Goal: Task Accomplishment & Management: Use online tool/utility

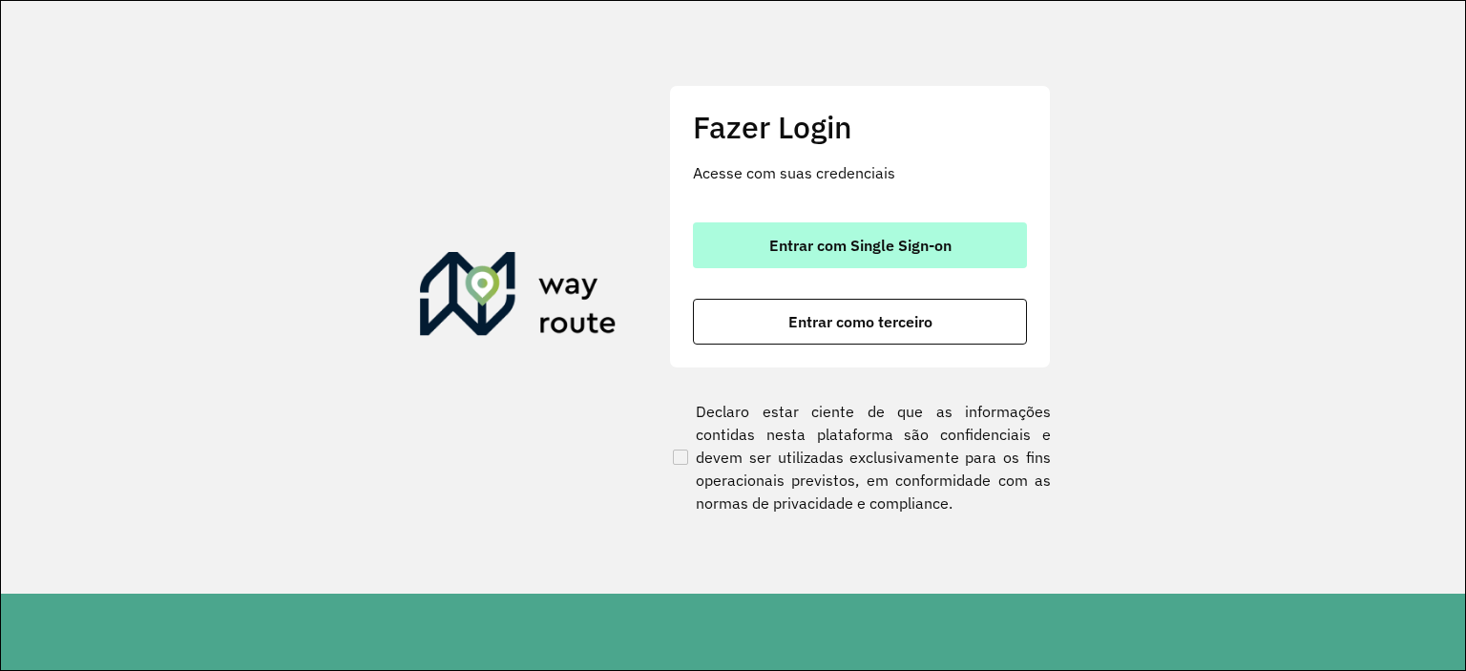
click at [955, 230] on button "Entrar com Single Sign-on" at bounding box center [860, 245] width 334 height 46
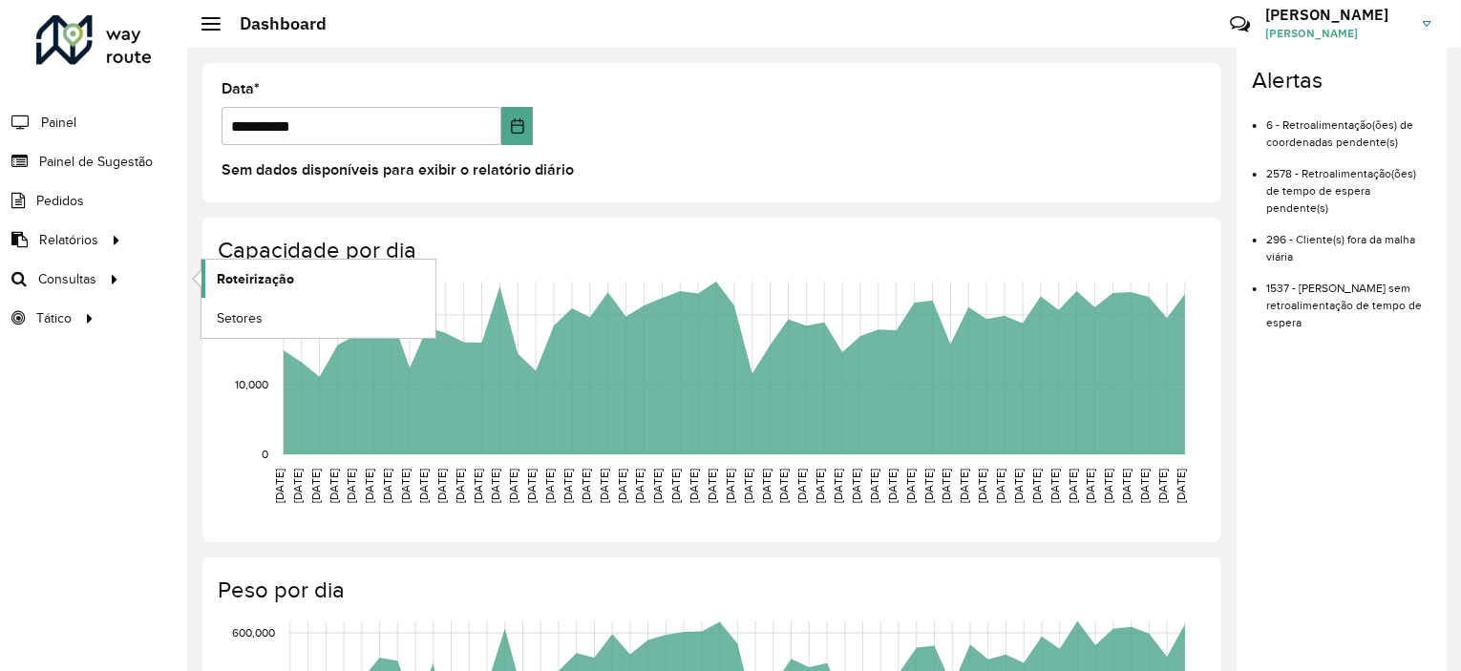
click at [270, 283] on span "Roteirização" at bounding box center [255, 279] width 77 height 20
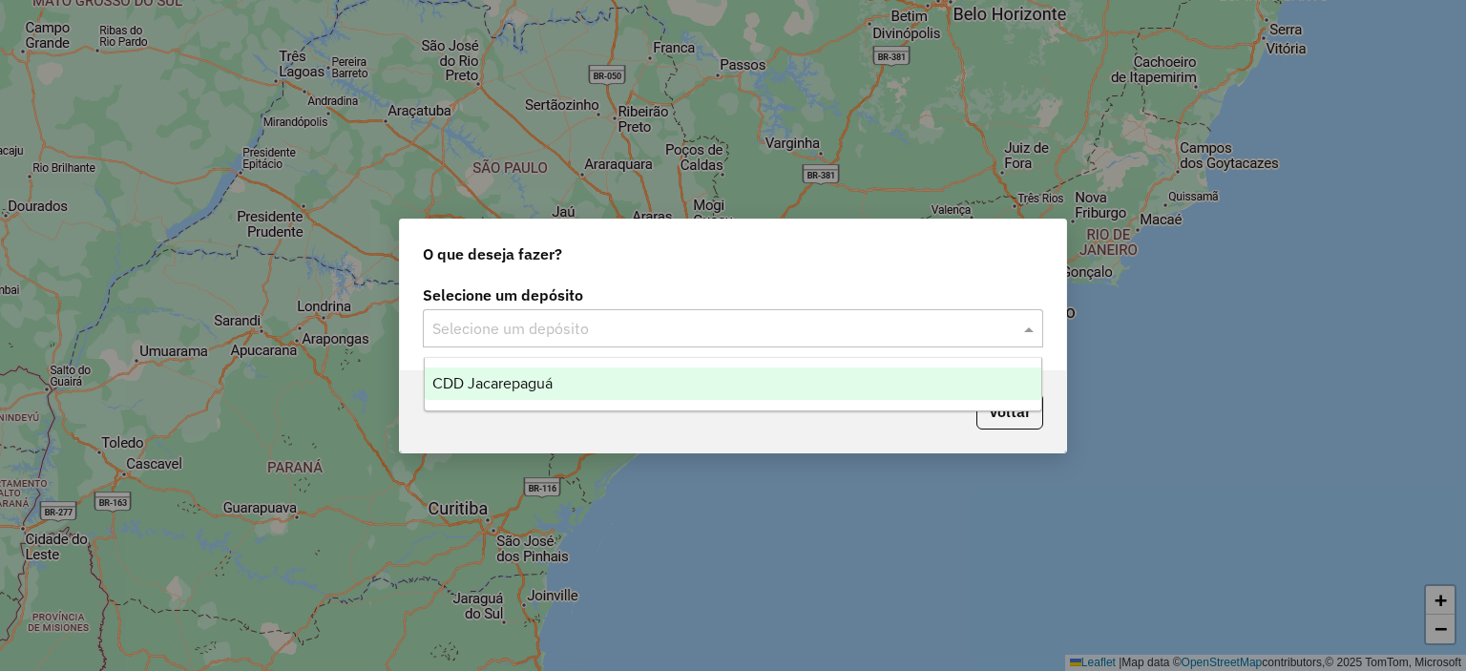
click at [619, 327] on input "text" at bounding box center [713, 329] width 563 height 23
click at [559, 385] on div "CDD Jacarepaguá" at bounding box center [734, 384] width 618 height 32
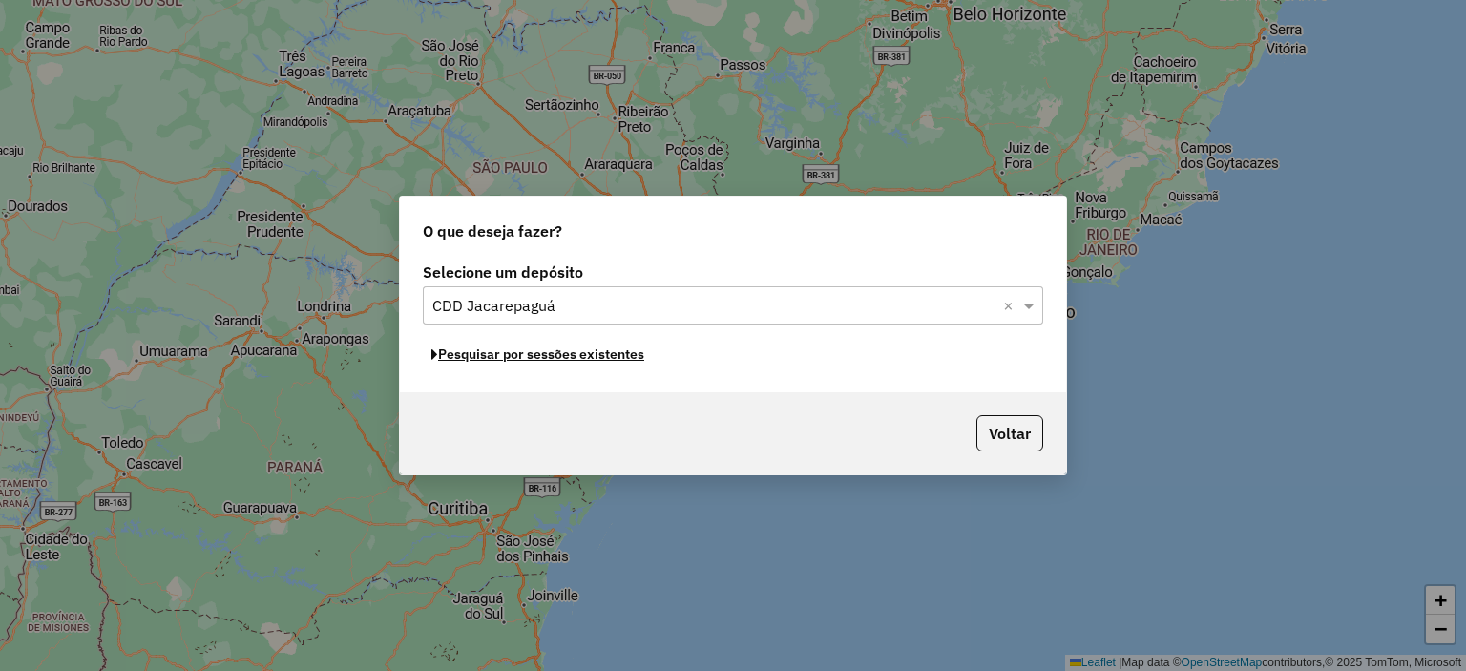
click at [634, 354] on button "Pesquisar por sessões existentes" at bounding box center [538, 355] width 230 height 30
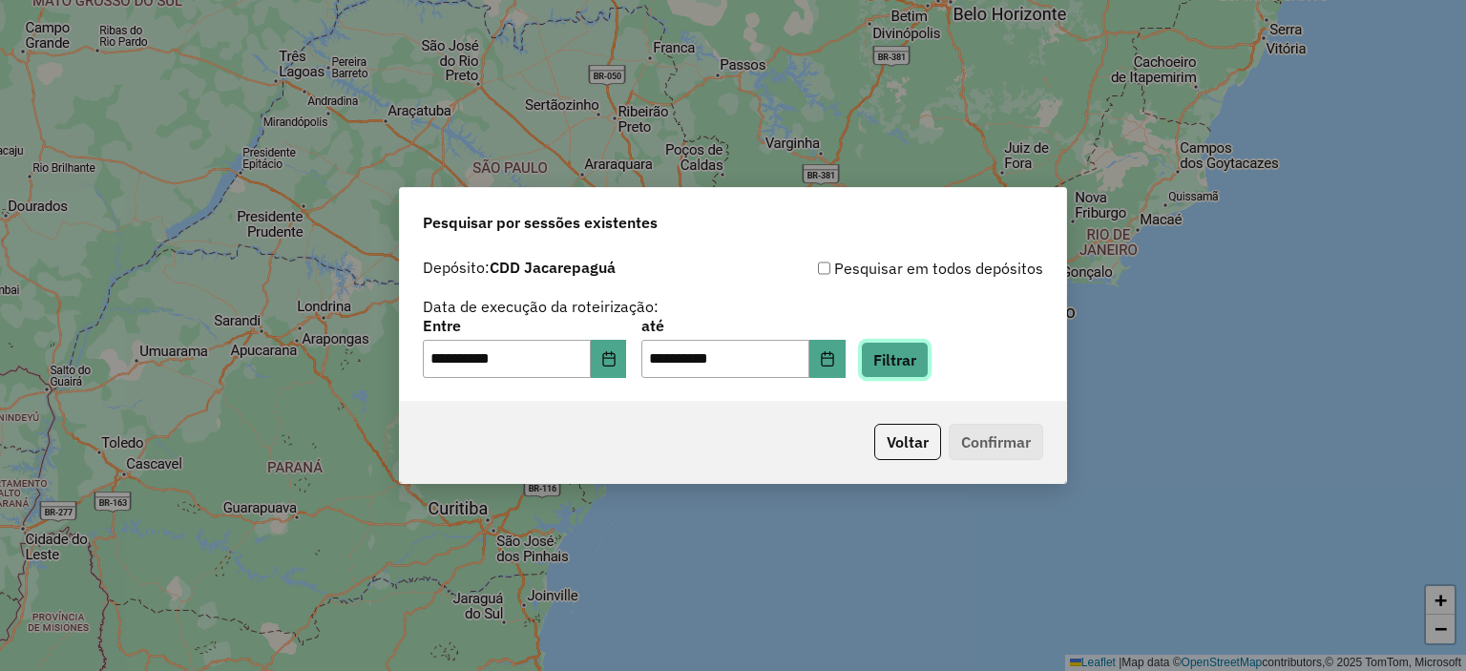
click at [912, 358] on button "Filtrar" at bounding box center [895, 360] width 68 height 36
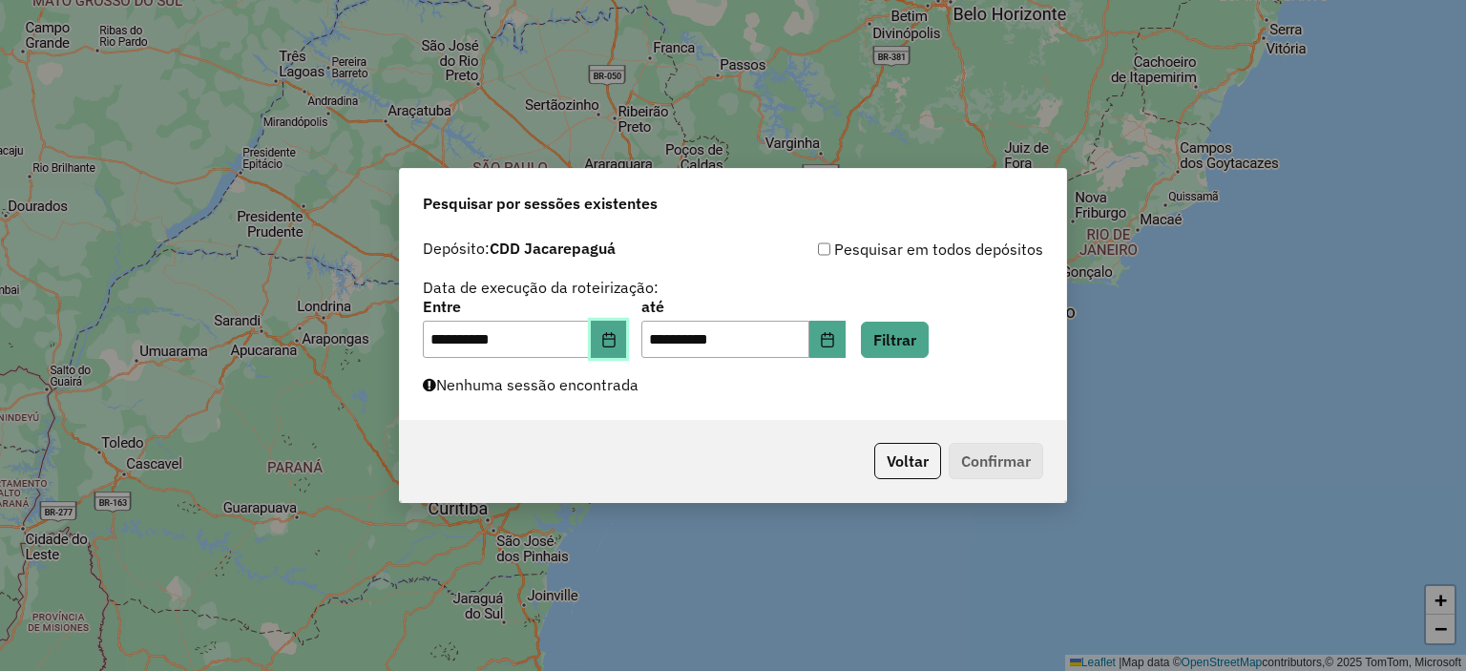
click at [617, 343] on icon "Choose Date" at bounding box center [608, 339] width 15 height 15
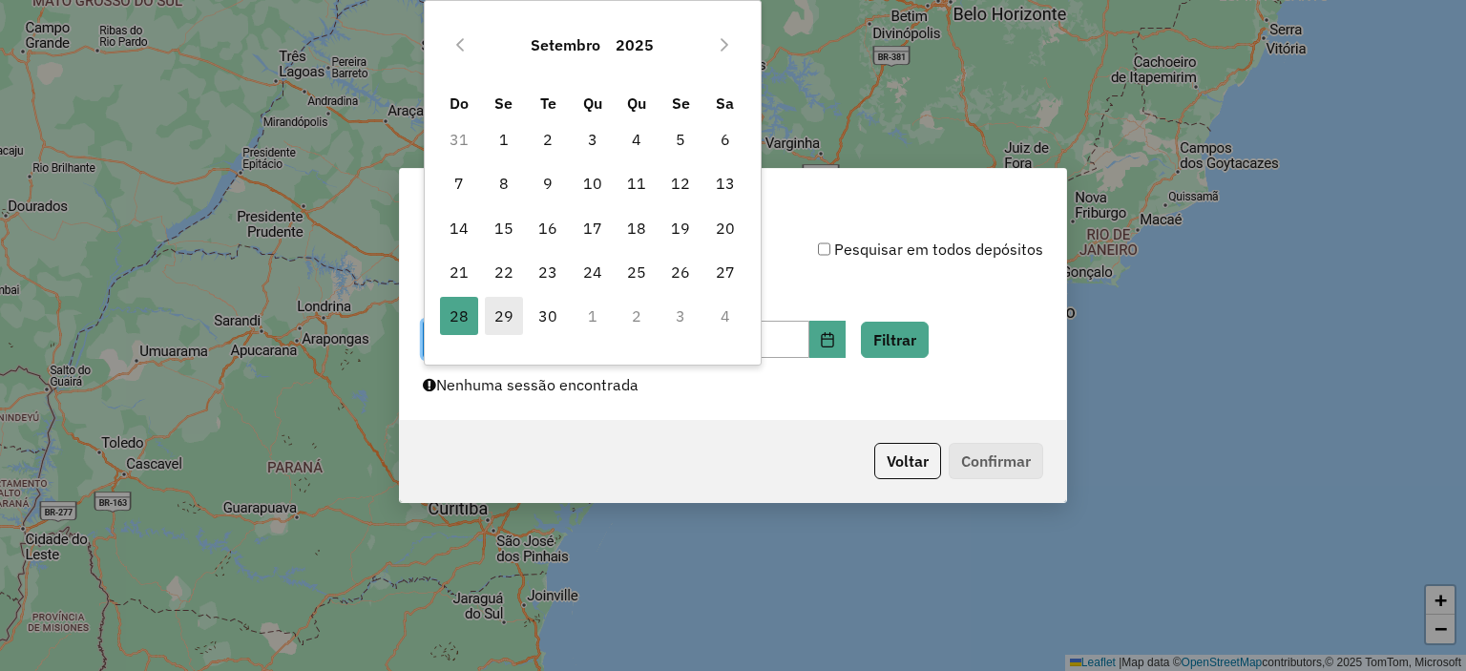
click at [504, 310] on span "29" at bounding box center [504, 316] width 38 height 38
type input "**********"
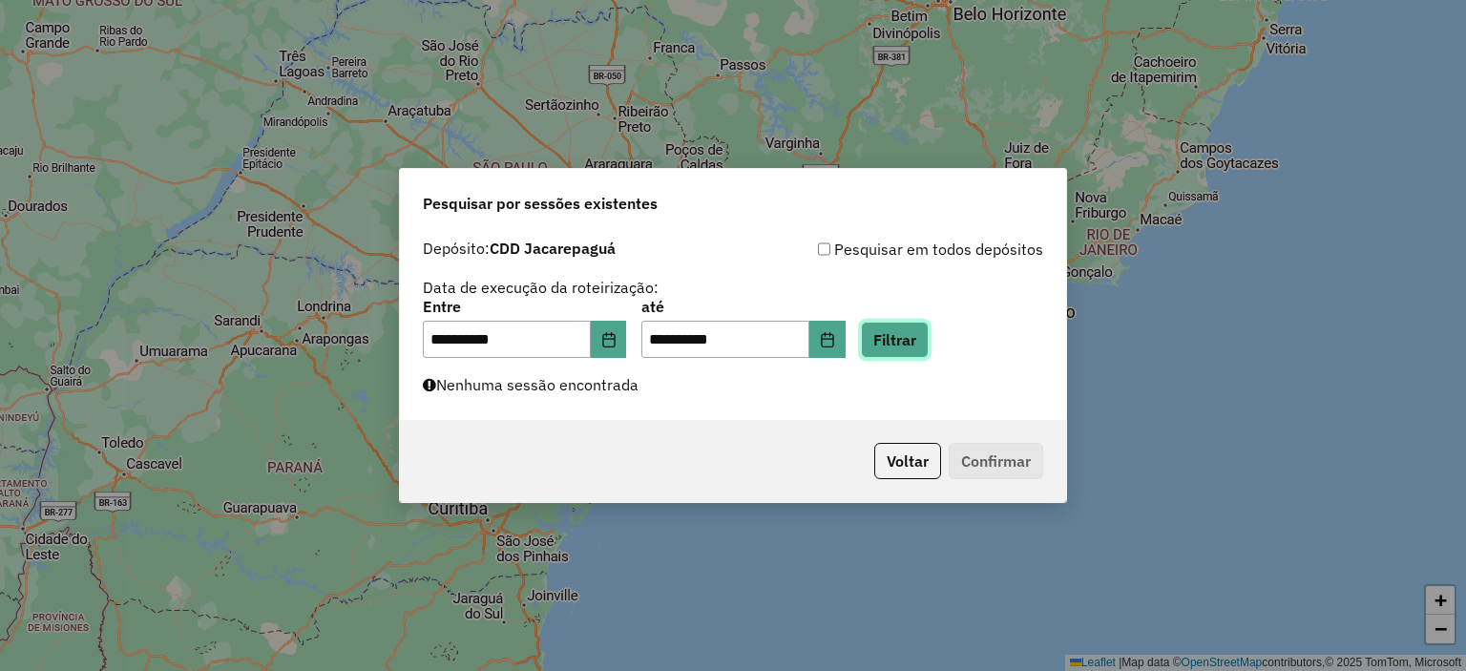
click at [916, 331] on button "Filtrar" at bounding box center [895, 340] width 68 height 36
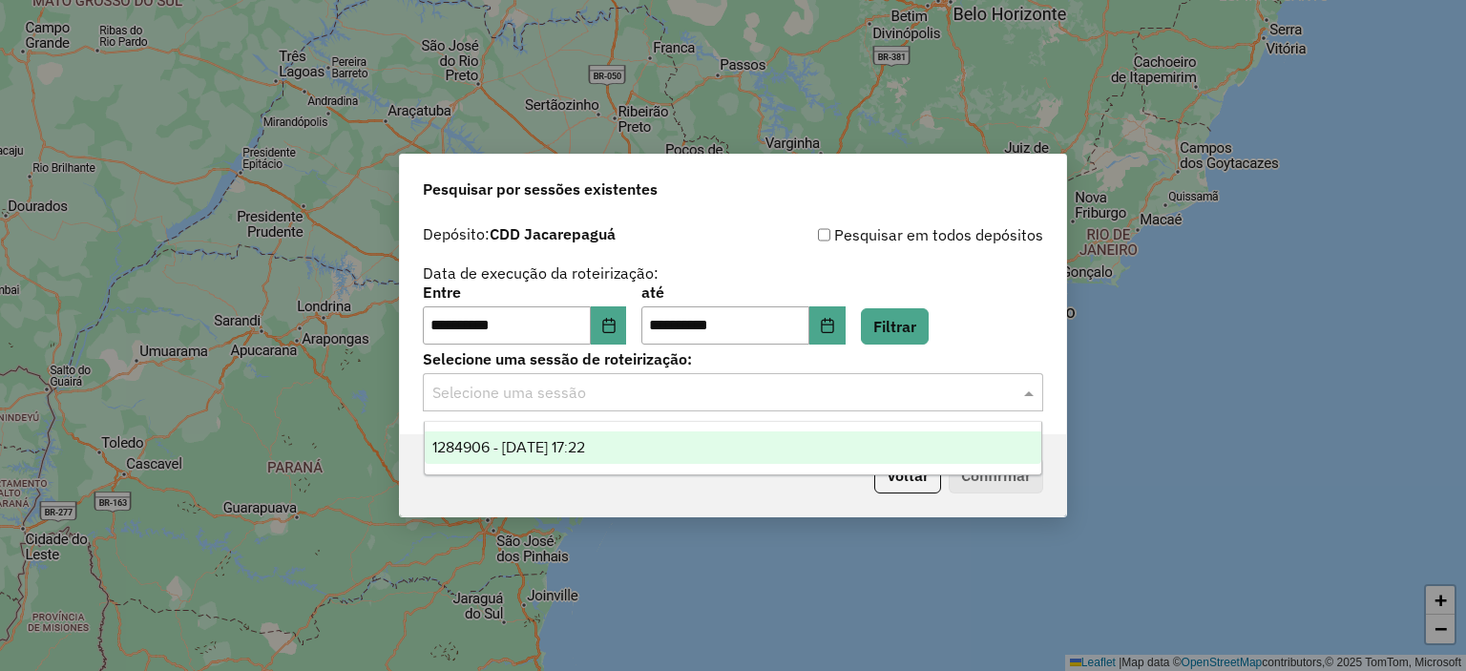
click at [844, 408] on div "Selecione uma sessão" at bounding box center [733, 392] width 621 height 38
click at [585, 450] on span "1284906 - 29/09/2025 17:22" at bounding box center [508, 447] width 153 height 16
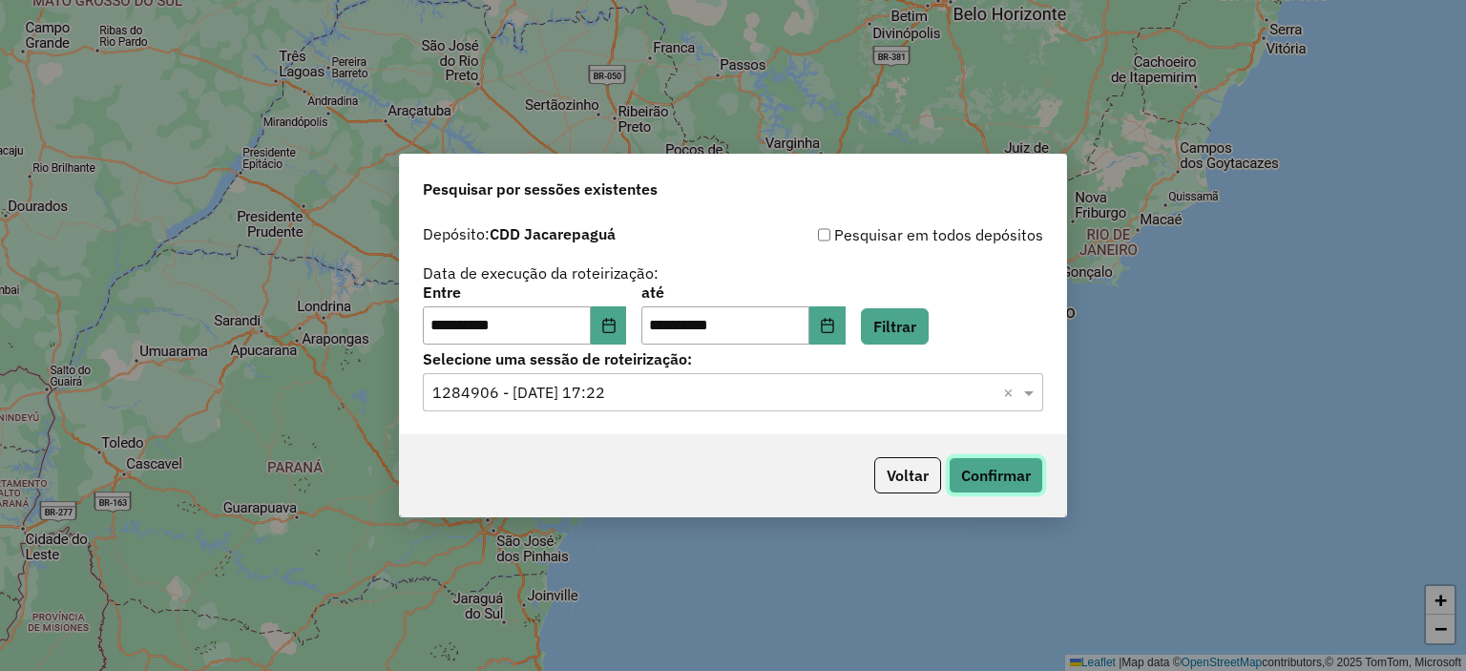
click at [1019, 473] on button "Confirmar" at bounding box center [996, 475] width 95 height 36
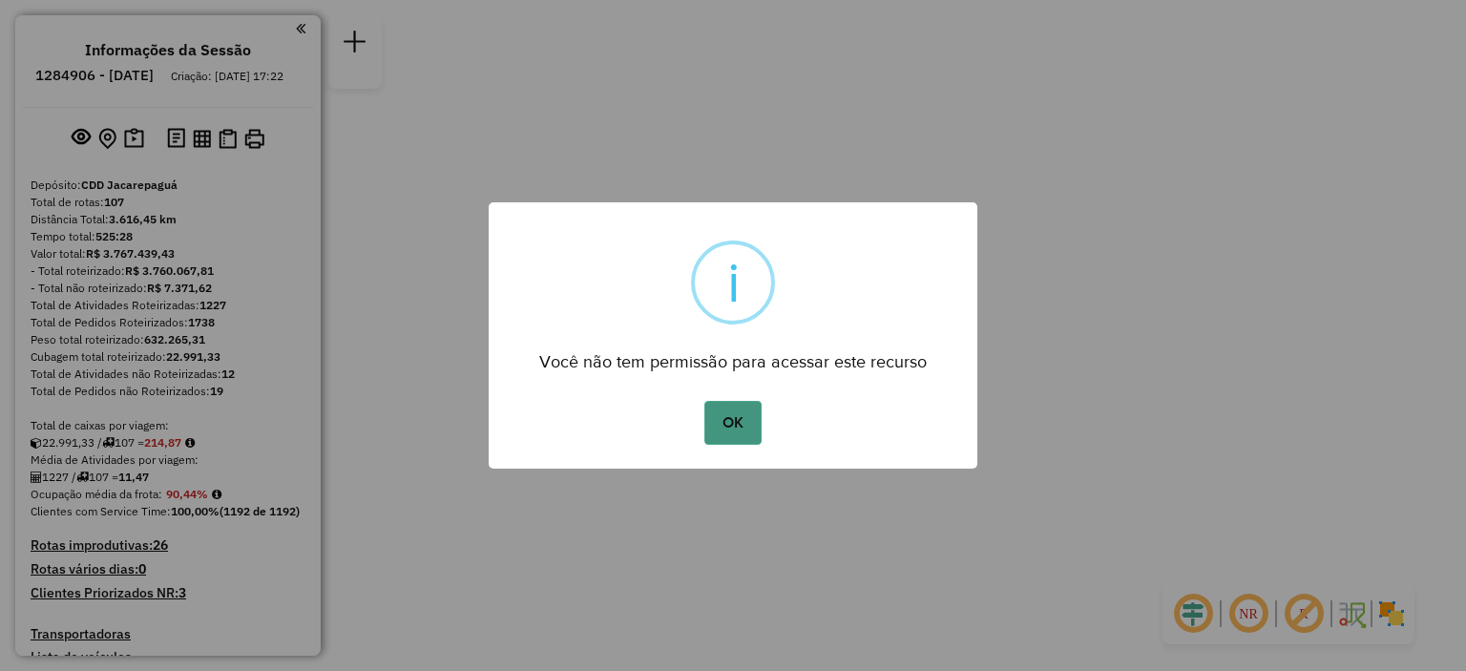
click at [739, 423] on button "OK" at bounding box center [733, 423] width 56 height 44
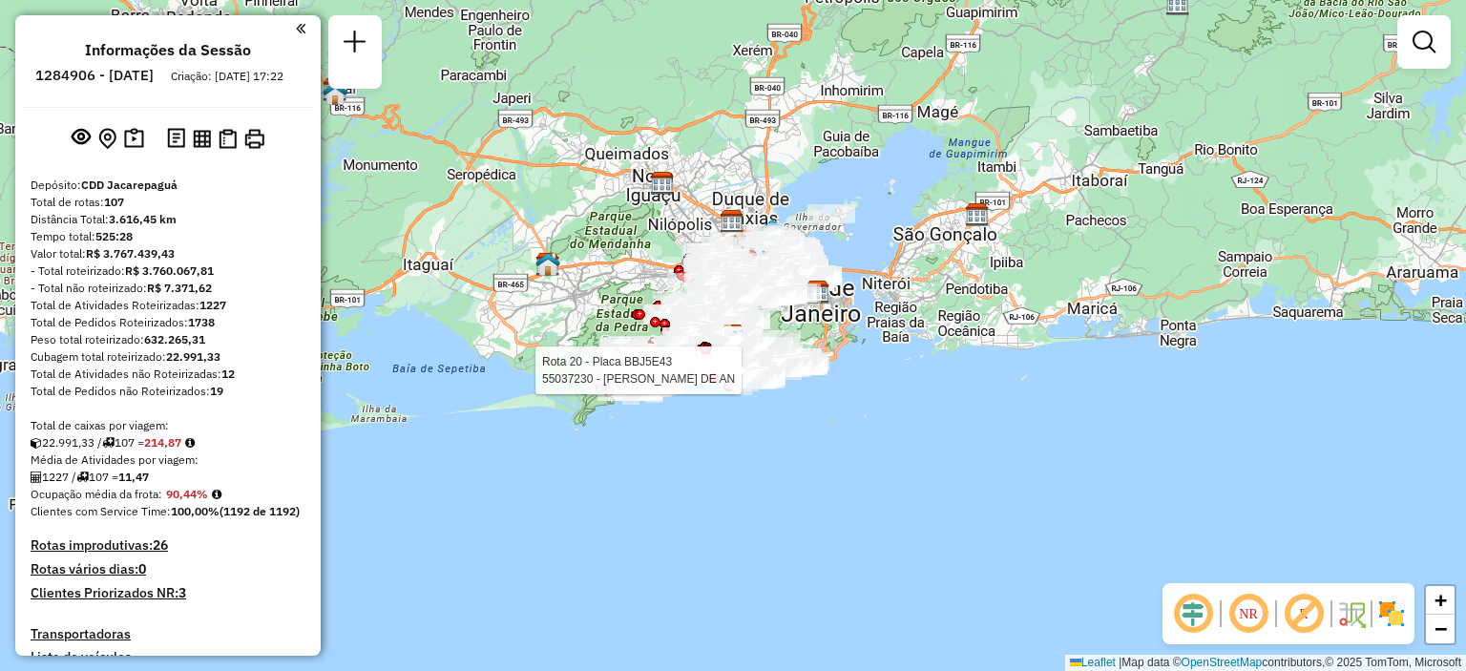
click at [714, 366] on div at bounding box center [713, 371] width 11 height 11
click at [714, 348] on div "Rota 20 - Placa BBJ5E43 55037230 - [PERSON_NAME] DE AN Janela de atendimento Gr…" at bounding box center [733, 335] width 1466 height 671
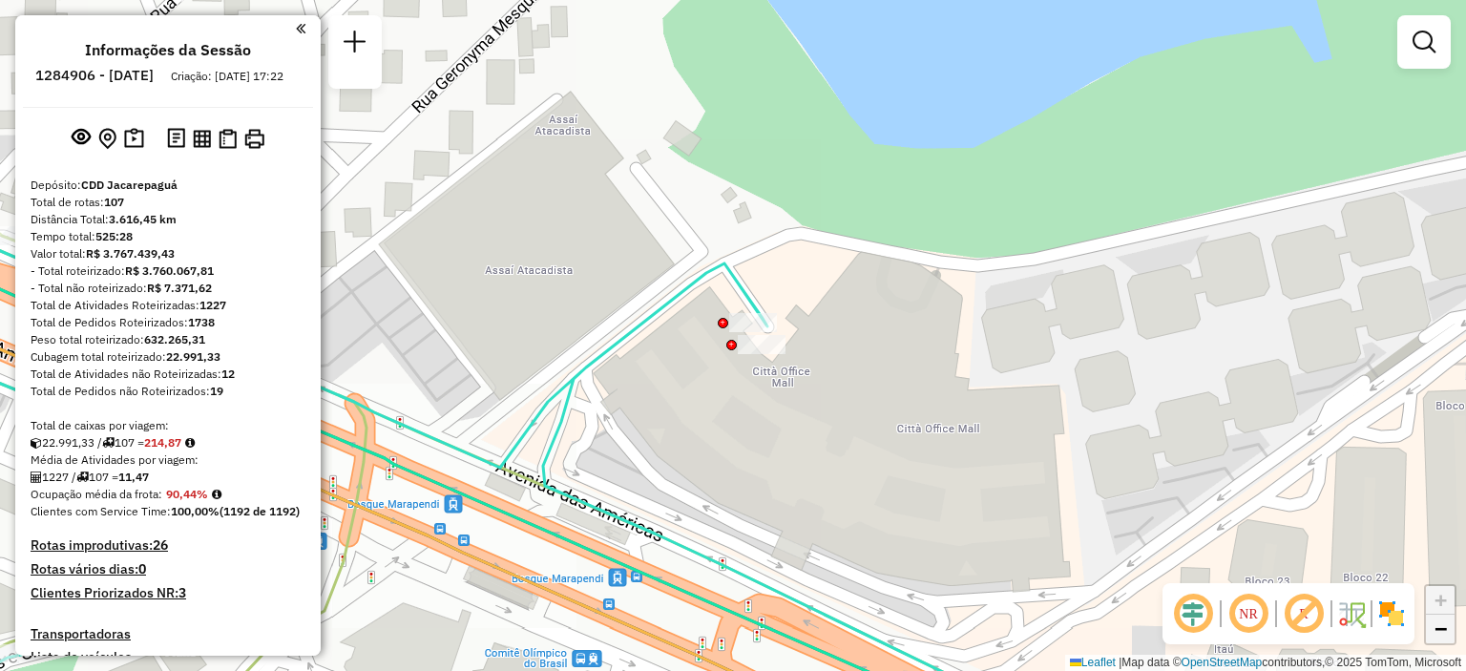
click at [1445, 631] on span "−" at bounding box center [1441, 629] width 12 height 24
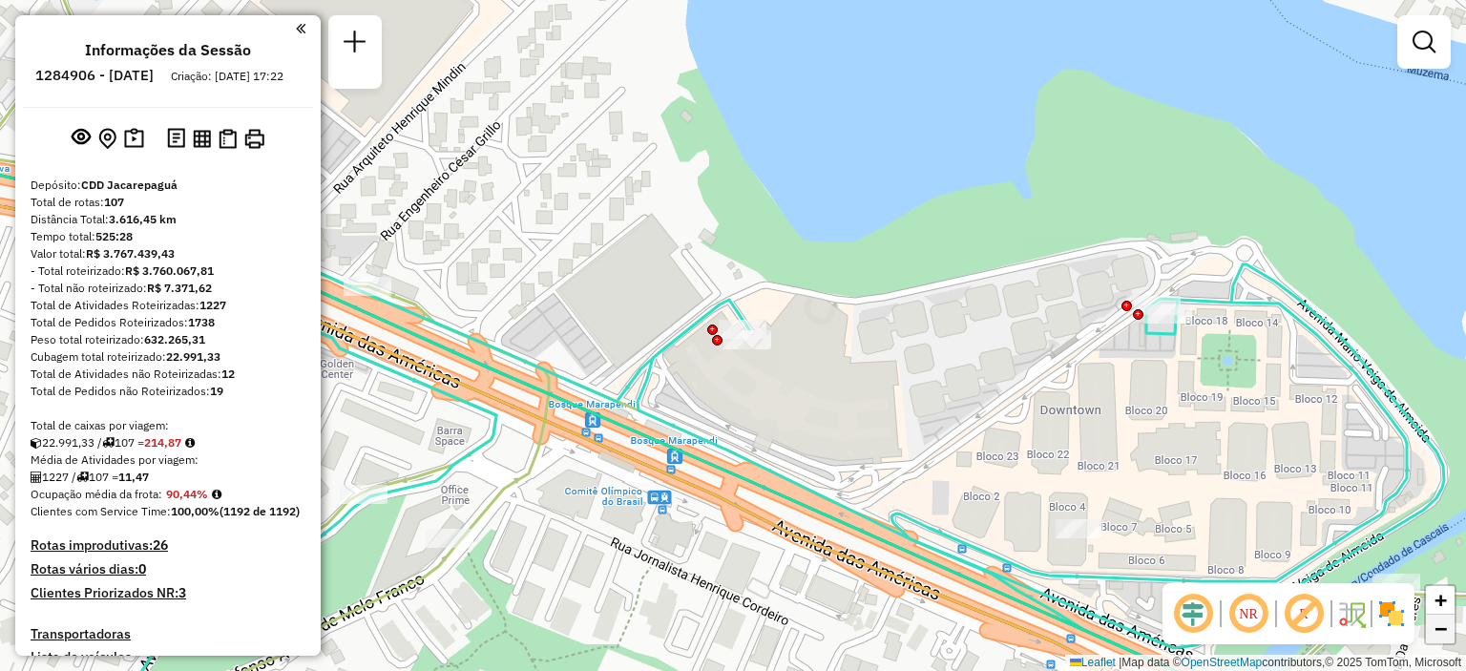
click at [1445, 631] on span "−" at bounding box center [1441, 629] width 12 height 24
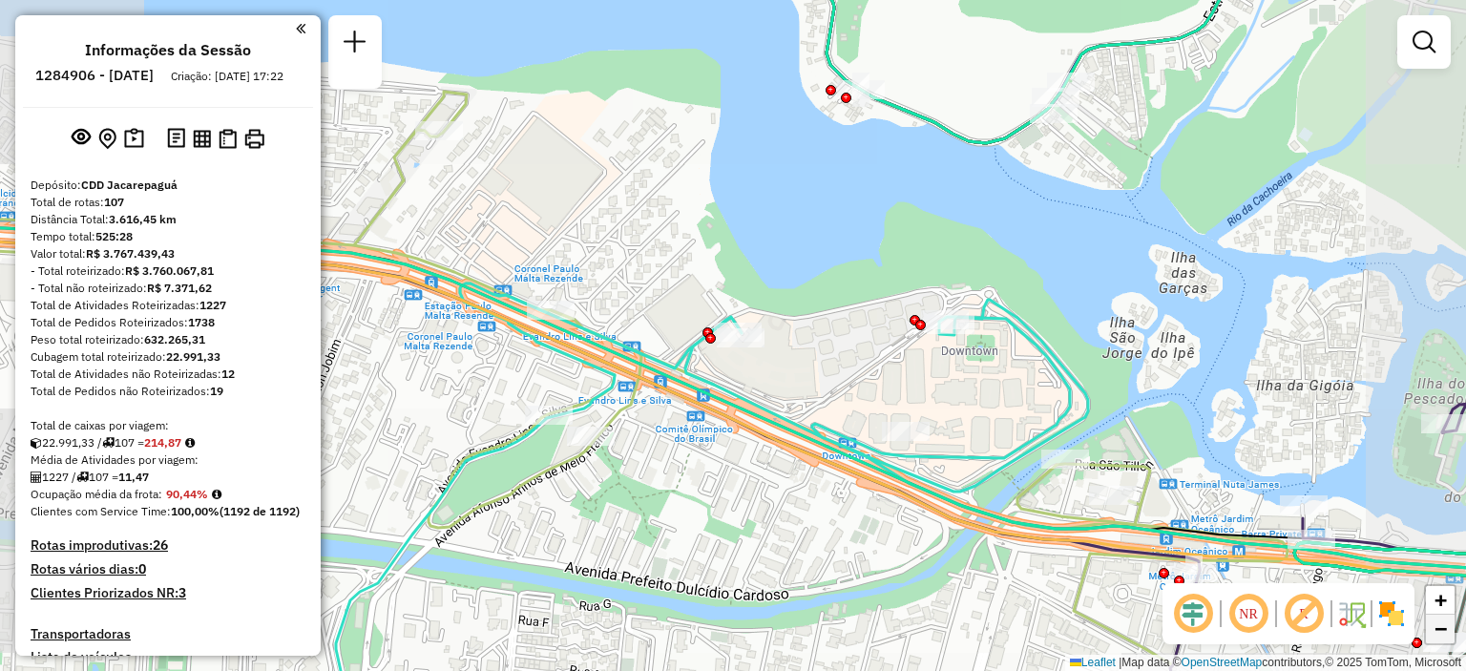
click at [1445, 631] on span "−" at bounding box center [1441, 629] width 12 height 24
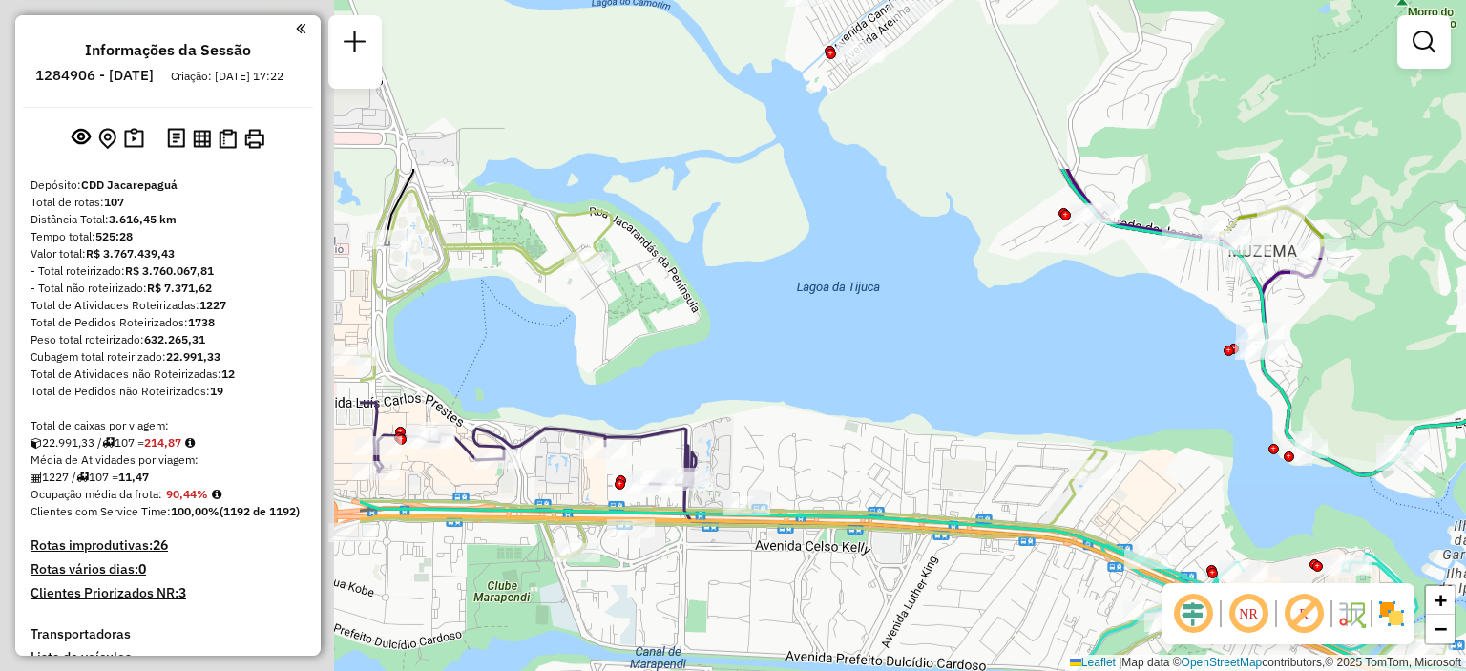
drag, startPoint x: 894, startPoint y: 159, endPoint x: 1401, endPoint y: 395, distance: 559.1
click at [1401, 395] on div "Janela de atendimento Grade de atendimento Capacidade Transportadoras Veículos …" at bounding box center [733, 335] width 1466 height 671
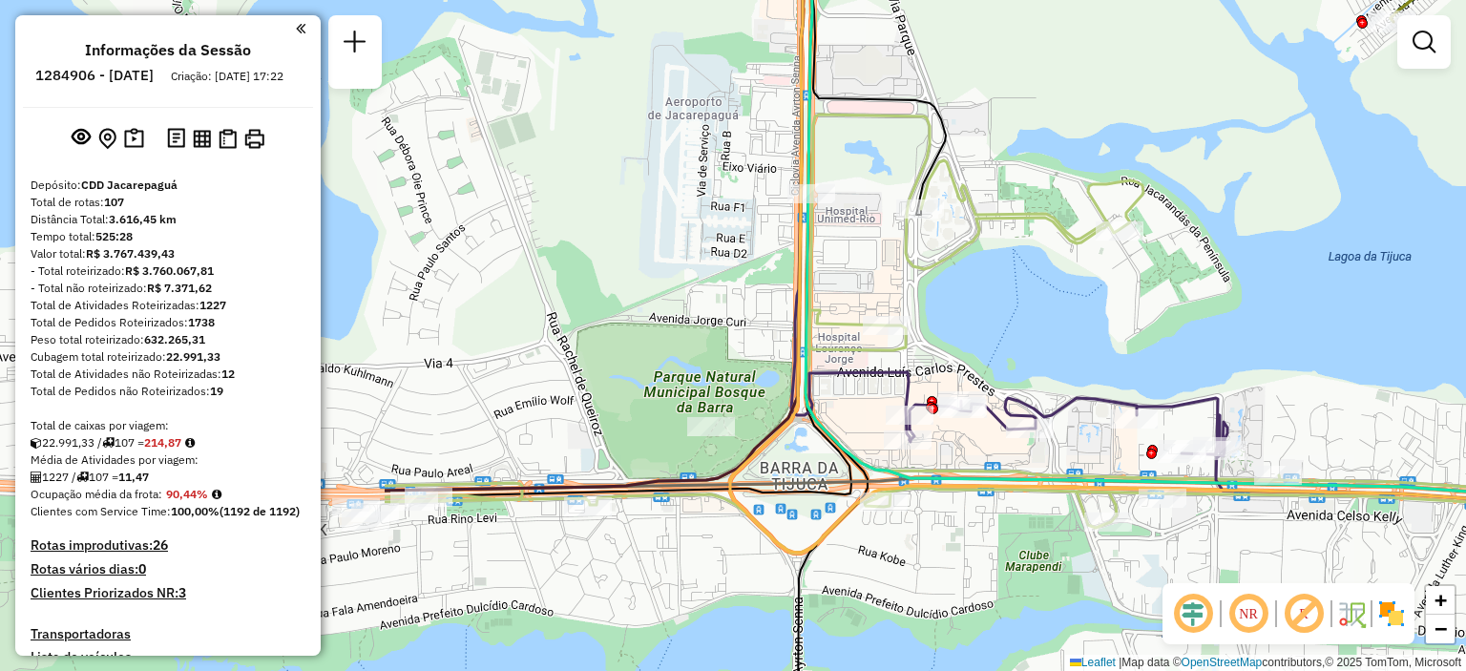
drag, startPoint x: 728, startPoint y: 327, endPoint x: 1259, endPoint y: 297, distance: 532.7
click at [1259, 297] on div "Rota 32 - Placa TUF1J27 55050446 - [PERSON_NAME] 02178783775 Janela de atendime…" at bounding box center [733, 335] width 1466 height 671
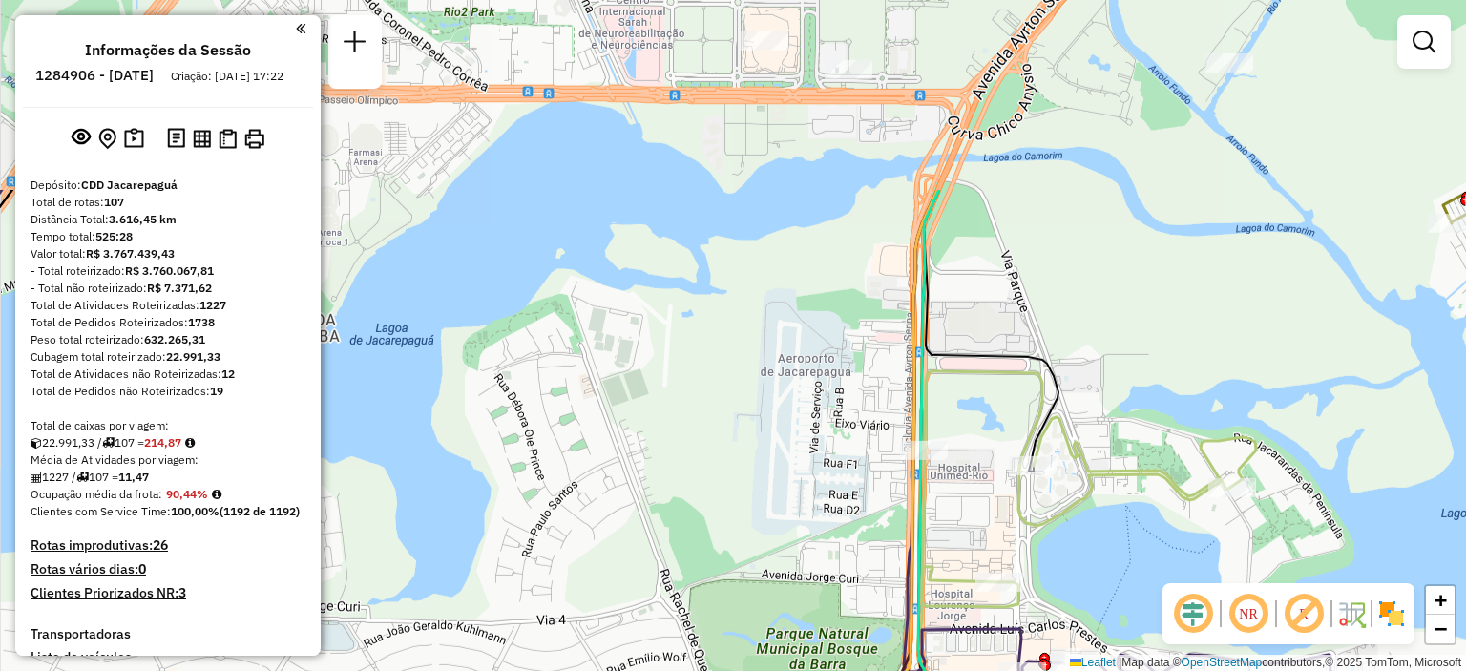
drag, startPoint x: 989, startPoint y: 151, endPoint x: 1102, endPoint y: 408, distance: 280.4
click at [1102, 408] on div "Rota 32 - Placa TUF1J27 55050446 - [PERSON_NAME] 02178783775 Janela de atendime…" at bounding box center [733, 335] width 1466 height 671
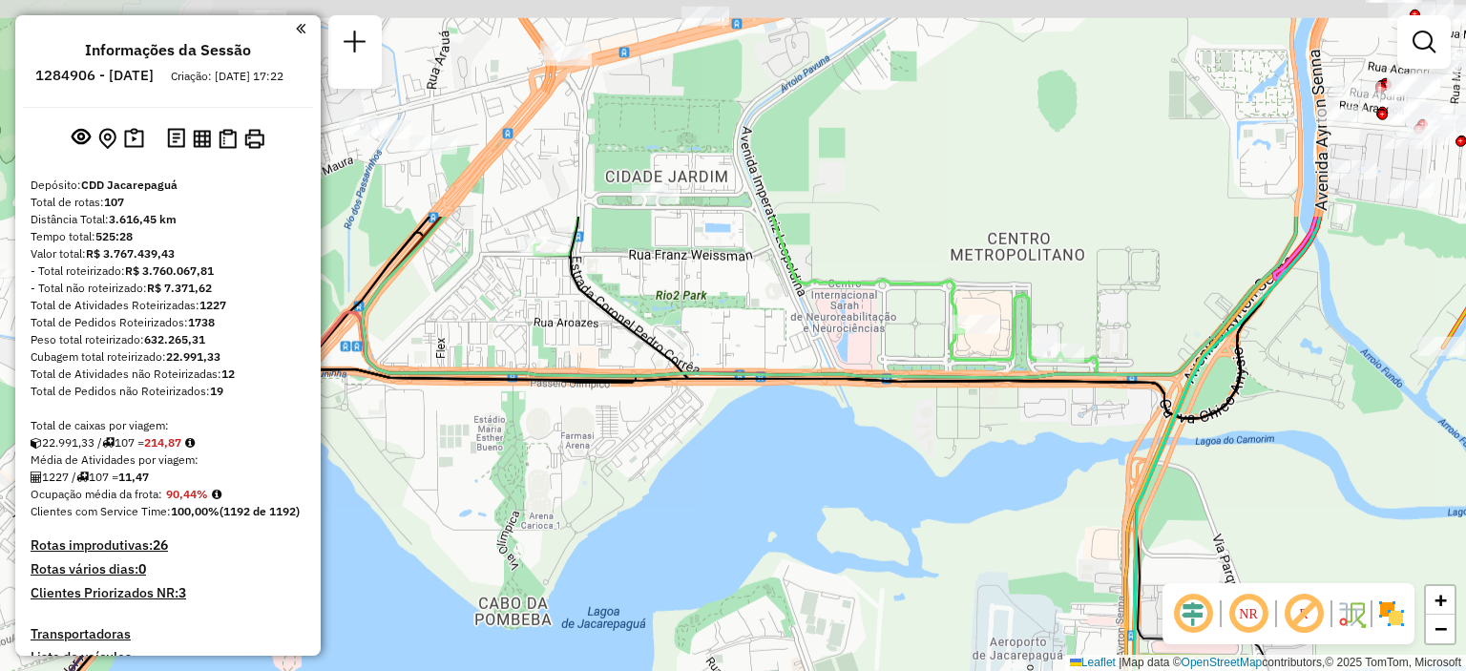
drag, startPoint x: 638, startPoint y: 197, endPoint x: 850, endPoint y: 480, distance: 354.0
click at [850, 480] on div "Rota 32 - Placa TUF1J27 55050446 - [PERSON_NAME] 02178783775 Janela de atendime…" at bounding box center [733, 335] width 1466 height 671
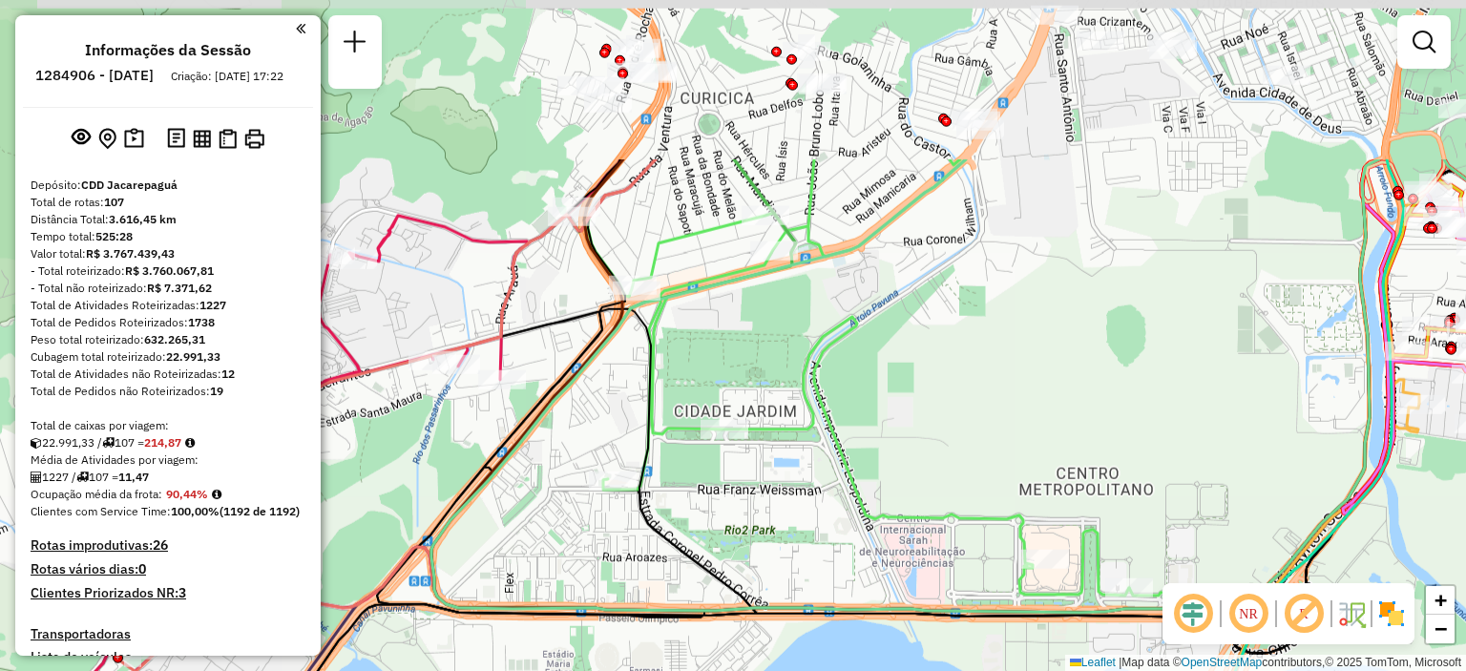
drag, startPoint x: 875, startPoint y: 201, endPoint x: 942, endPoint y: 428, distance: 236.2
click at [942, 428] on div "Rota 32 - Placa TUF1J27 55050446 - [PERSON_NAME] 02178783775 Janela de atendime…" at bounding box center [733, 335] width 1466 height 671
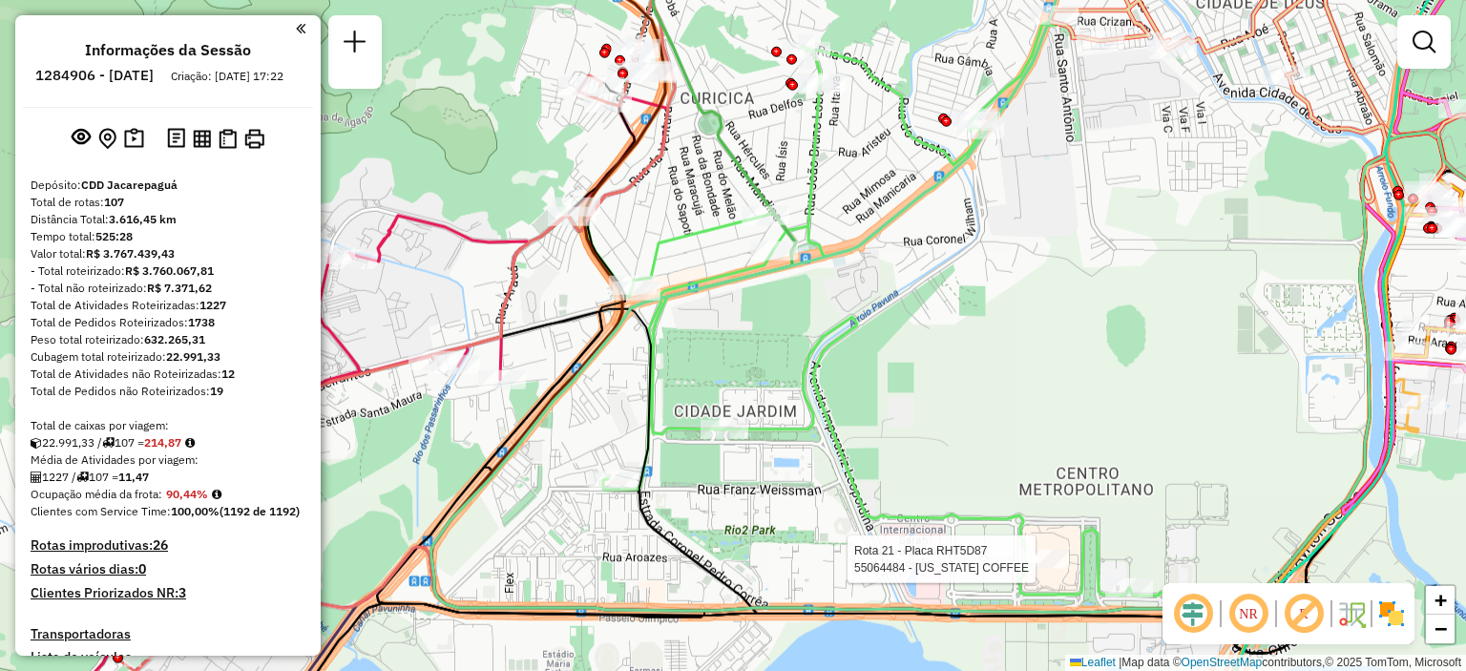
select select "**********"
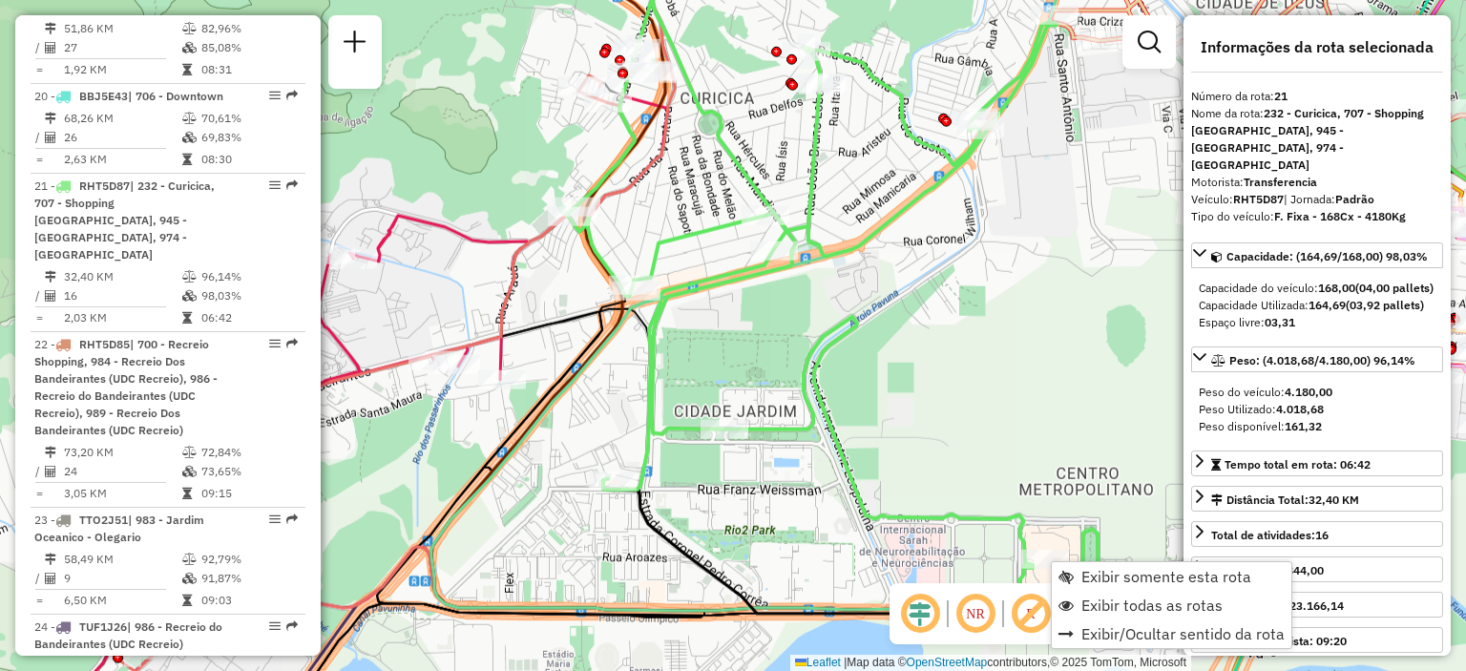
scroll to position [3038, 0]
click at [1096, 577] on span "Exibir somente esta rota" at bounding box center [1167, 576] width 170 height 15
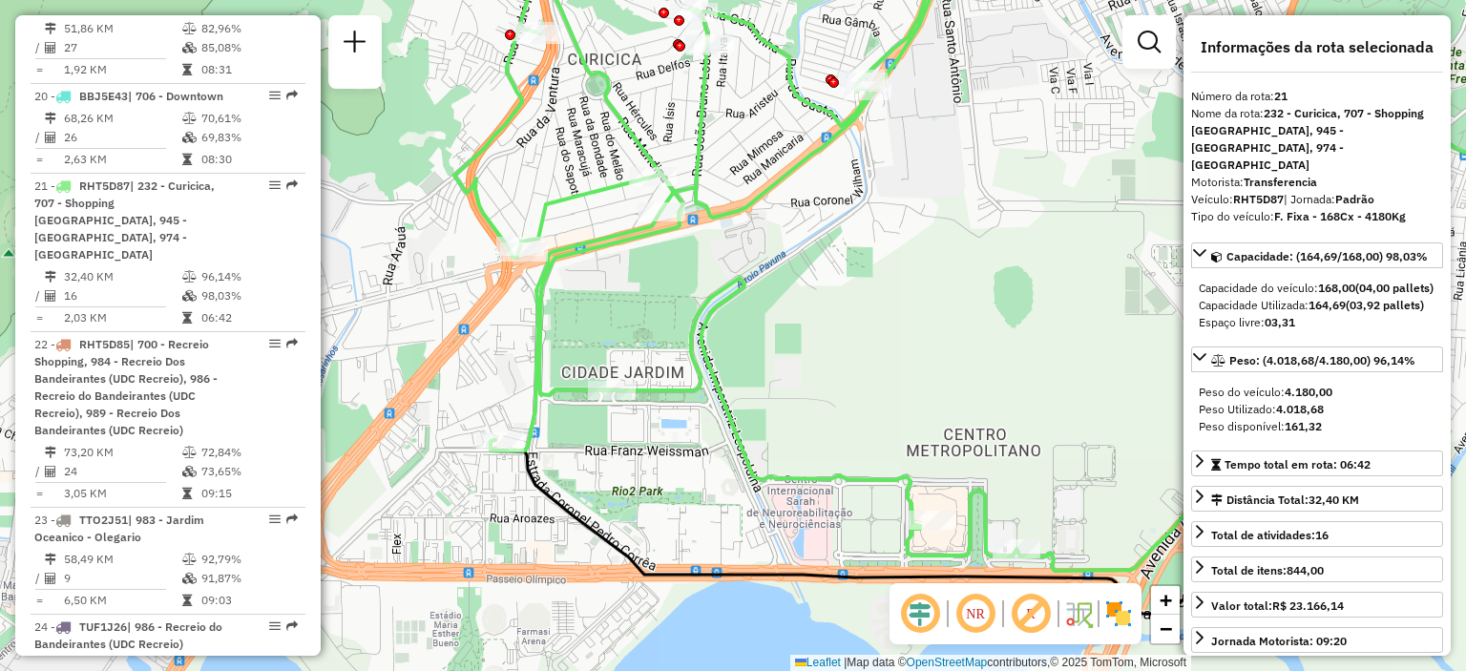
drag, startPoint x: 484, startPoint y: 373, endPoint x: 859, endPoint y: 323, distance: 378.6
click at [859, 323] on div "Janela de atendimento Grade de atendimento Capacidade Transportadoras Veículos …" at bounding box center [733, 335] width 1466 height 671
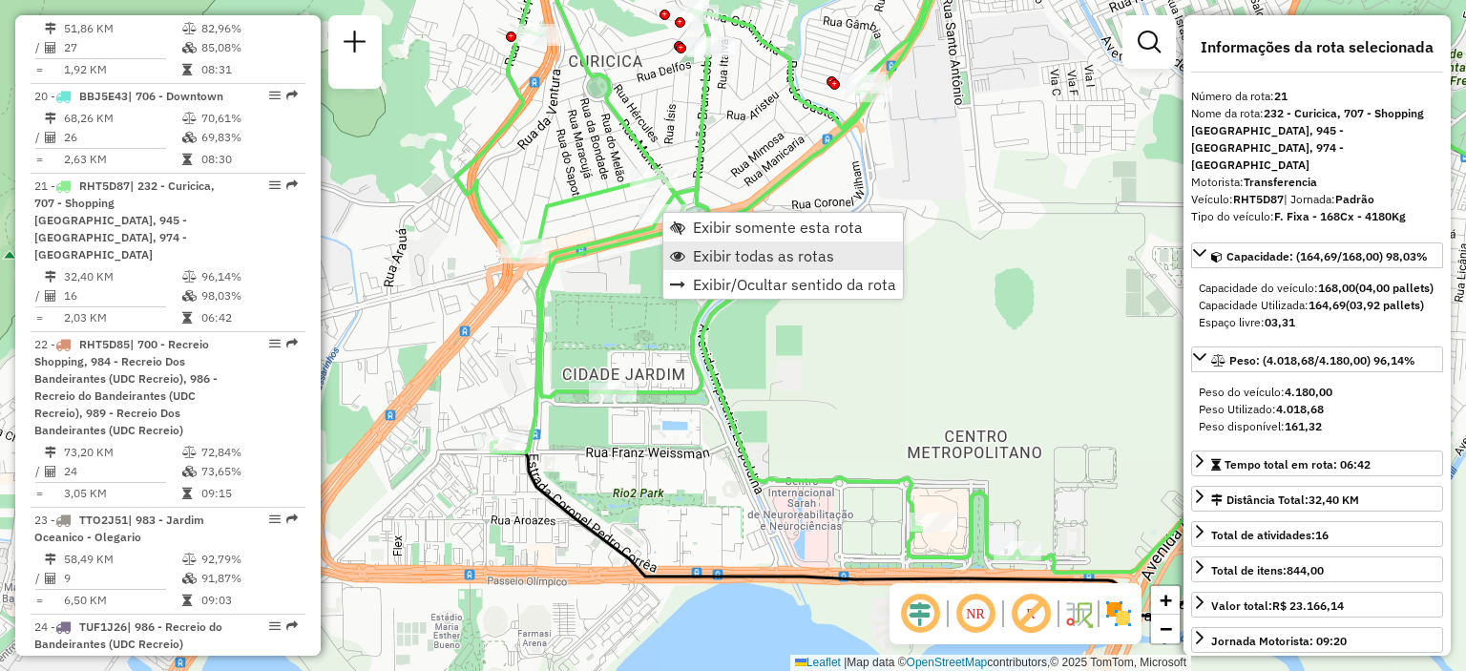
click at [728, 251] on span "Exibir todas as rotas" at bounding box center [763, 255] width 141 height 15
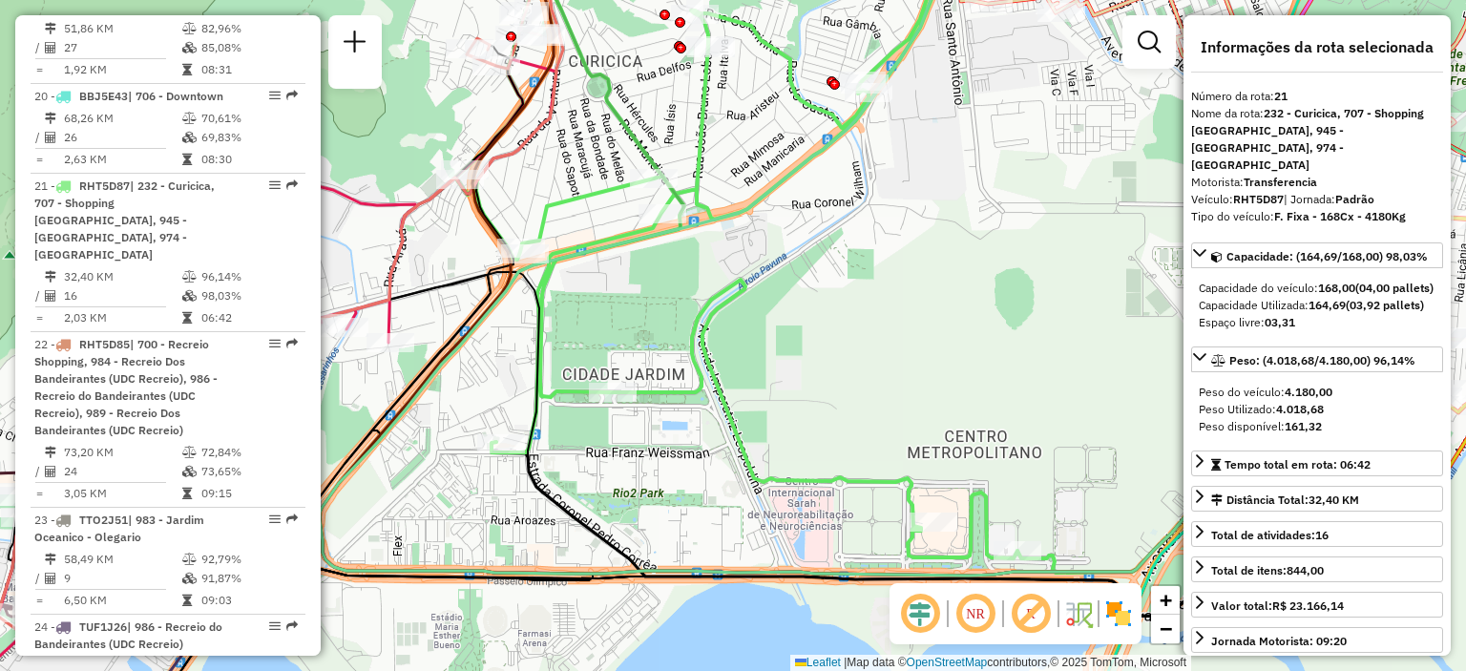
click at [728, 251] on span "Exibir todas as rotas" at bounding box center [763, 255] width 141 height 15
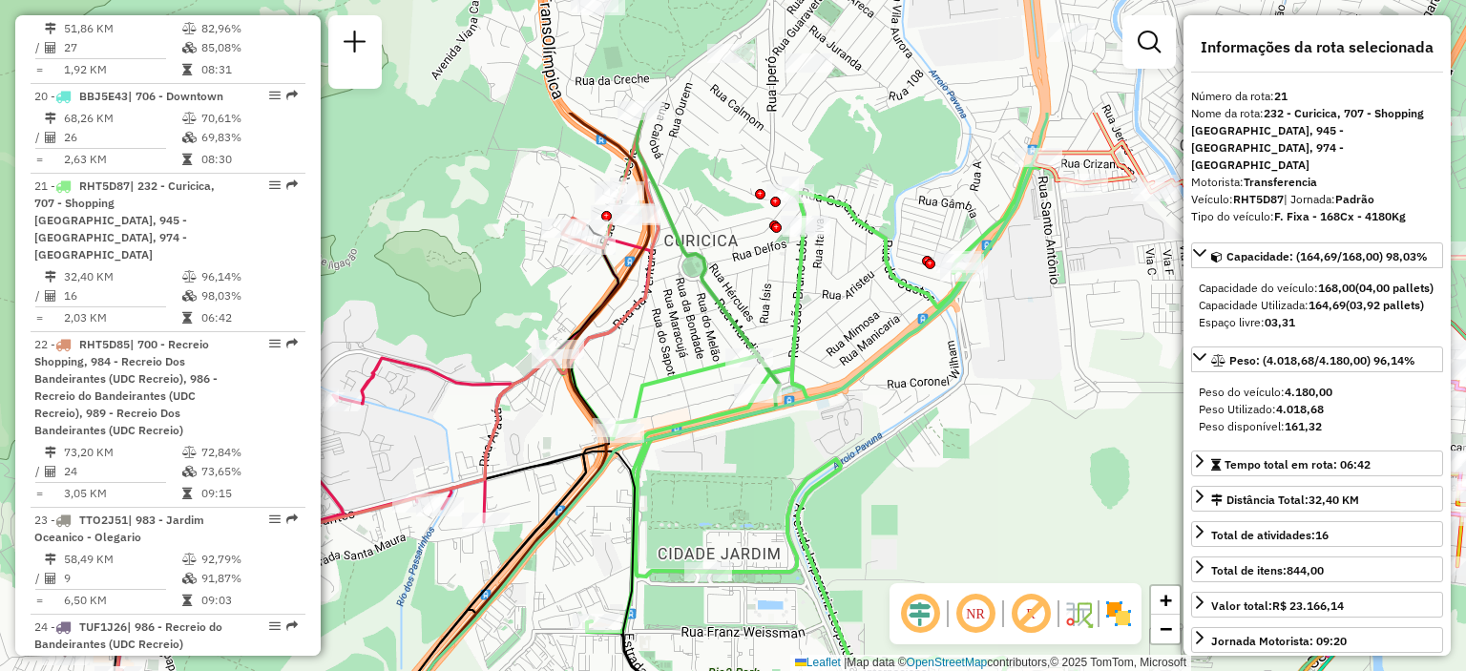
drag, startPoint x: 771, startPoint y: 152, endPoint x: 867, endPoint y: 331, distance: 203.3
click at [867, 331] on div "Janela de atendimento Grade de atendimento Capacidade Transportadoras Veículos …" at bounding box center [733, 335] width 1466 height 671
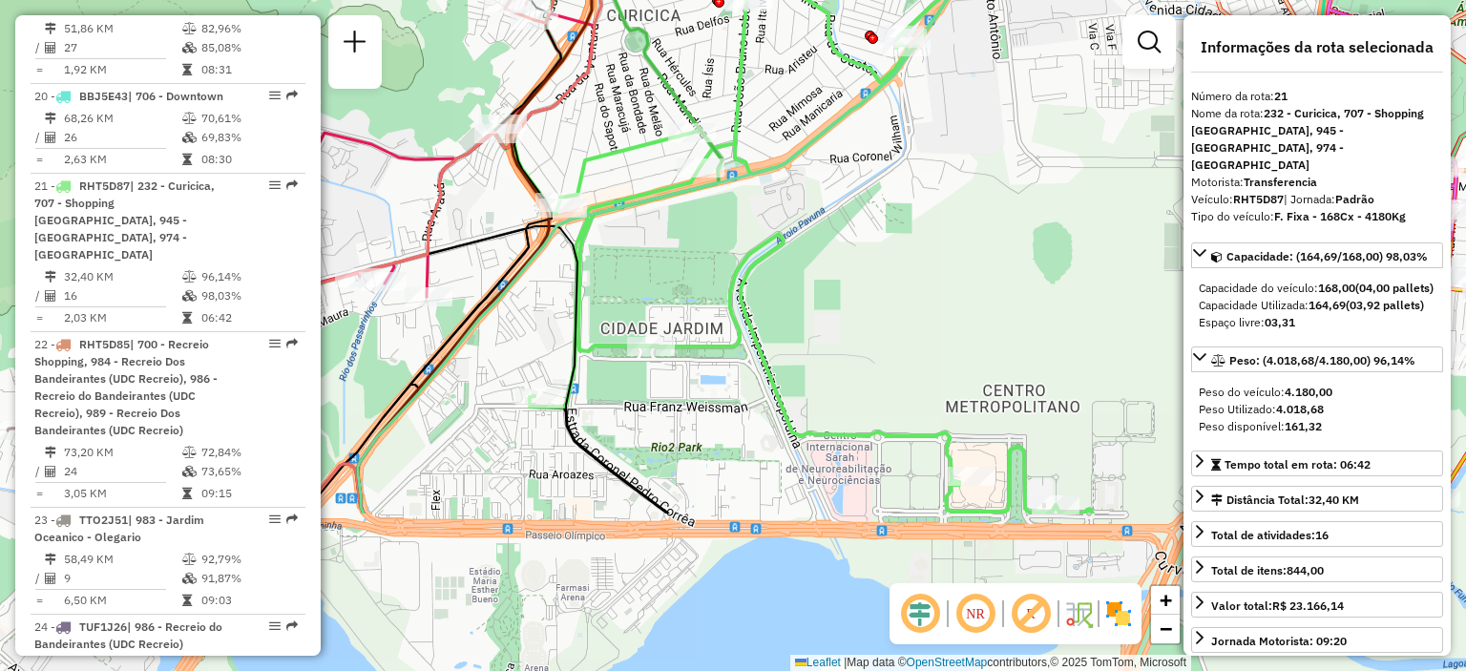
drag, startPoint x: 913, startPoint y: 461, endPoint x: 854, endPoint y: 234, distance: 234.6
click at [854, 234] on div "Janela de atendimento Grade de atendimento Capacidade Transportadoras Veículos …" at bounding box center [733, 335] width 1466 height 671
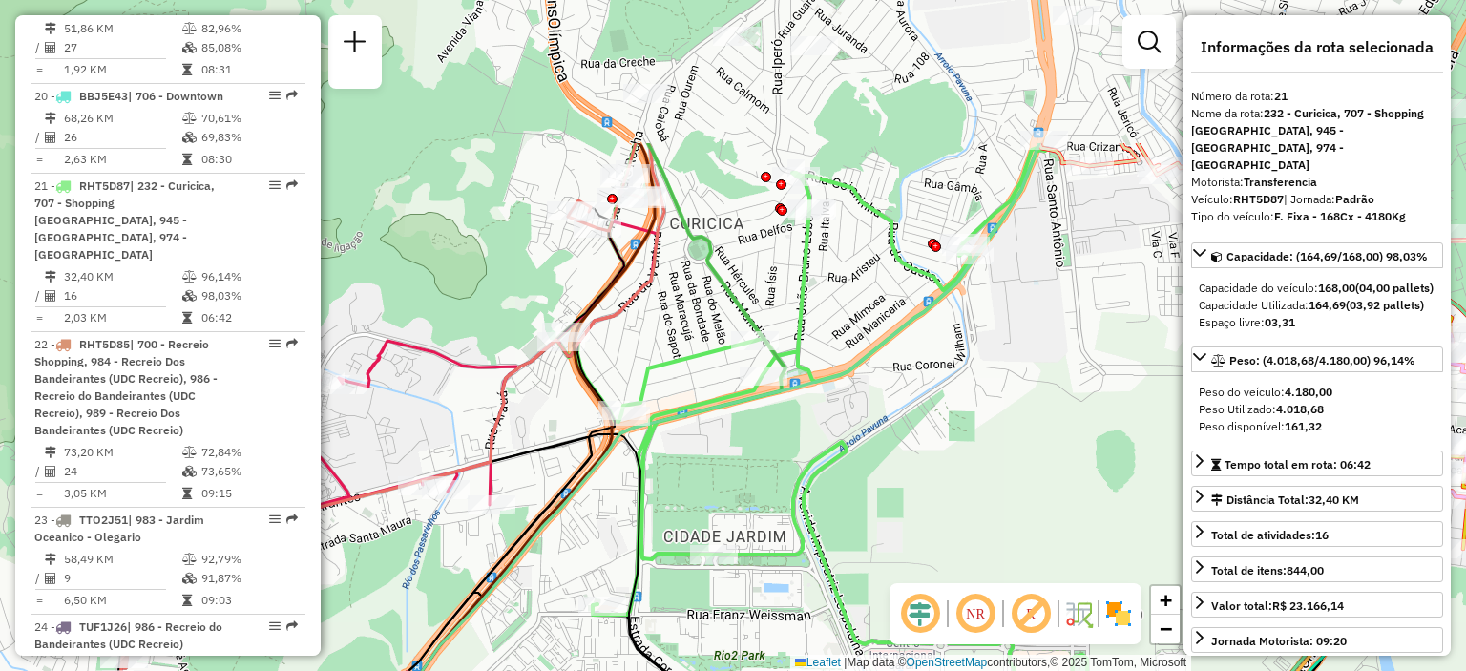
drag, startPoint x: 854, startPoint y: 234, endPoint x: 918, endPoint y: 444, distance: 219.6
click at [918, 444] on div "Janela de atendimento Grade de atendimento Capacidade Transportadoras Veículos …" at bounding box center [733, 335] width 1466 height 671
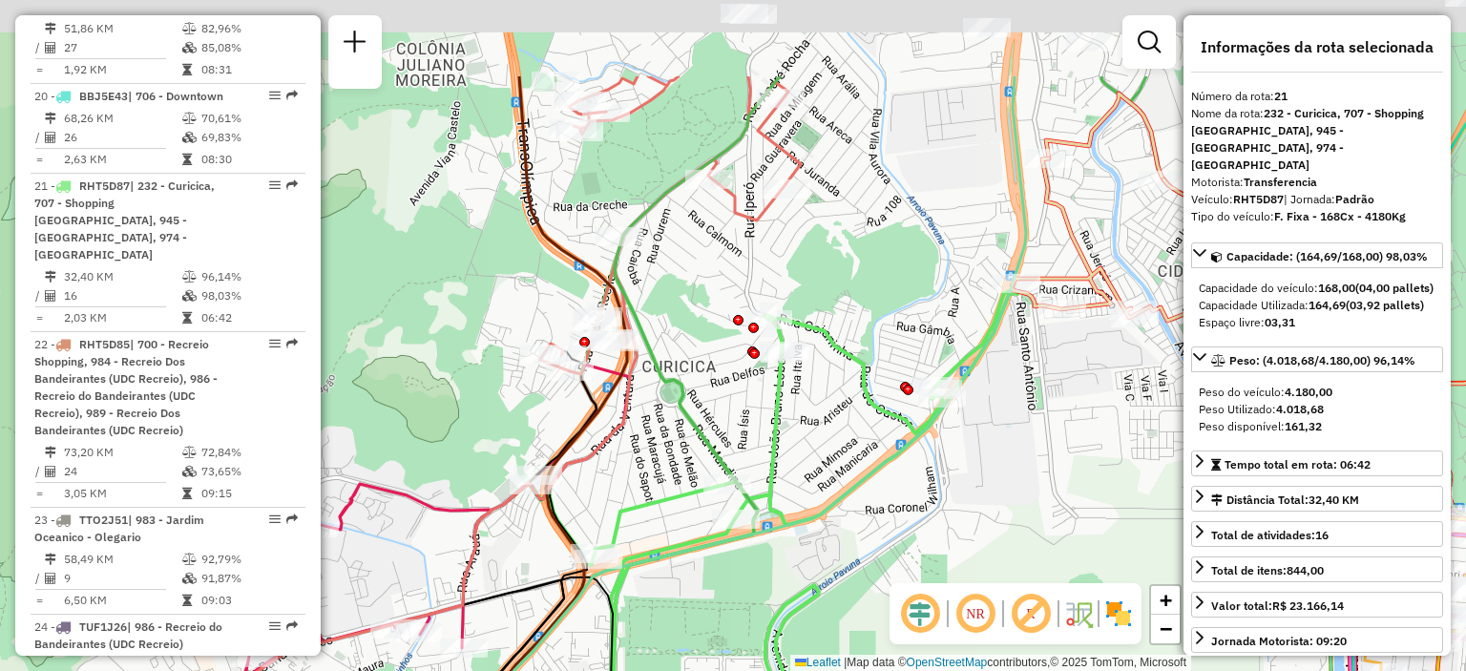
drag, startPoint x: 837, startPoint y: 197, endPoint x: 809, endPoint y: 341, distance: 147.0
click at [809, 341] on div "Rota 21 - Placa RHT5D87 55067568 - [PERSON_NAME] 10186129718 Janela de atendime…" at bounding box center [733, 335] width 1466 height 671
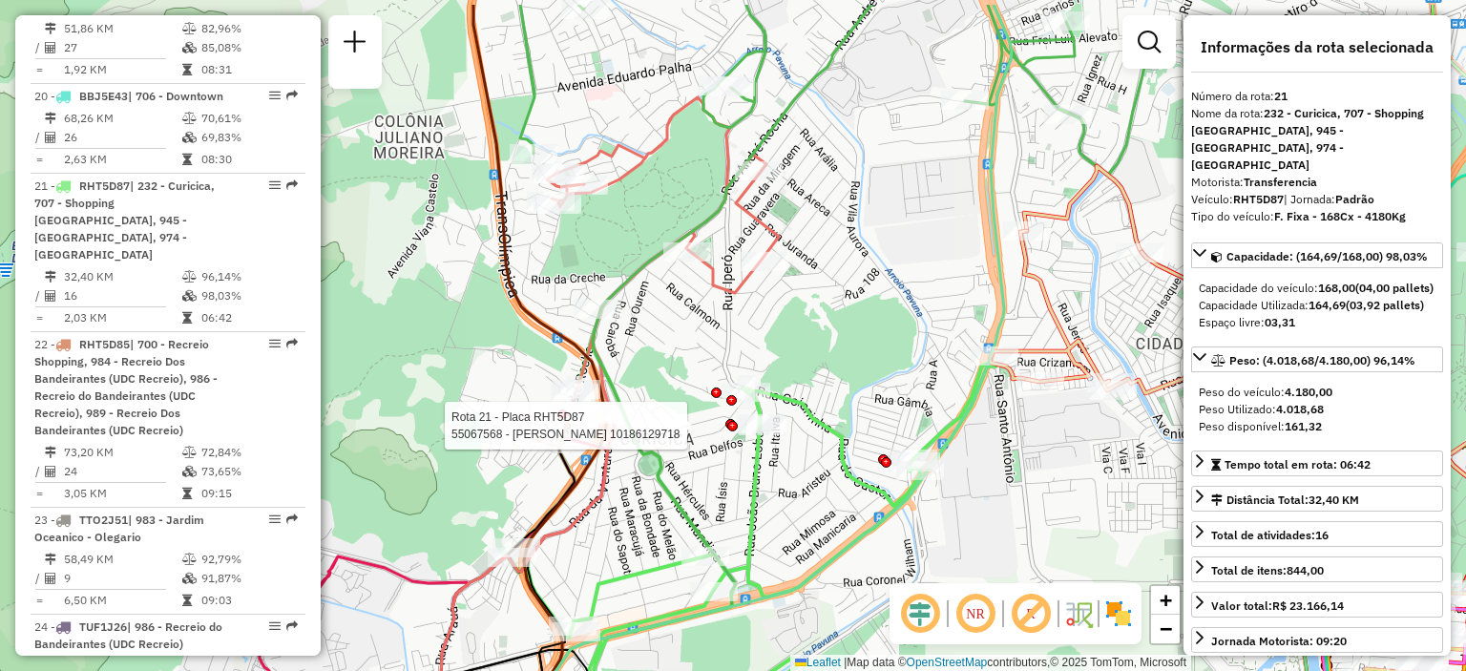
drag, startPoint x: 900, startPoint y: 214, endPoint x: 878, endPoint y: 286, distance: 75.8
click at [878, 286] on div "Rota 21 - Placa RHT5D87 55067568 - [PERSON_NAME] 10186129718 Janela de atendime…" at bounding box center [733, 335] width 1466 height 671
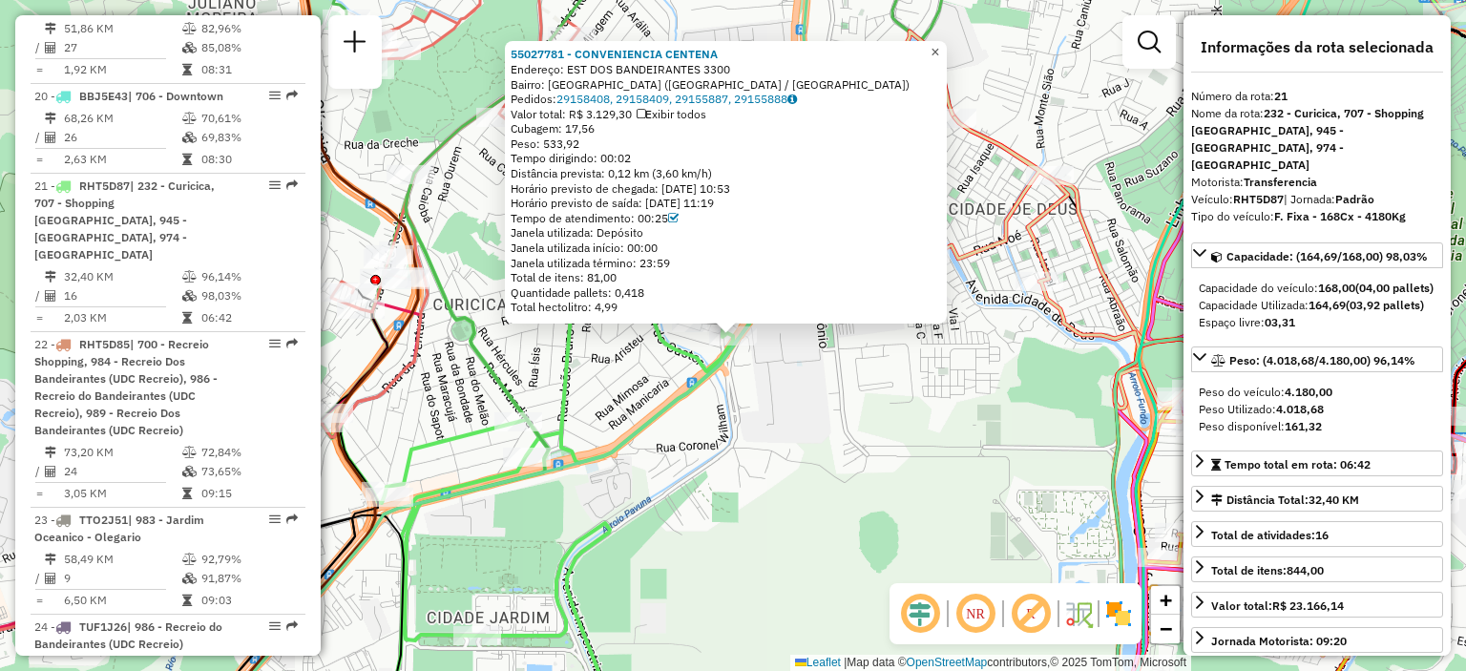
click at [939, 44] on span "×" at bounding box center [935, 52] width 9 height 16
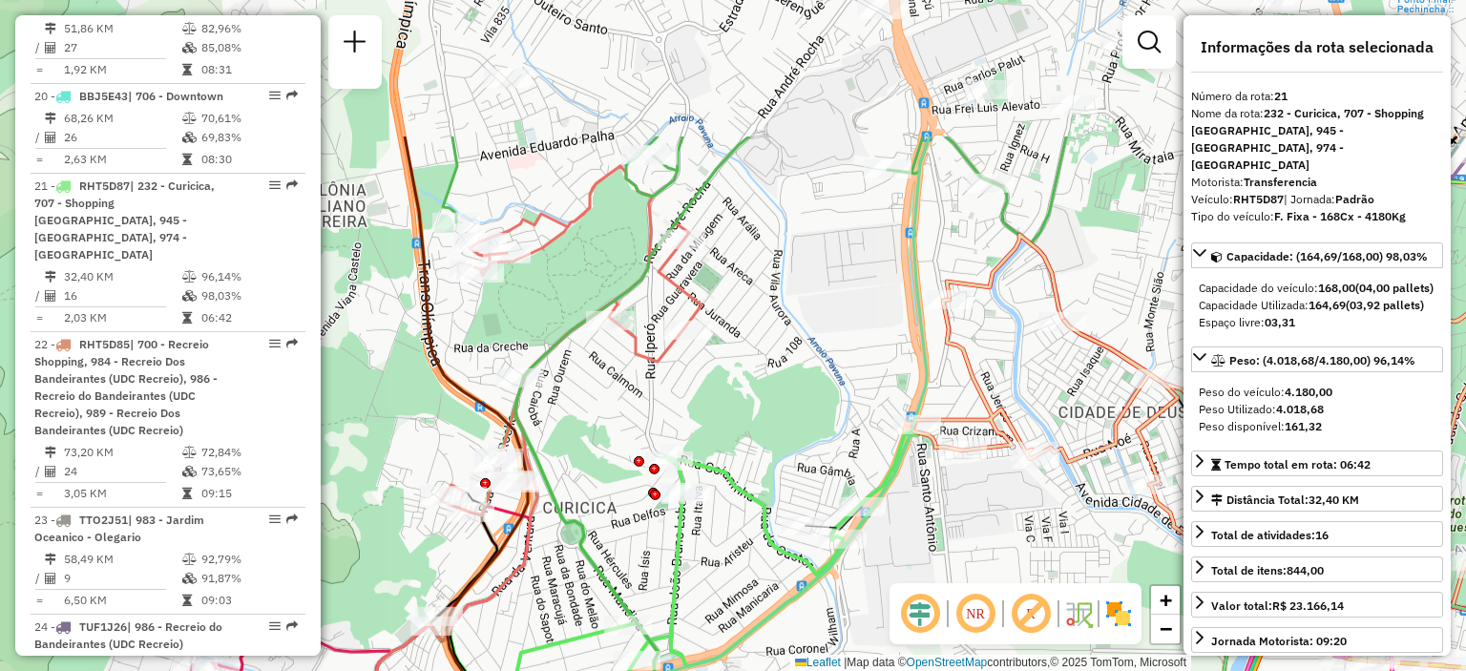
drag, startPoint x: 848, startPoint y: 309, endPoint x: 958, endPoint y: 513, distance: 231.1
click at [958, 513] on div "Janela de atendimento Grade de atendimento Capacidade Transportadoras Veículos …" at bounding box center [733, 335] width 1466 height 671
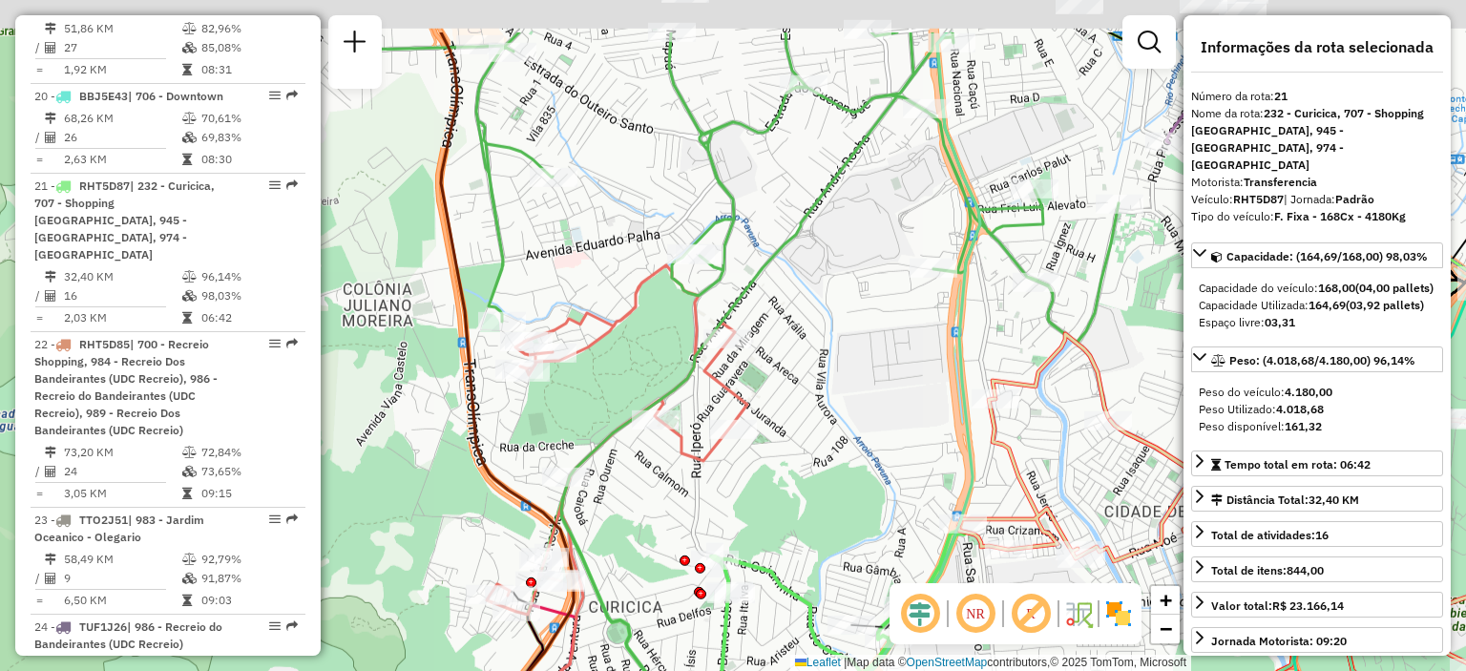
drag, startPoint x: 733, startPoint y: 230, endPoint x: 779, endPoint y: 329, distance: 109.4
click at [779, 329] on div "Janela de atendimento Grade de atendimento Capacidade Transportadoras Veículos …" at bounding box center [733, 335] width 1466 height 671
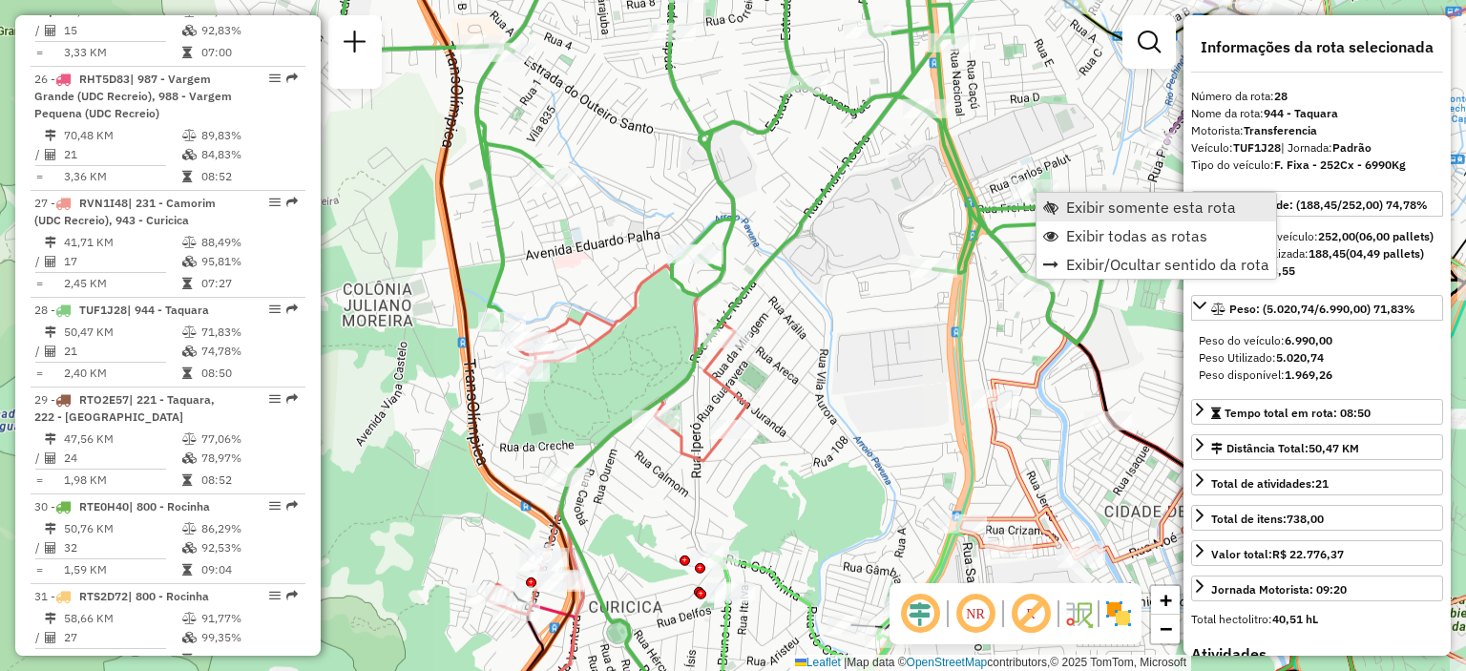
scroll to position [3922, 0]
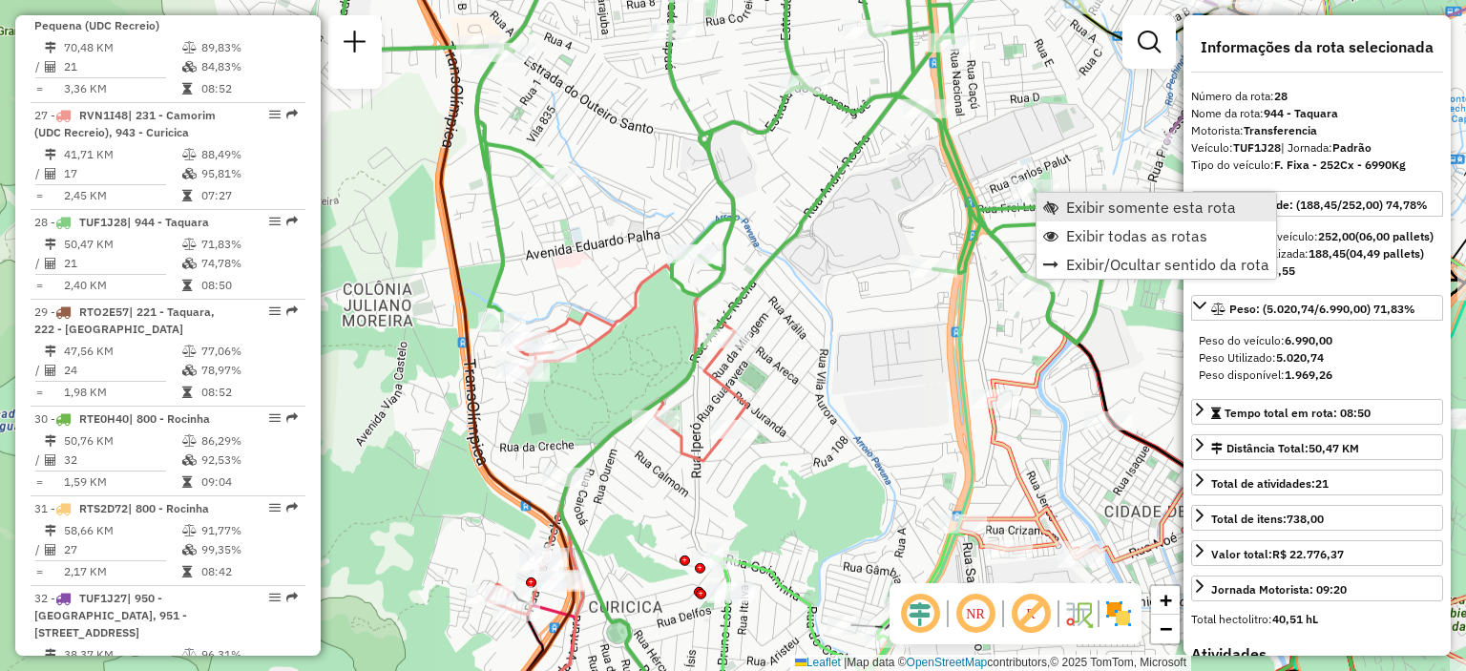
click at [1059, 206] on link "Exibir somente esta rota" at bounding box center [1157, 207] width 240 height 29
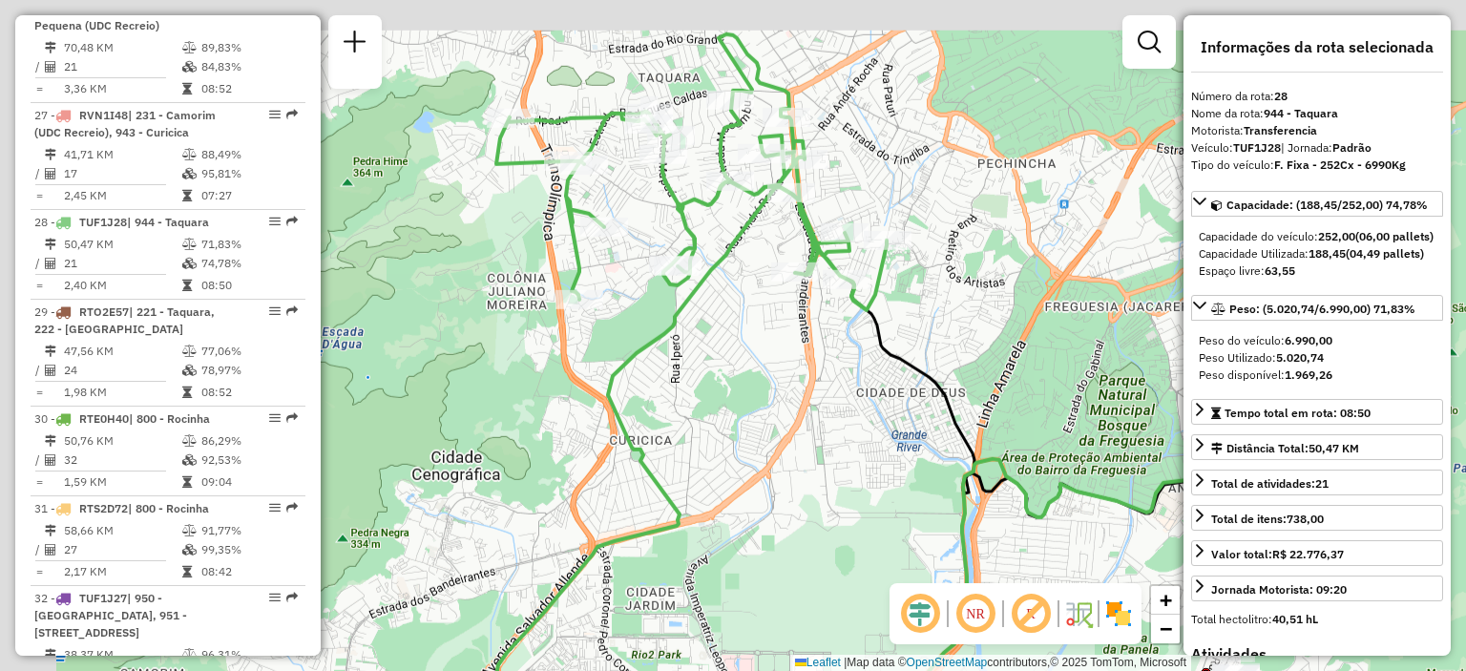
drag, startPoint x: 772, startPoint y: 162, endPoint x: 897, endPoint y: 194, distance: 128.1
click at [897, 194] on div "Janela de atendimento Grade de atendimento Capacidade Transportadoras Veículos …" at bounding box center [733, 335] width 1466 height 671
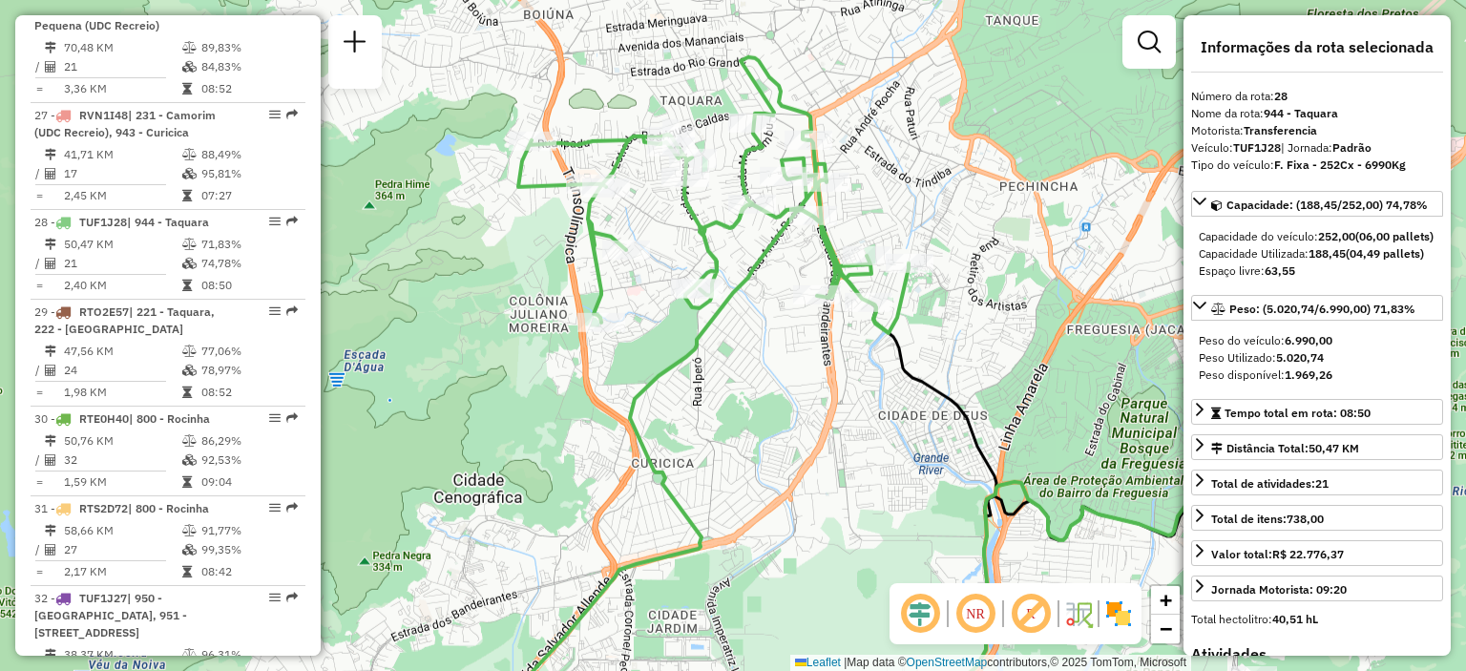
drag, startPoint x: 749, startPoint y: 257, endPoint x: 771, endPoint y: 284, distance: 34.6
click at [771, 282] on div "Janela de atendimento Grade de atendimento Capacidade Transportadoras Veículos …" at bounding box center [733, 335] width 1466 height 671
click at [784, 279] on div "Janela de atendimento Grade de atendimento Capacidade Transportadoras Veículos …" at bounding box center [733, 335] width 1466 height 671
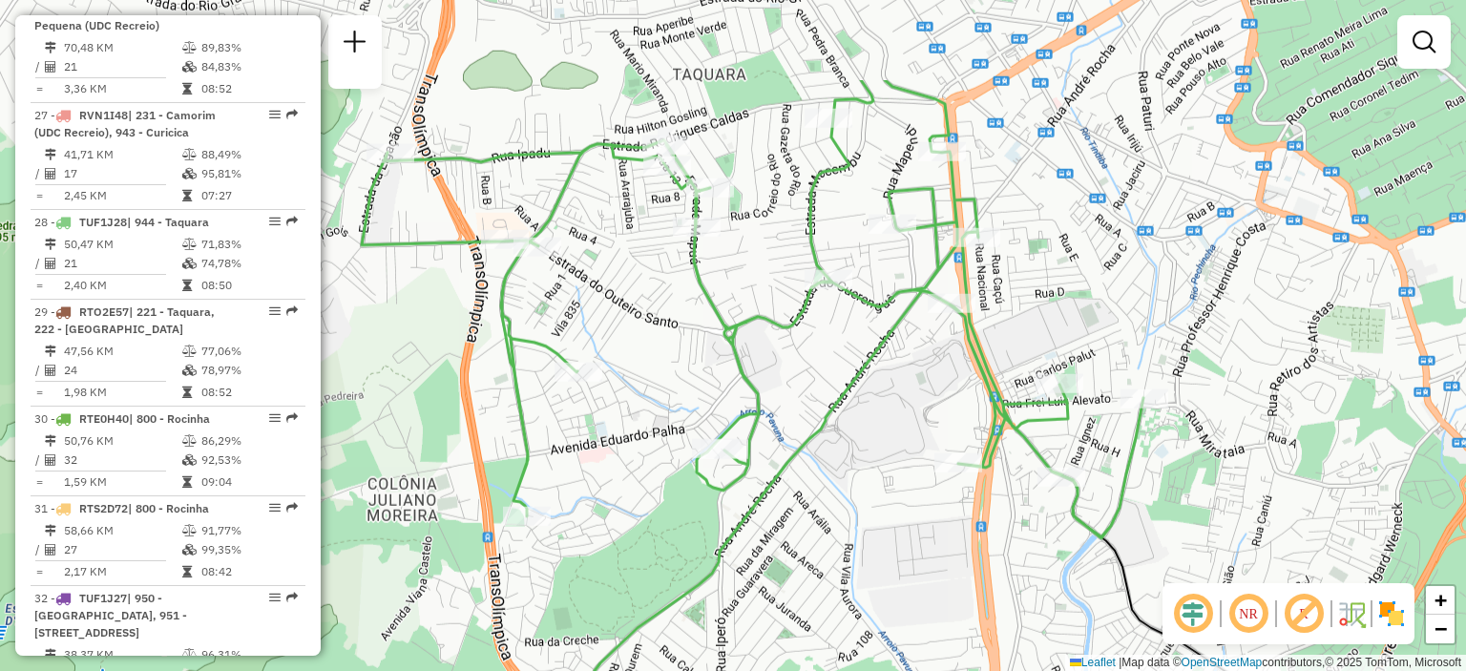
drag, startPoint x: 784, startPoint y: 279, endPoint x: 899, endPoint y: 428, distance: 188.5
click at [899, 428] on div "Janela de atendimento Grade de atendimento Capacidade Transportadoras Veículos …" at bounding box center [733, 335] width 1466 height 671
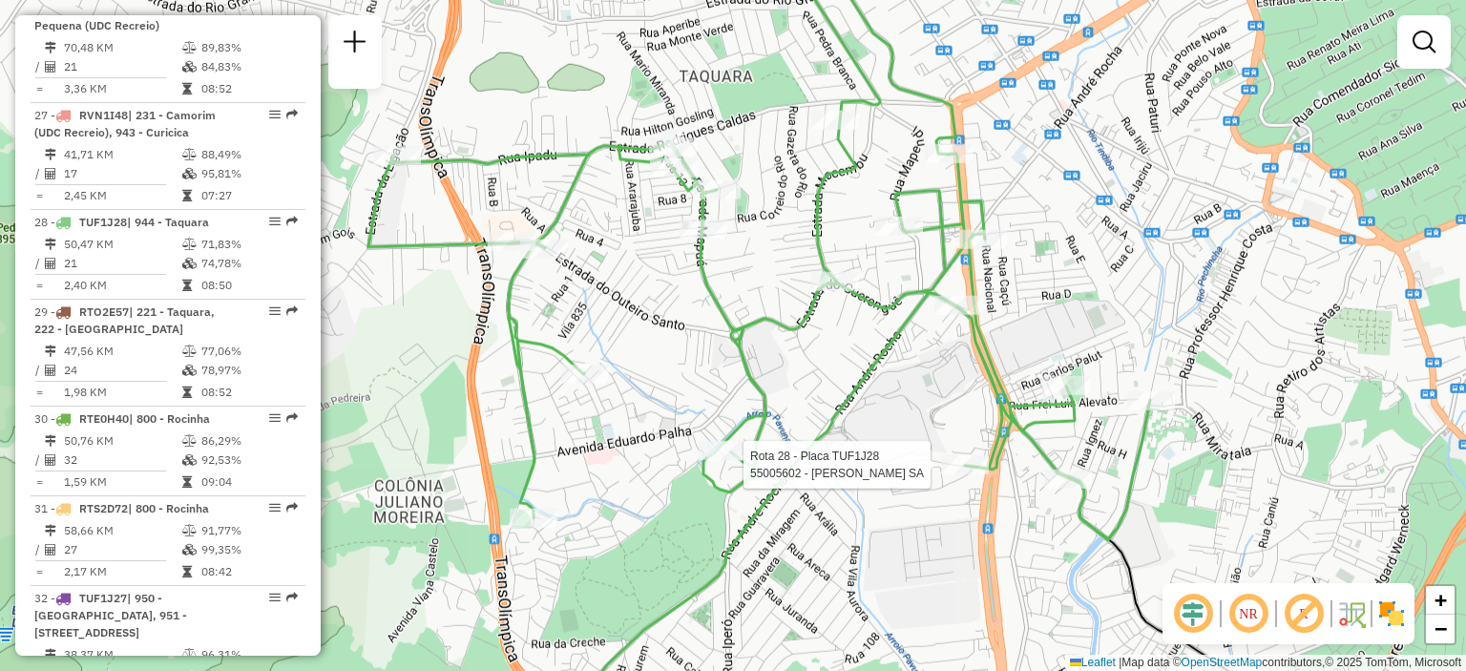
select select "**********"
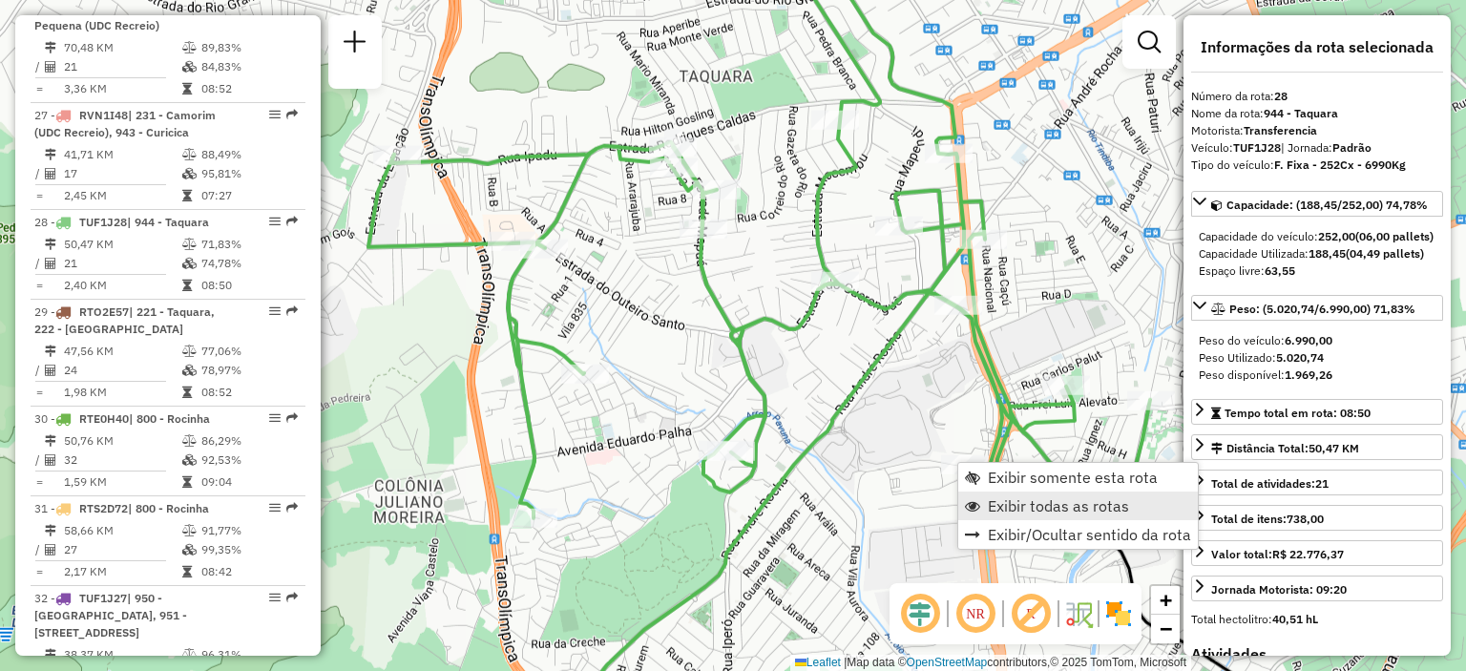
click at [1003, 510] on span "Exibir todas as rotas" at bounding box center [1058, 505] width 141 height 15
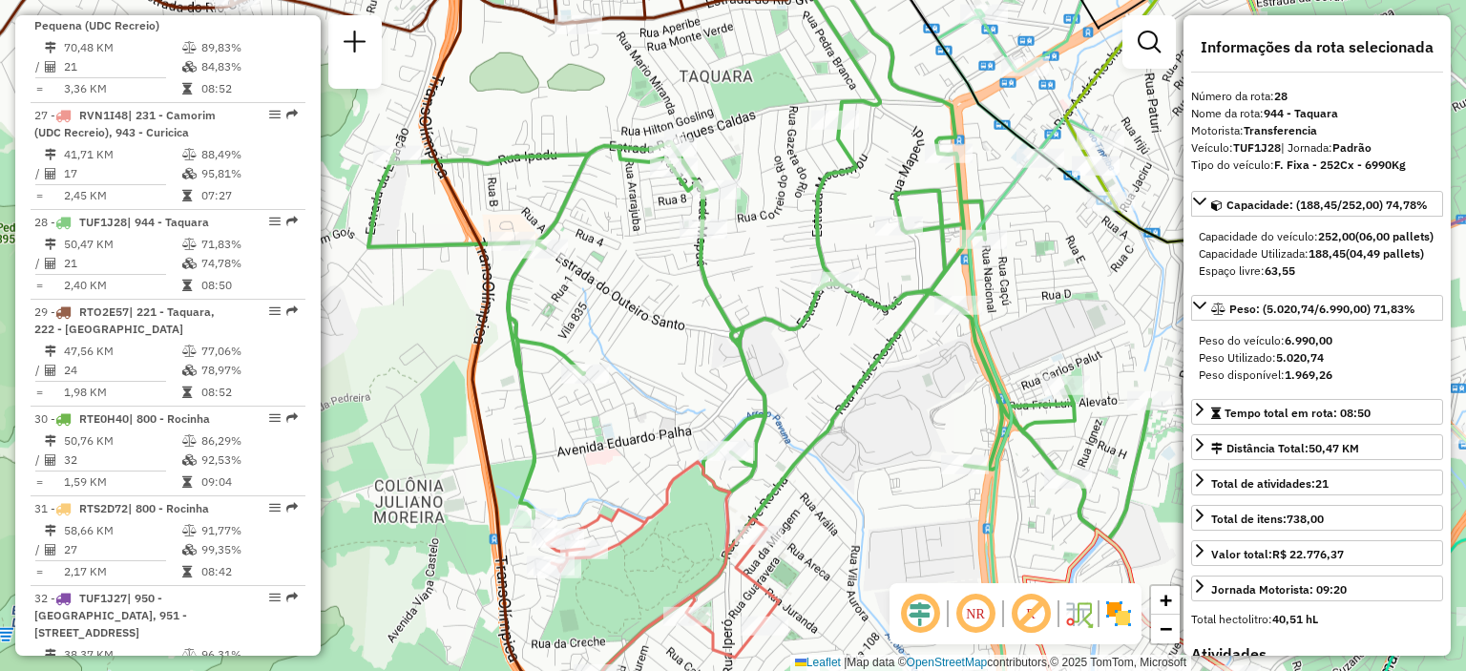
click at [1010, 505] on span "Exibir todas as rotas" at bounding box center [1058, 505] width 141 height 15
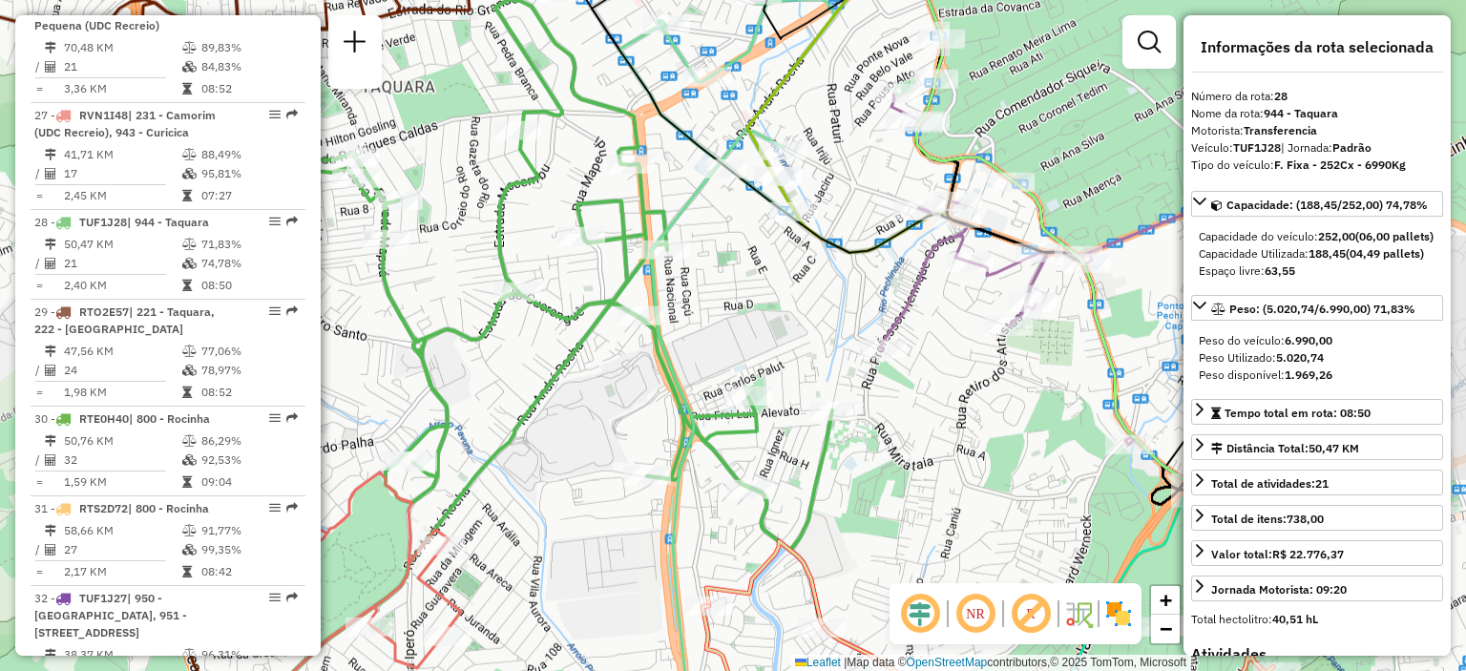
drag, startPoint x: 1031, startPoint y: 323, endPoint x: 711, endPoint y: 333, distance: 320.0
click at [711, 333] on div "Janela de atendimento Grade de atendimento Capacidade Transportadoras Veículos …" at bounding box center [733, 335] width 1466 height 671
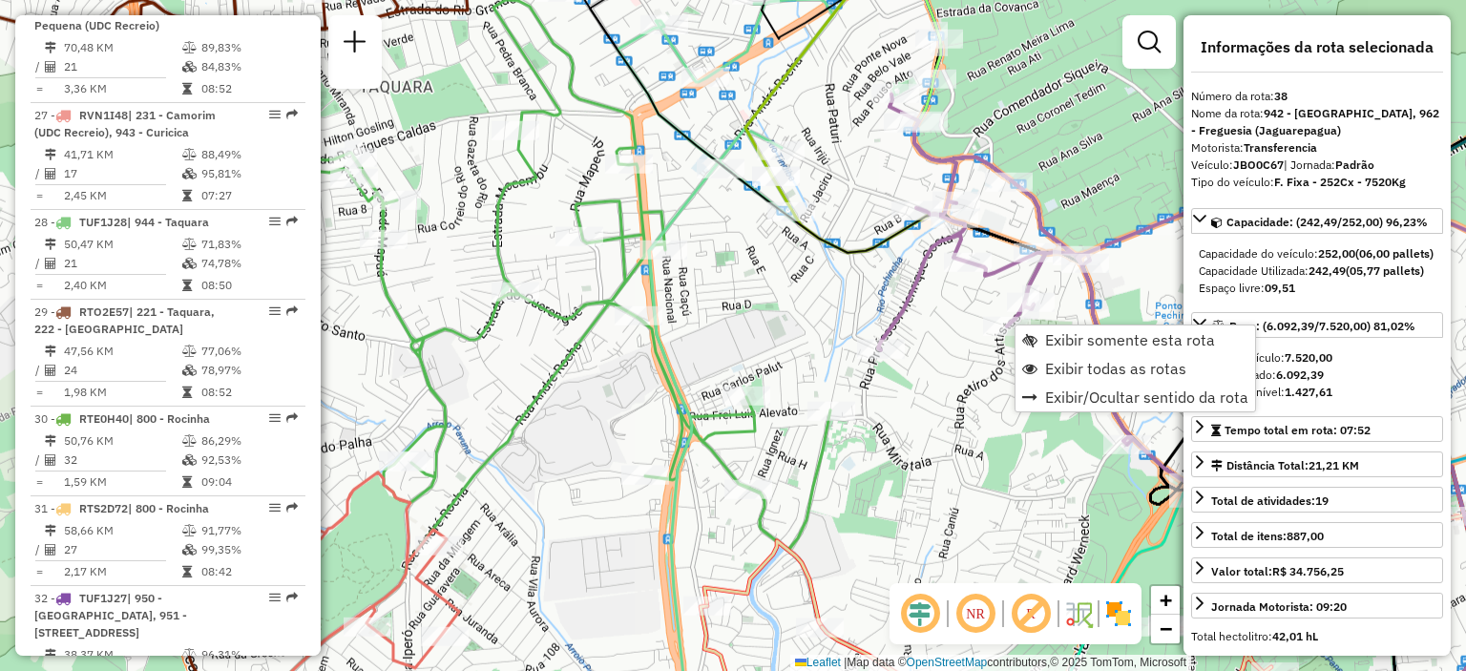
scroll to position [4955, 0]
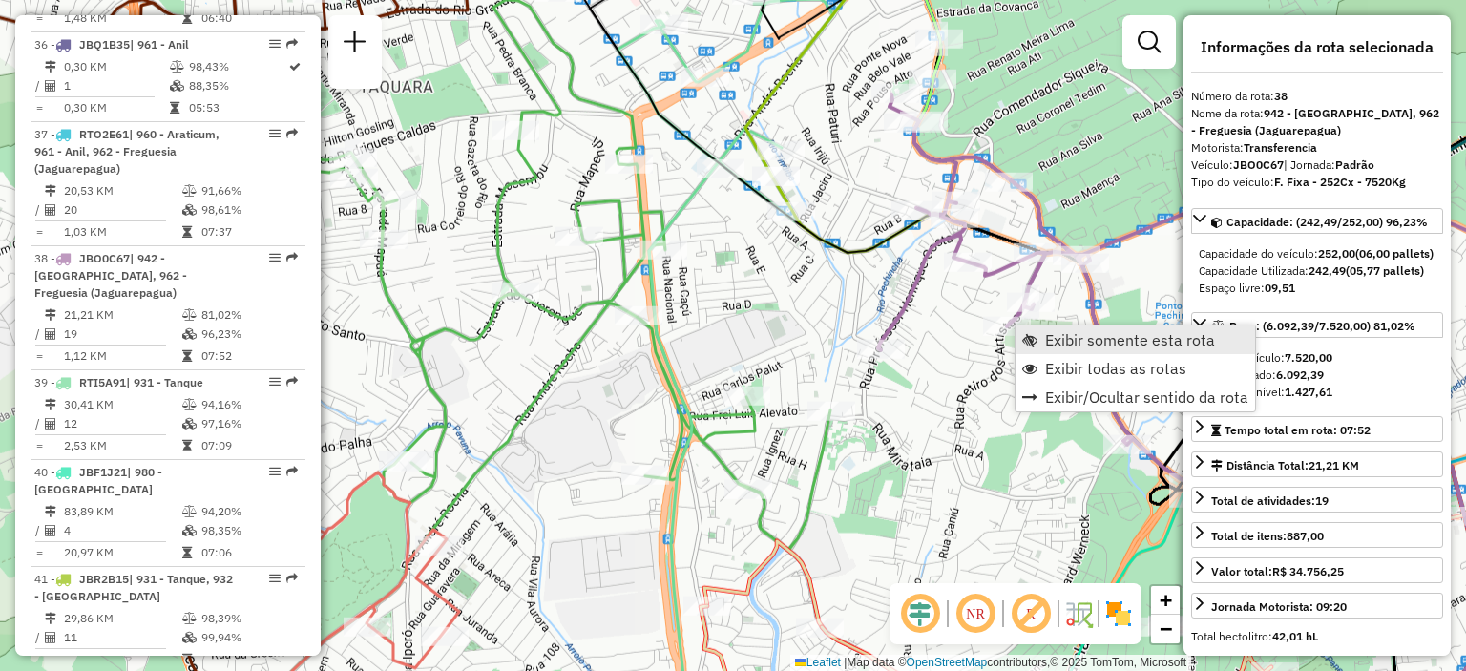
click at [1039, 331] on link "Exibir somente esta rota" at bounding box center [1136, 340] width 240 height 29
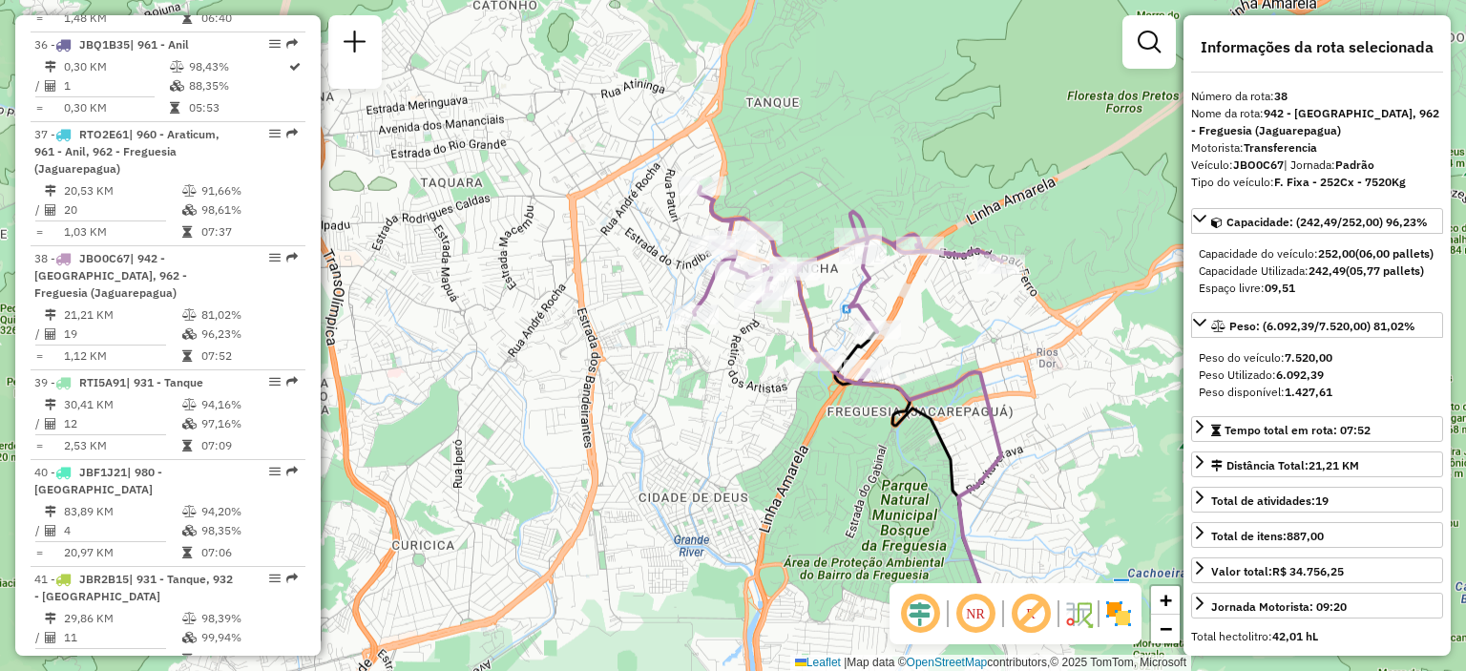
drag, startPoint x: 773, startPoint y: 240, endPoint x: 910, endPoint y: 316, distance: 156.4
click at [910, 316] on div "Janela de atendimento Grade de atendimento Capacidade Transportadoras Veículos …" at bounding box center [733, 335] width 1466 height 671
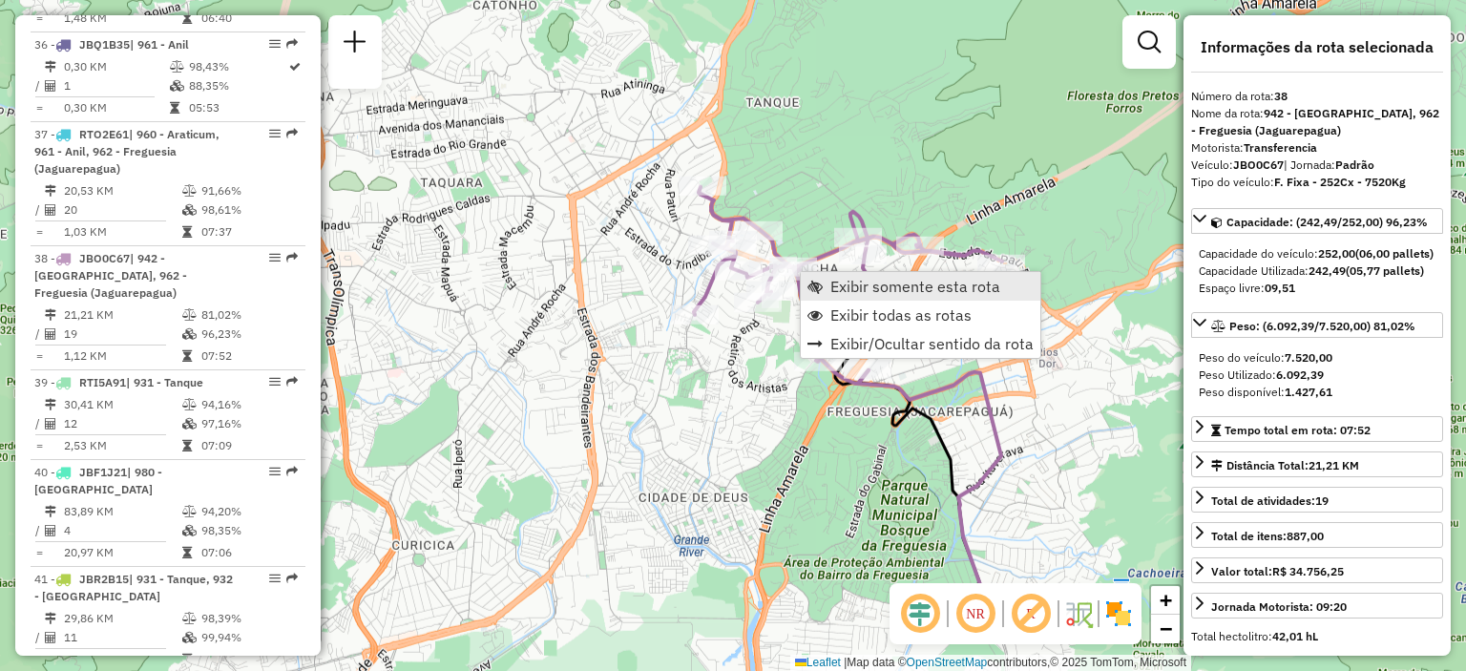
click at [844, 294] on span "Exibir somente esta rota" at bounding box center [916, 286] width 170 height 15
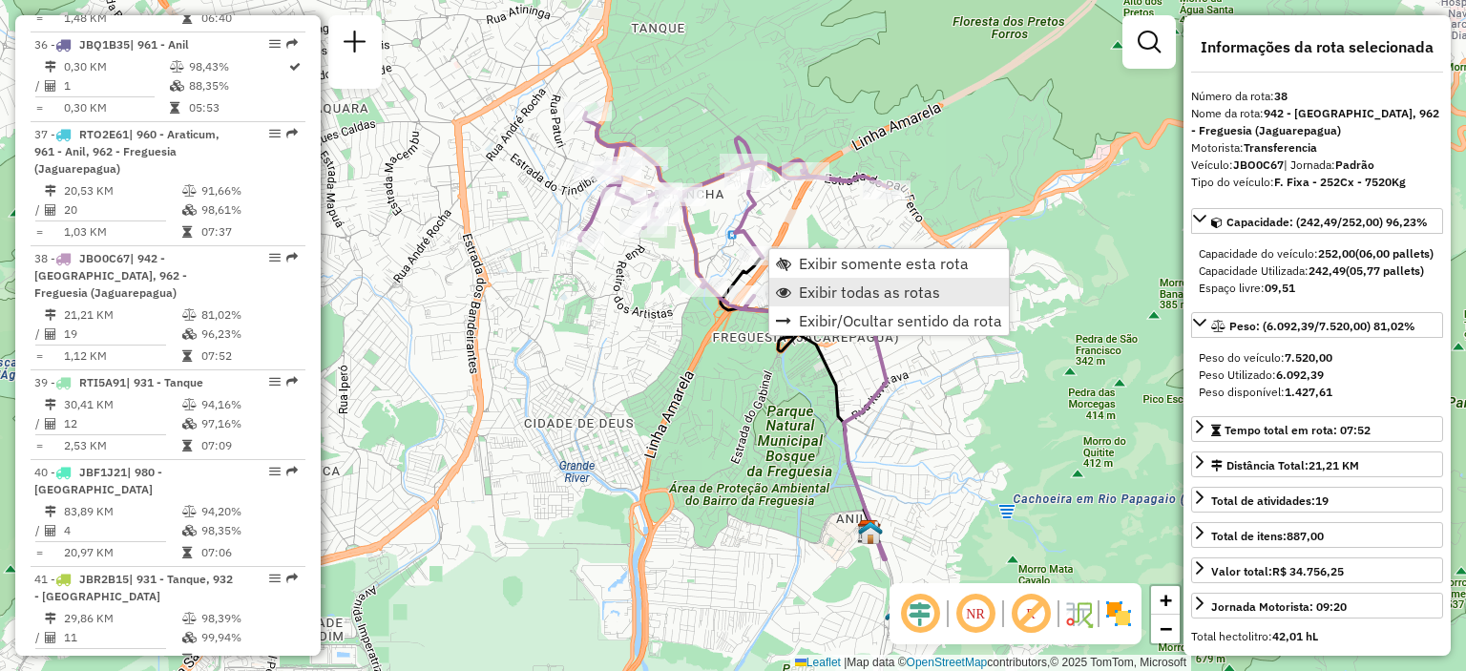
click at [823, 296] on span "Exibir todas as rotas" at bounding box center [869, 292] width 141 height 15
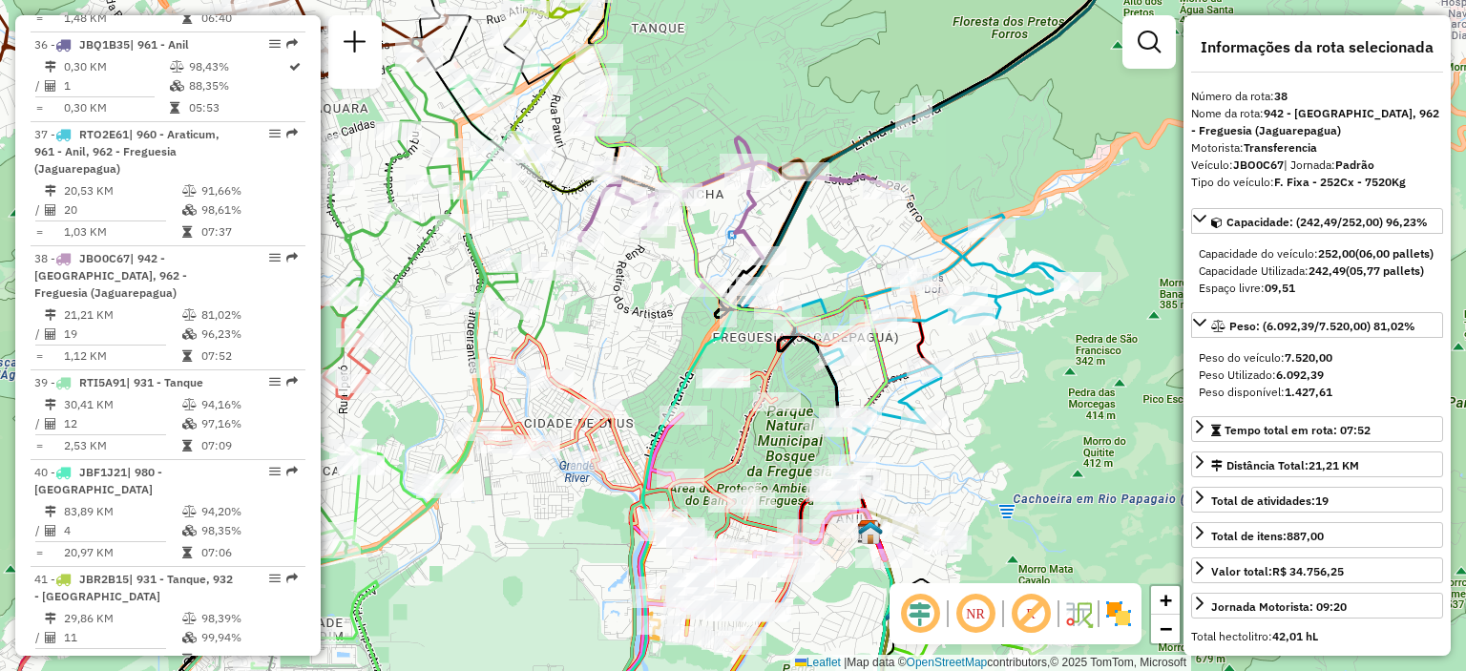
click at [823, 296] on span "Exibir todas as rotas" at bounding box center [869, 292] width 141 height 15
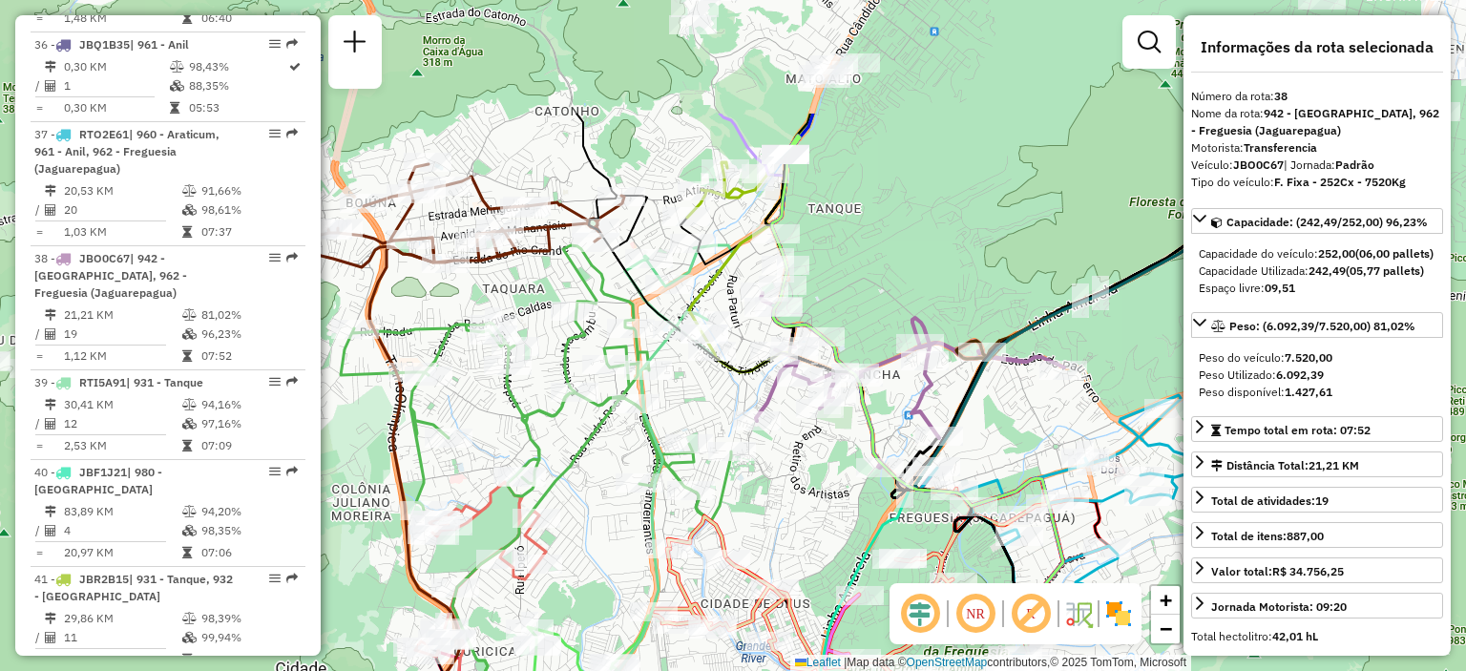
drag, startPoint x: 622, startPoint y: 269, endPoint x: 798, endPoint y: 450, distance: 252.5
click at [798, 450] on div "Janela de atendimento Grade de atendimento Capacidade Transportadoras Veículos …" at bounding box center [733, 335] width 1466 height 671
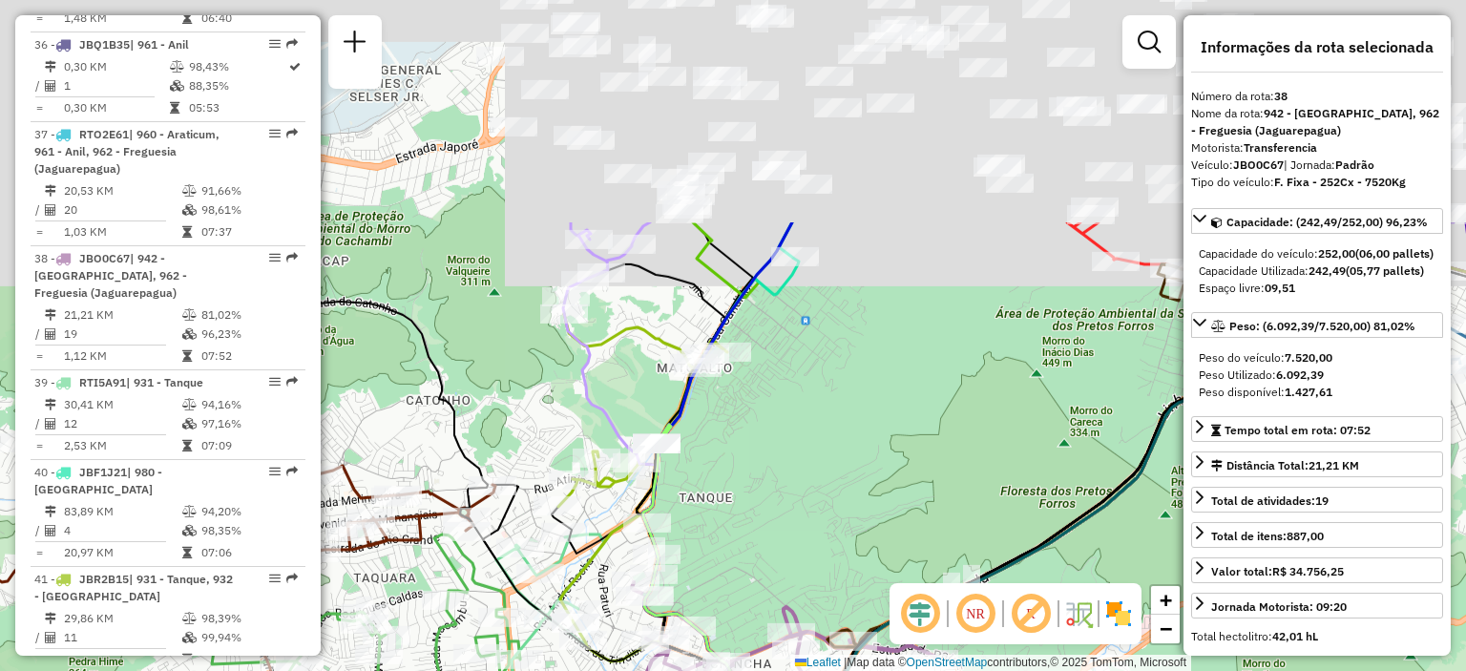
drag, startPoint x: 862, startPoint y: 117, endPoint x: 733, endPoint y: 410, distance: 319.3
click at [733, 410] on div "Janela de atendimento Grade de atendimento Capacidade Transportadoras Veículos …" at bounding box center [733, 335] width 1466 height 671
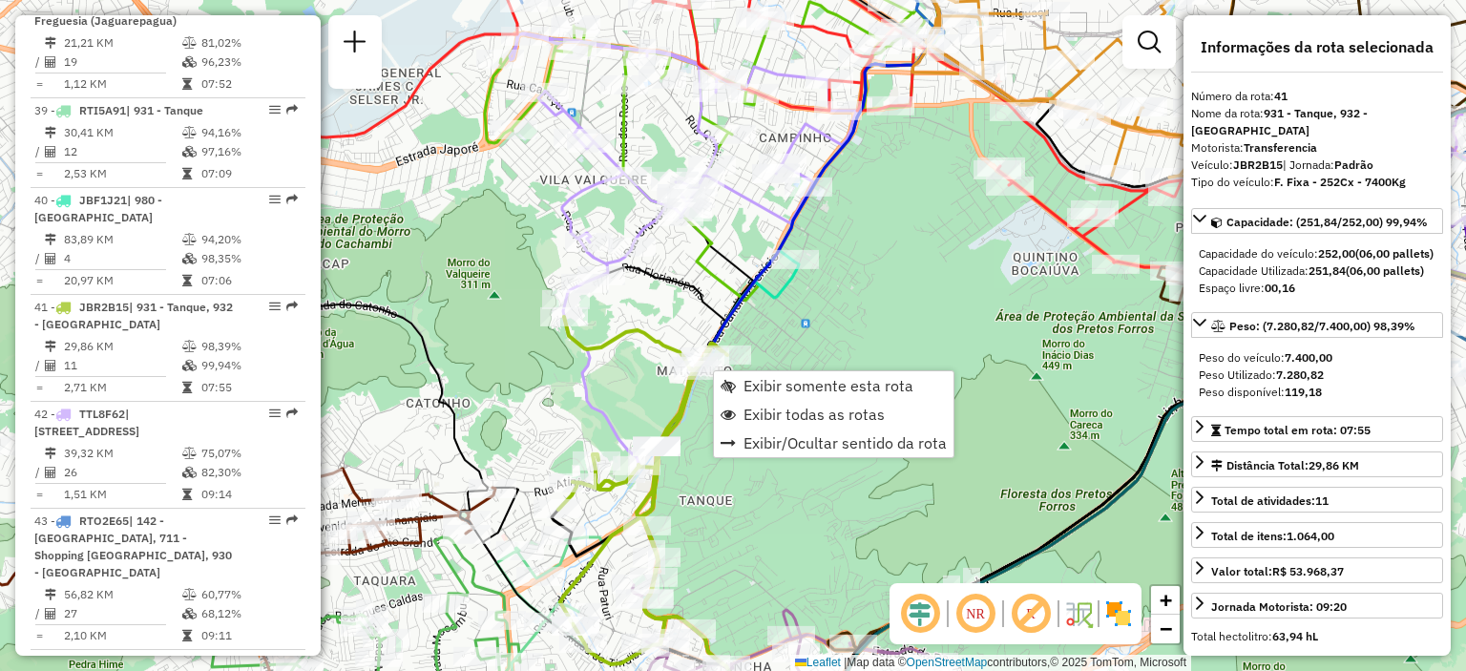
scroll to position [5242, 0]
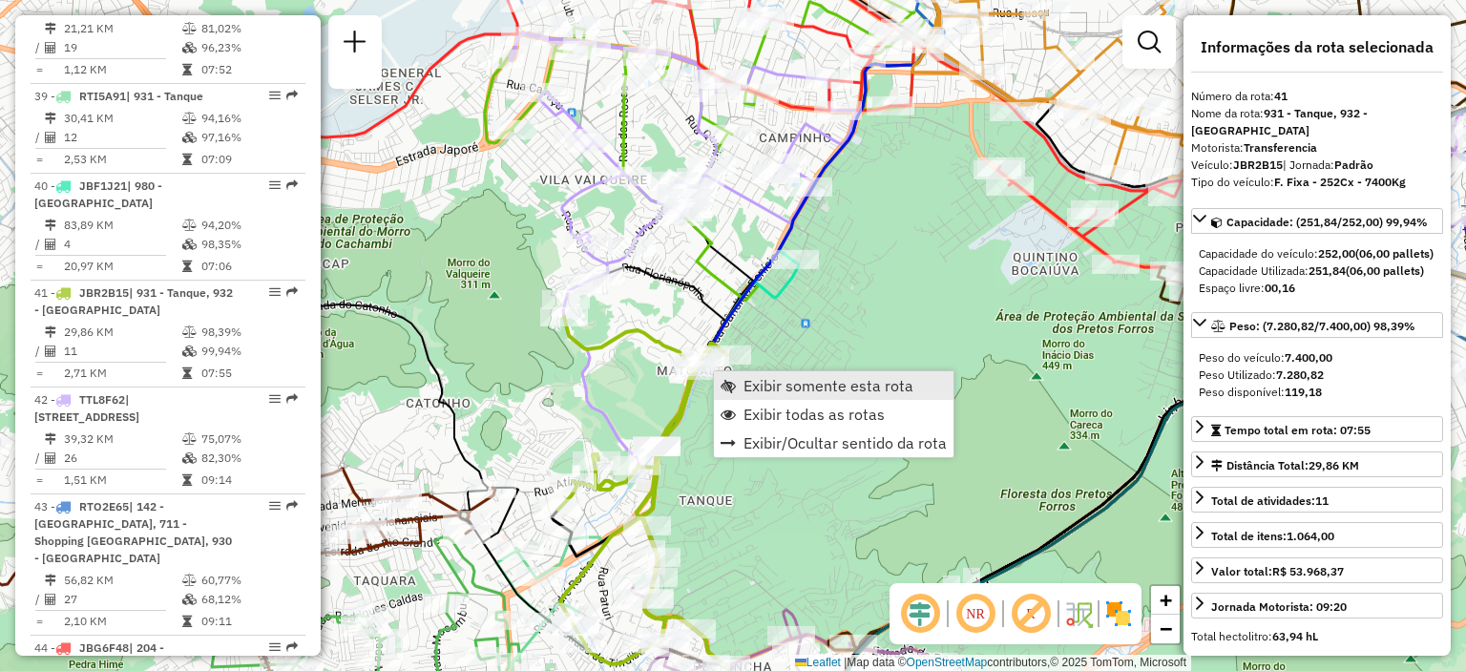
click at [747, 384] on span "Exibir somente esta rota" at bounding box center [829, 385] width 170 height 15
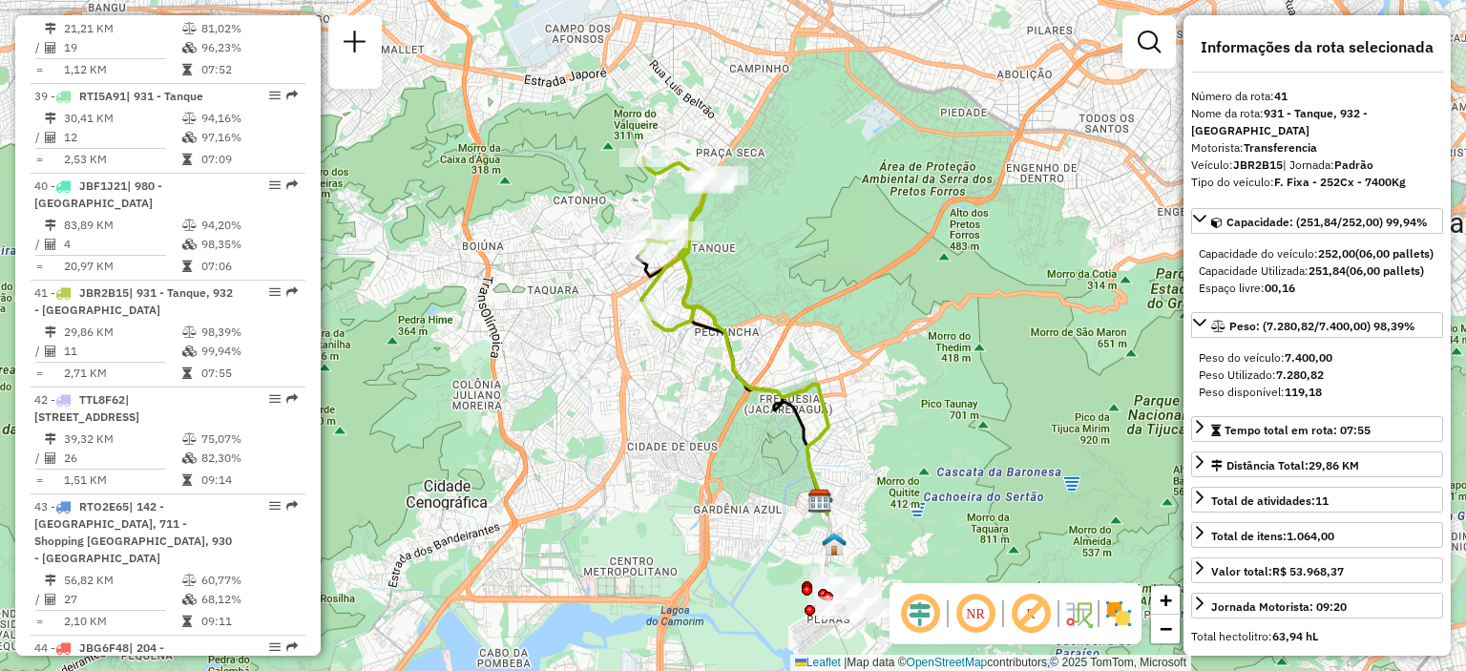
click at [733, 217] on div "Janela de atendimento Grade de atendimento Capacidade Transportadoras Veículos …" at bounding box center [733, 335] width 1466 height 671
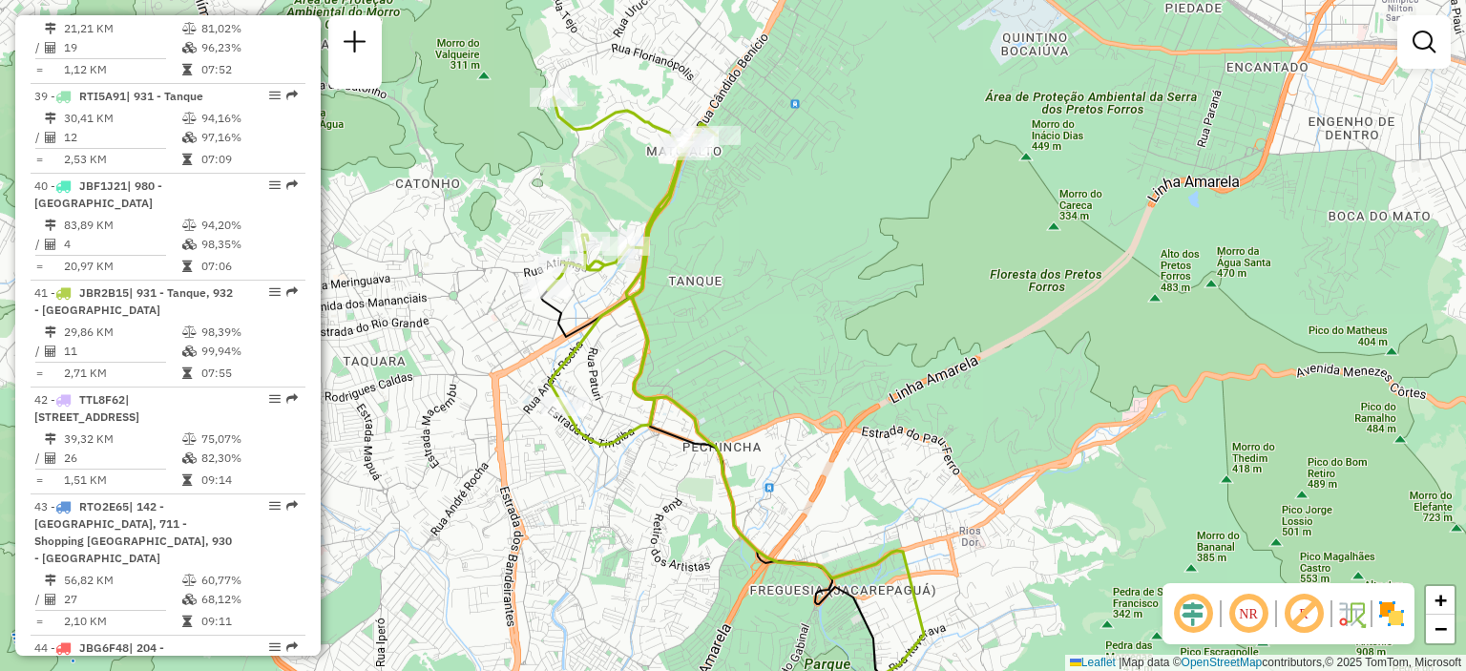
click at [733, 217] on div "Janela de atendimento Grade de atendimento Capacidade Transportadoras Veículos …" at bounding box center [733, 335] width 1466 height 671
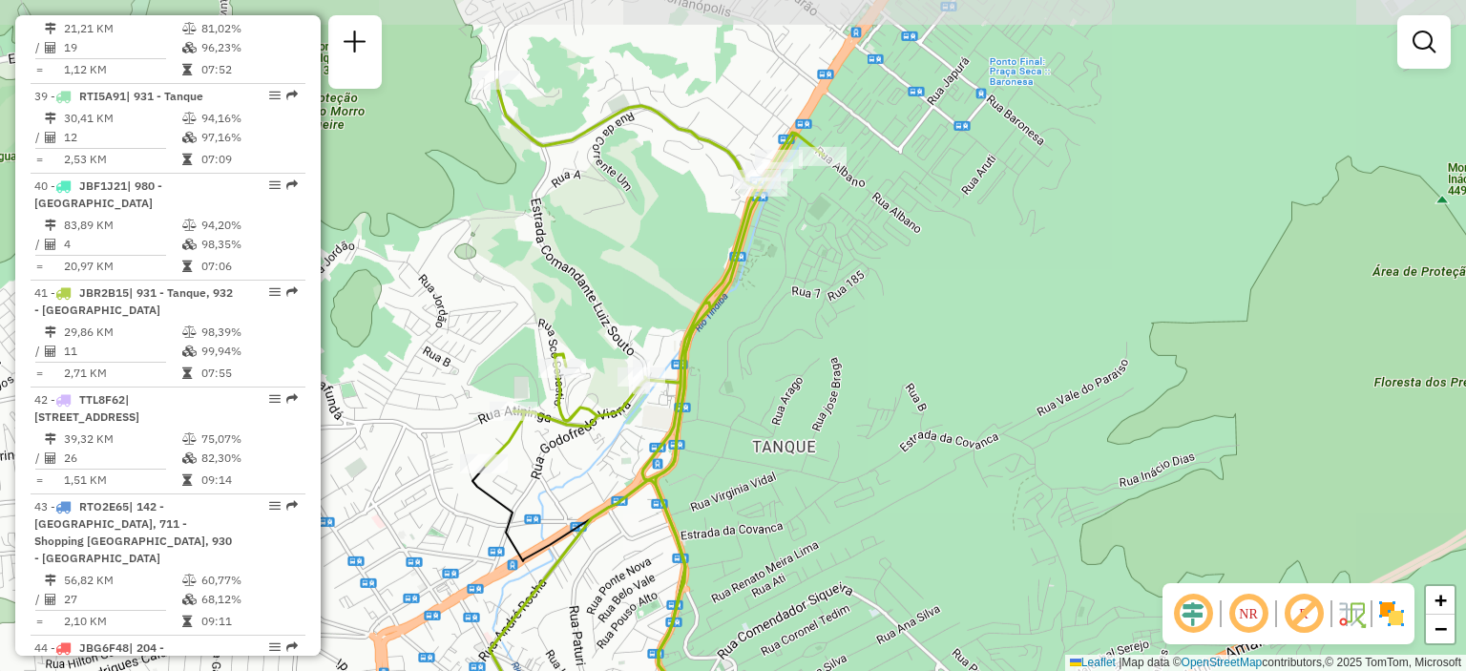
drag, startPoint x: 622, startPoint y: 217, endPoint x: 745, endPoint y: 319, distance: 160.0
click at [745, 319] on div "Janela de atendimento Grade de atendimento Capacidade Transportadoras Veículos …" at bounding box center [733, 335] width 1466 height 671
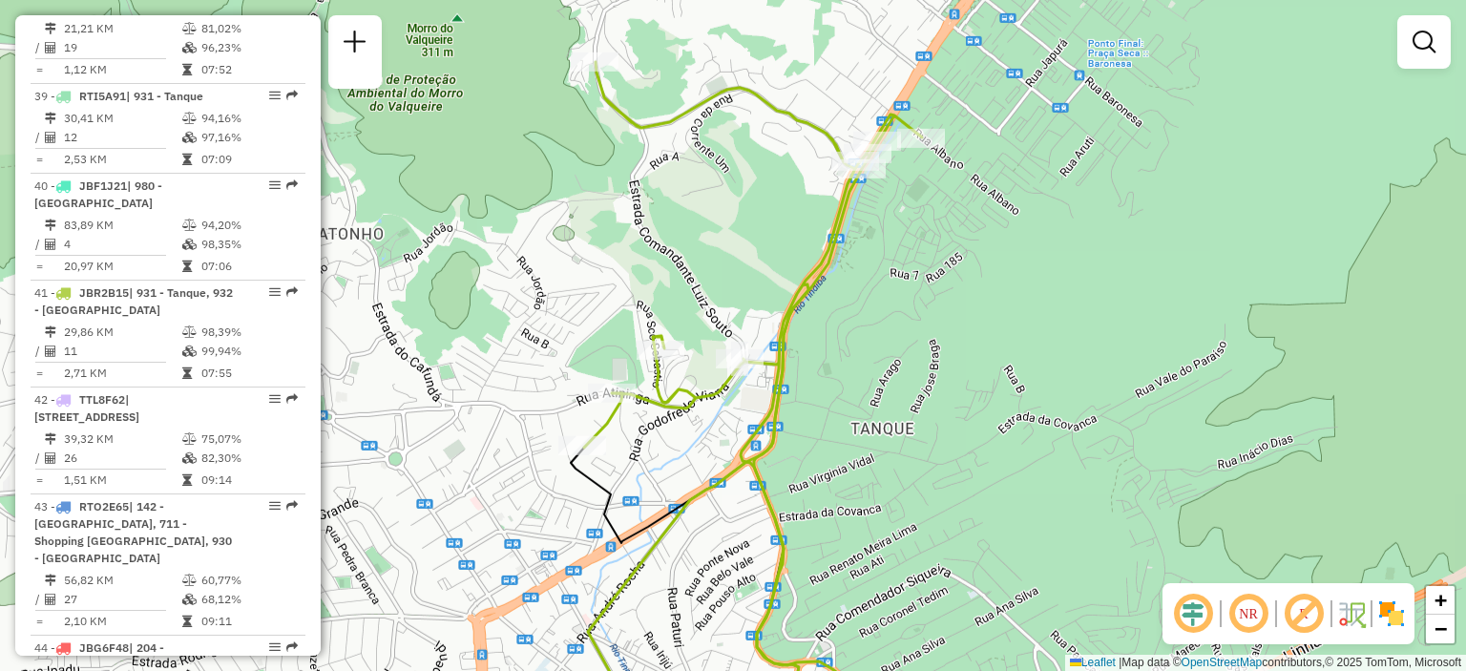
drag, startPoint x: 880, startPoint y: 222, endPoint x: 857, endPoint y: 376, distance: 155.4
click at [857, 375] on div "Janela de atendimento Grade de atendimento Capacidade Transportadoras Veículos …" at bounding box center [733, 335] width 1466 height 671
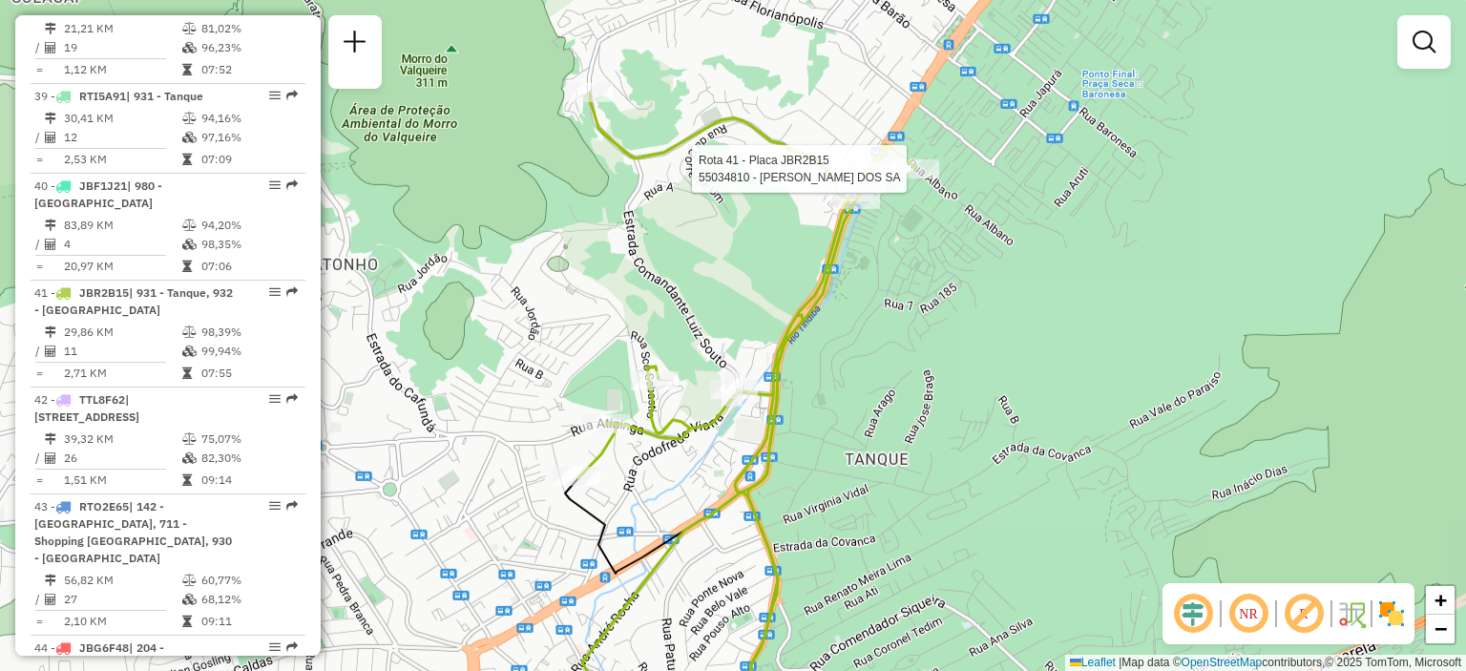
select select "**********"
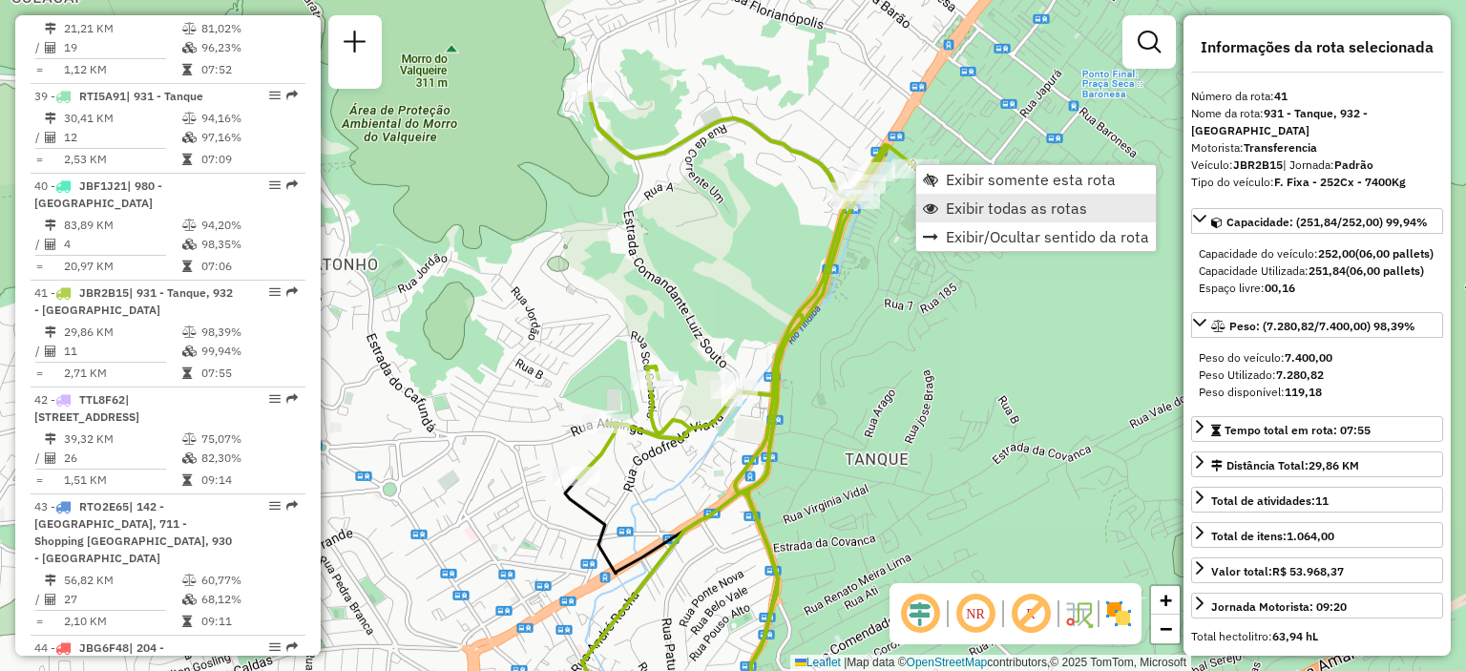
click at [952, 211] on span "Exibir todas as rotas" at bounding box center [1016, 207] width 141 height 15
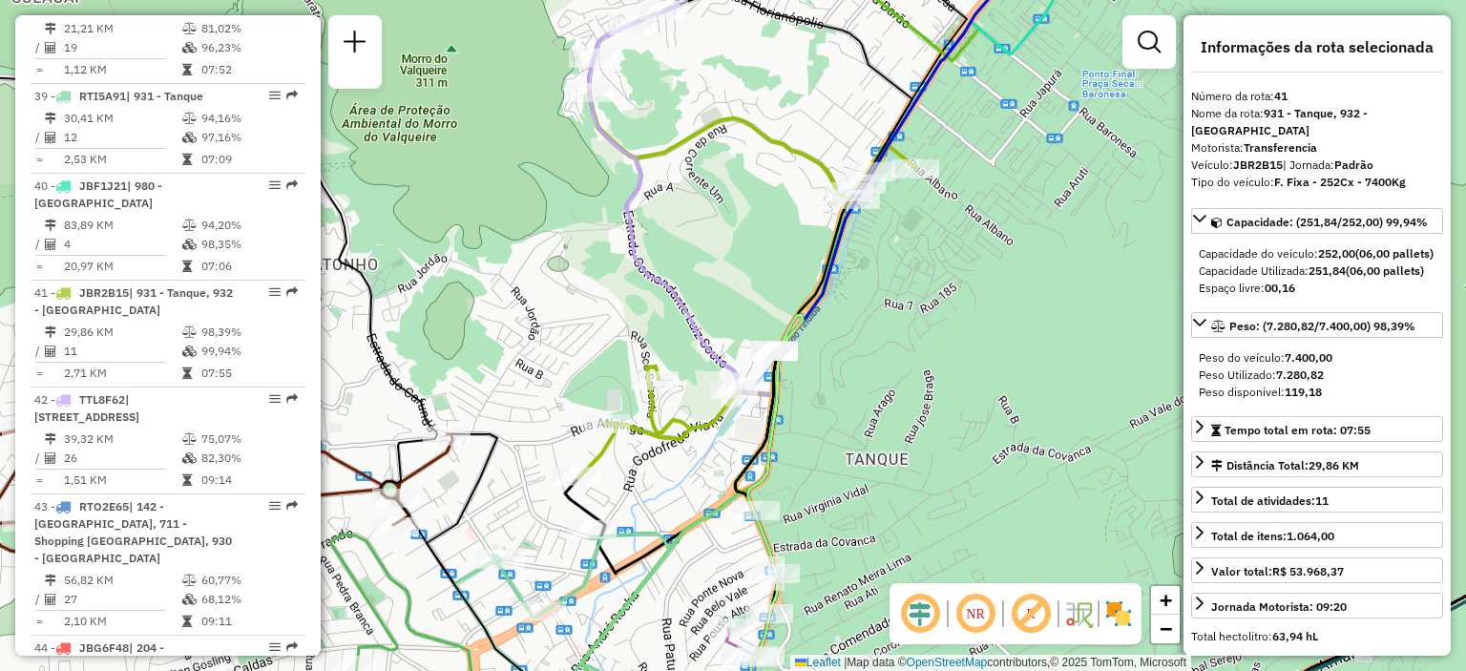
click at [952, 211] on div "Janela de atendimento Grade de atendimento Capacidade Transportadoras Veículos …" at bounding box center [733, 335] width 1466 height 671
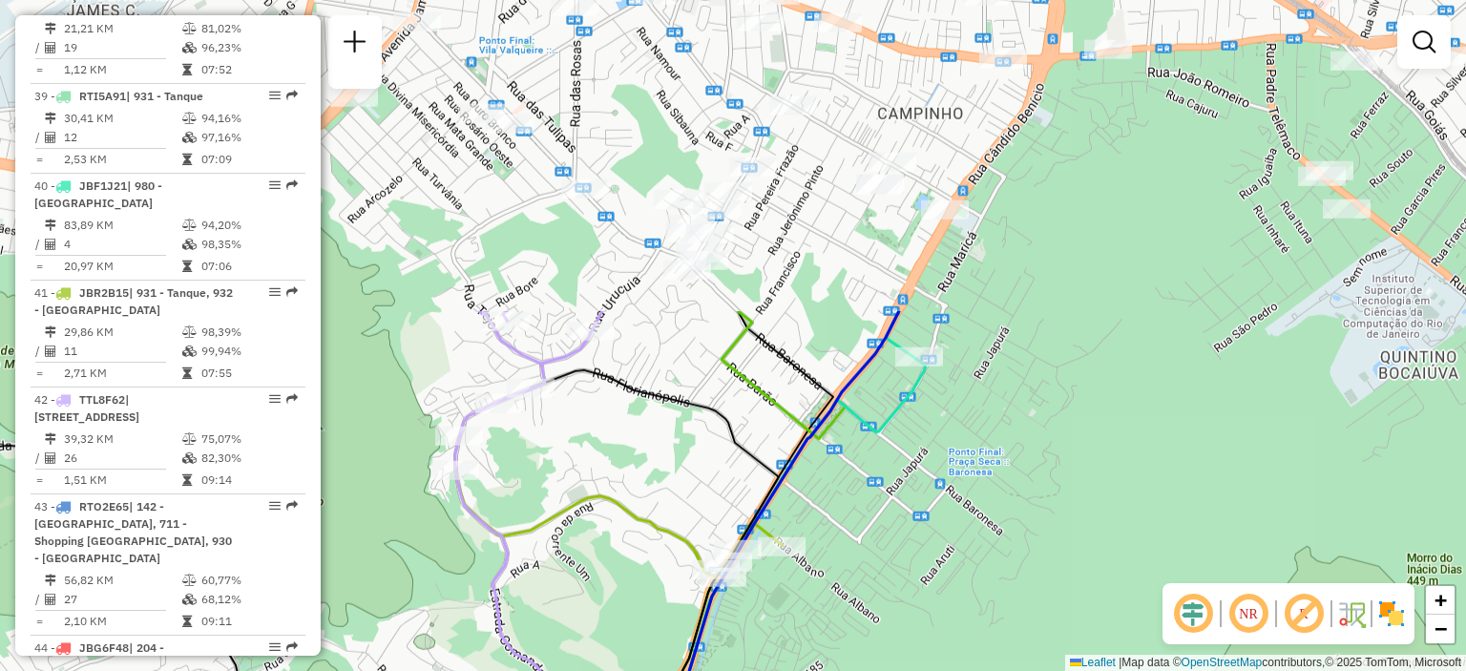
drag, startPoint x: 1006, startPoint y: 124, endPoint x: 873, endPoint y: 501, distance: 400.1
click at [873, 501] on div "Janela de atendimento Grade de atendimento Capacidade Transportadoras Veículos …" at bounding box center [733, 335] width 1466 height 671
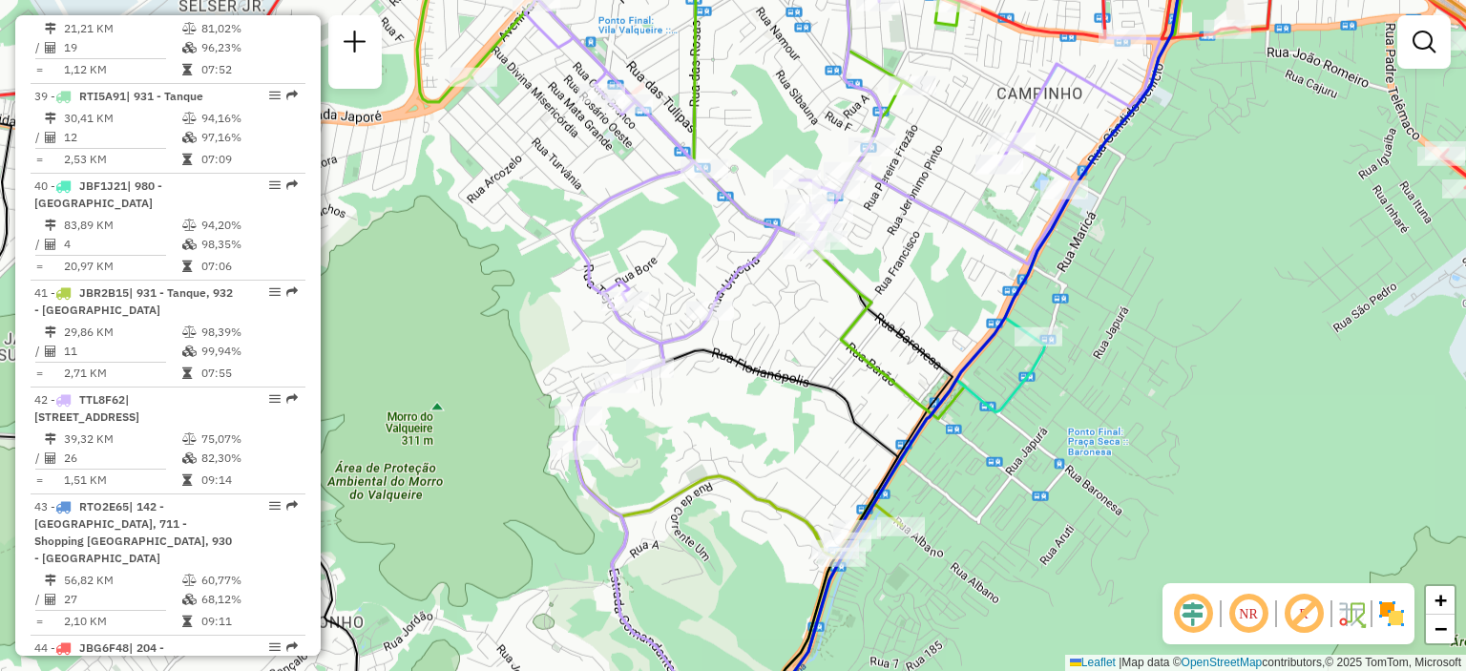
drag, startPoint x: 745, startPoint y: 288, endPoint x: 864, endPoint y: 269, distance: 120.9
click at [864, 269] on div "Janela de atendimento Grade de atendimento Capacidade Transportadoras Veículos …" at bounding box center [733, 335] width 1466 height 671
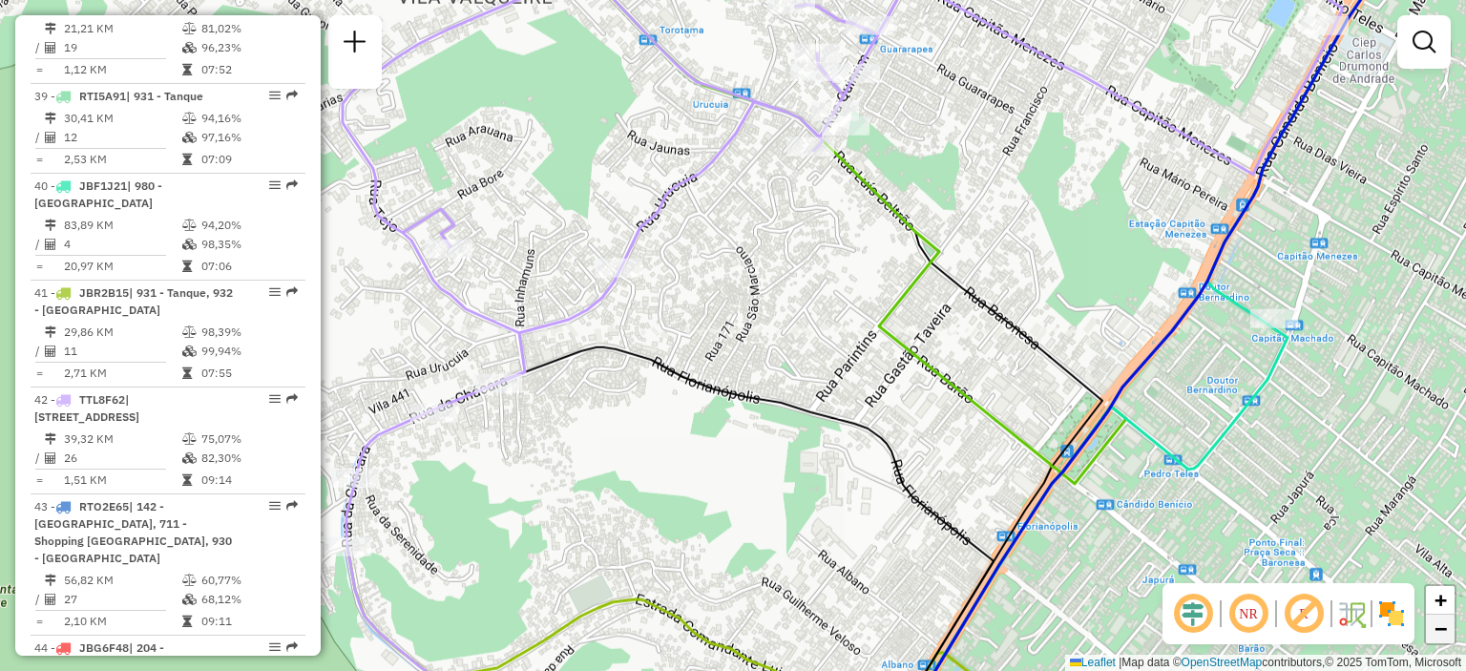
click at [1445, 635] on span "−" at bounding box center [1441, 629] width 12 height 24
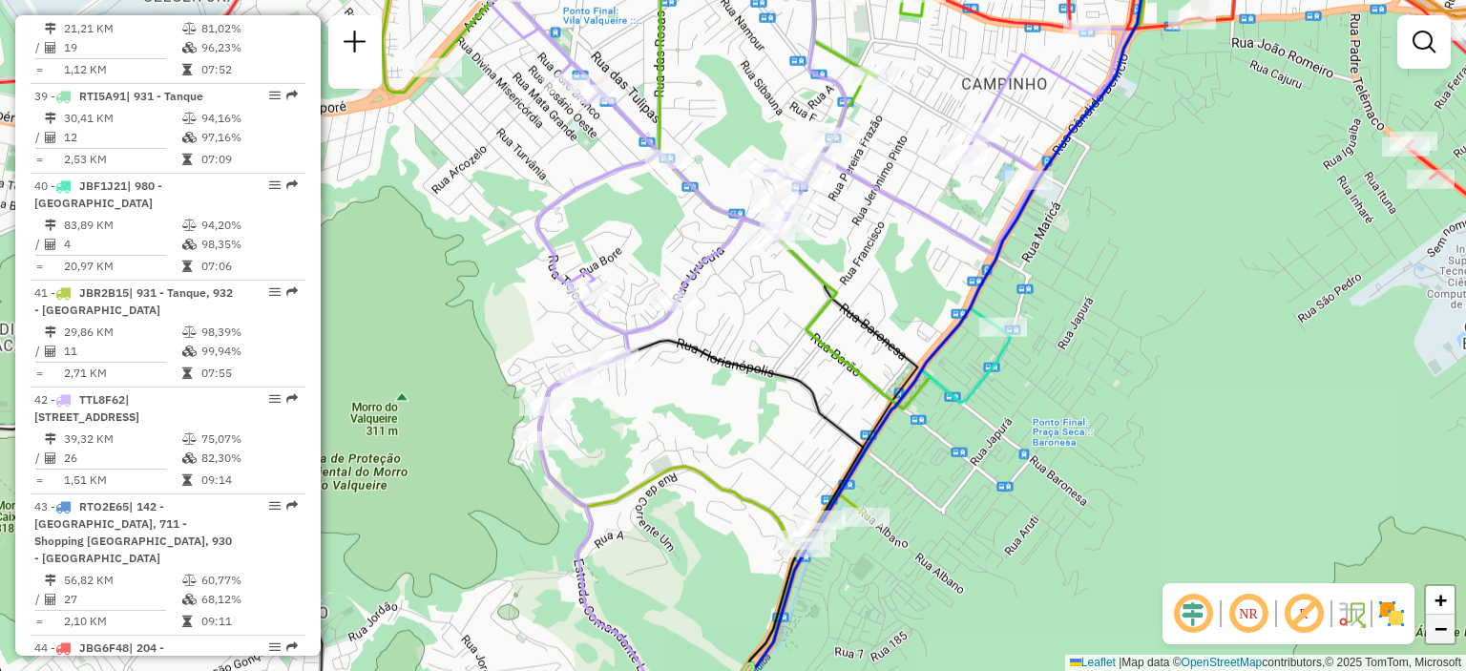
click at [1445, 635] on span "−" at bounding box center [1441, 629] width 12 height 24
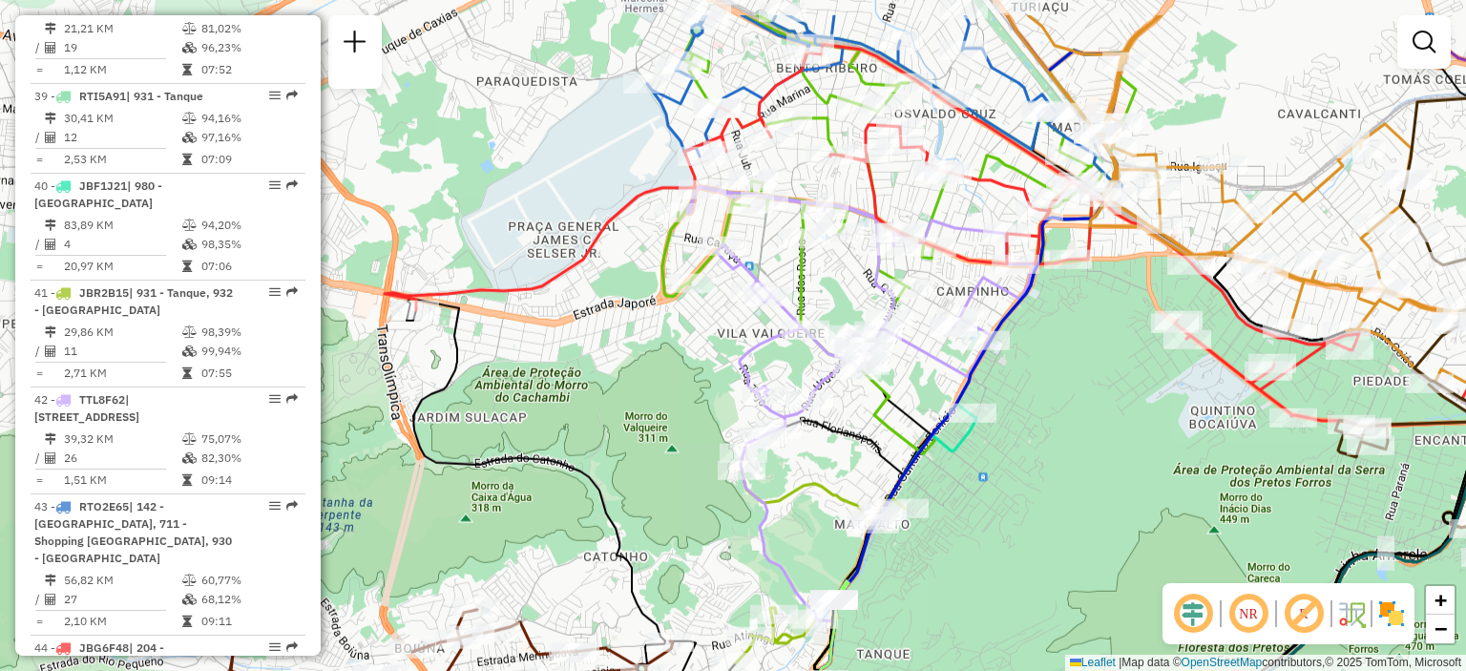
drag, startPoint x: 903, startPoint y: 340, endPoint x: 1009, endPoint y: 422, distance: 134.1
click at [1009, 422] on div "Janela de atendimento Grade de atendimento Capacidade Transportadoras Veículos …" at bounding box center [733, 335] width 1466 height 671
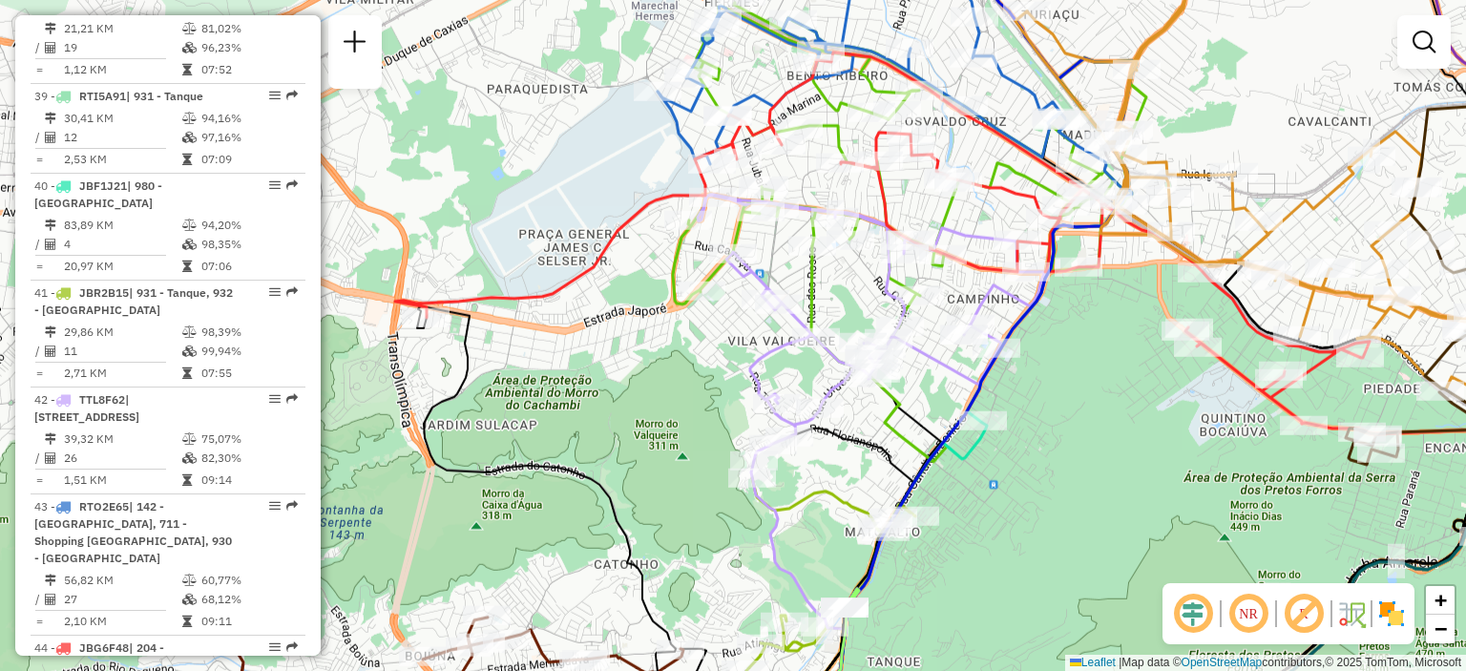
drag, startPoint x: 920, startPoint y: 365, endPoint x: 930, endPoint y: 372, distance: 12.2
click at [930, 372] on div "Janela de atendimento Grade de atendimento Capacidade Transportadoras Veículos …" at bounding box center [733, 335] width 1466 height 671
click at [933, 389] on div "Janela de atendimento Grade de atendimento Capacidade Transportadoras Veículos …" at bounding box center [733, 335] width 1466 height 671
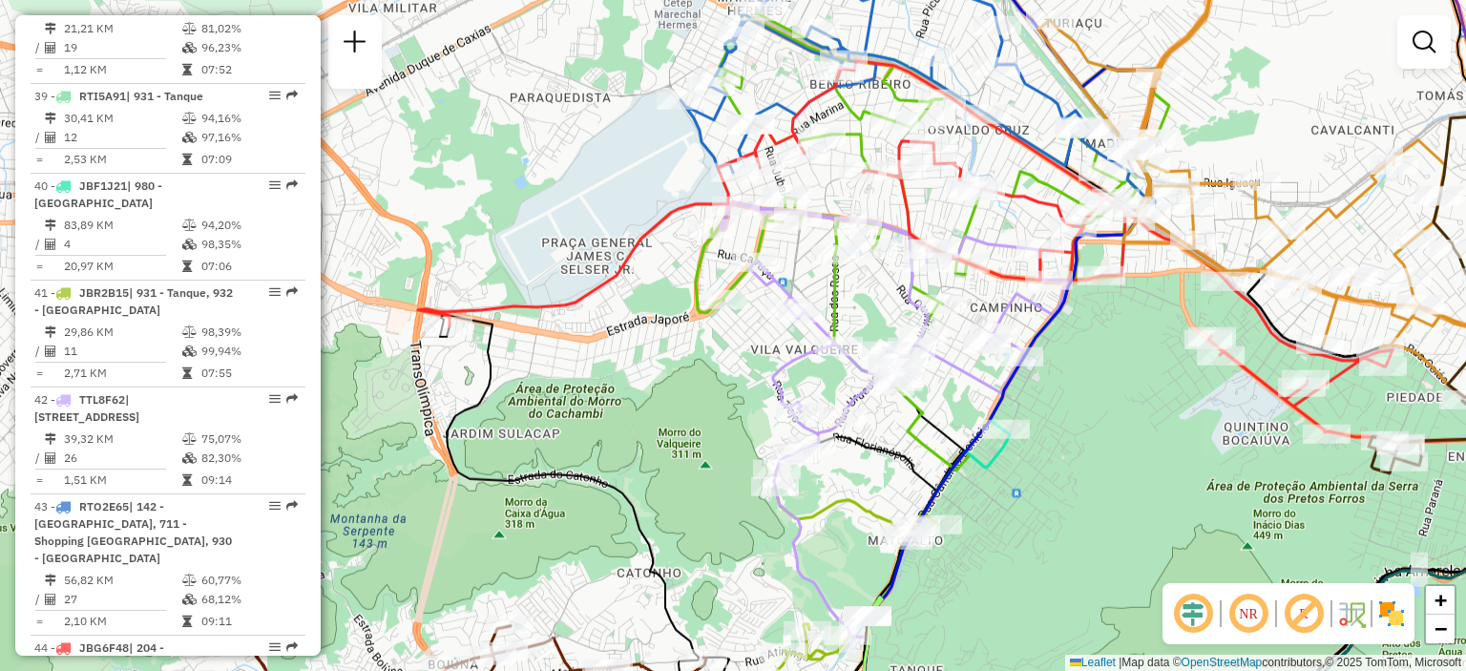
drag, startPoint x: 1061, startPoint y: 444, endPoint x: 1084, endPoint y: 453, distance: 24.5
click at [1084, 453] on div "Janela de atendimento Grade de atendimento Capacidade Transportadoras Veículos …" at bounding box center [733, 335] width 1466 height 671
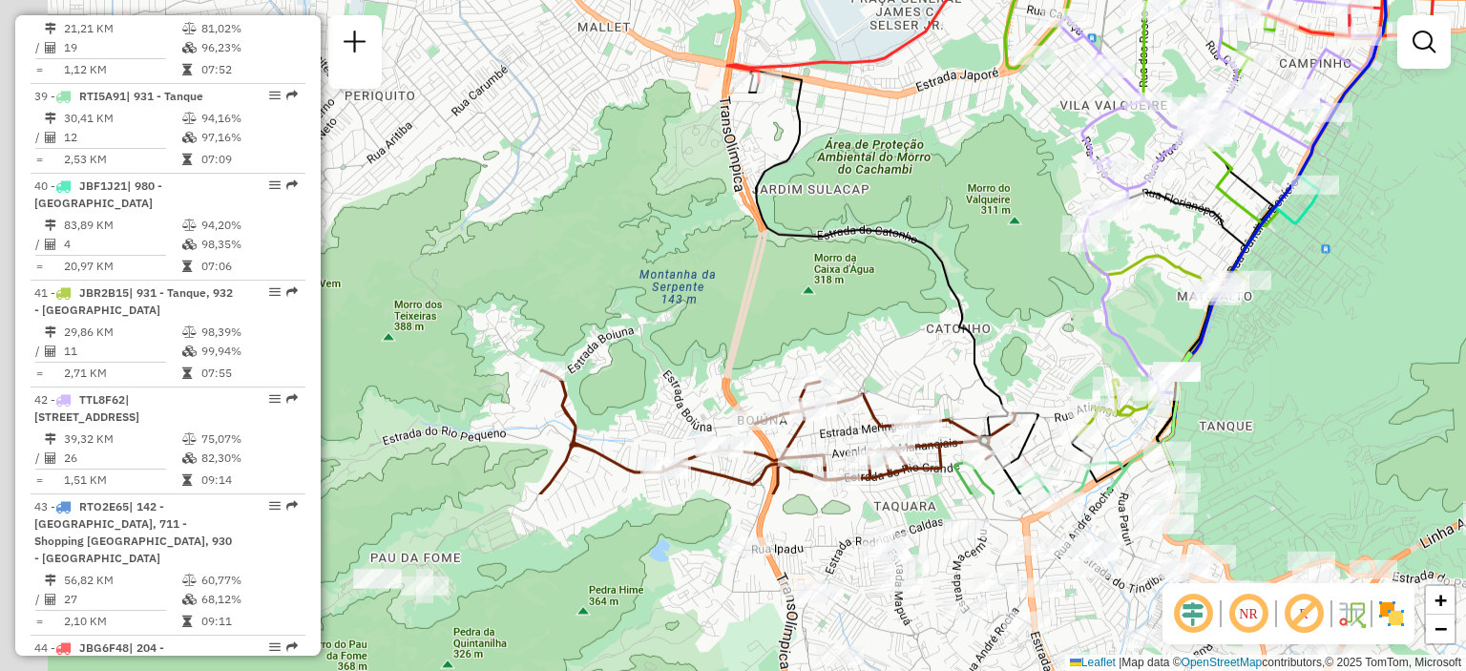
drag, startPoint x: 775, startPoint y: 574, endPoint x: 1088, endPoint y: 327, distance: 399.0
click at [1088, 327] on div "Janela de atendimento Grade de atendimento Capacidade Transportadoras Veículos …" at bounding box center [733, 335] width 1466 height 671
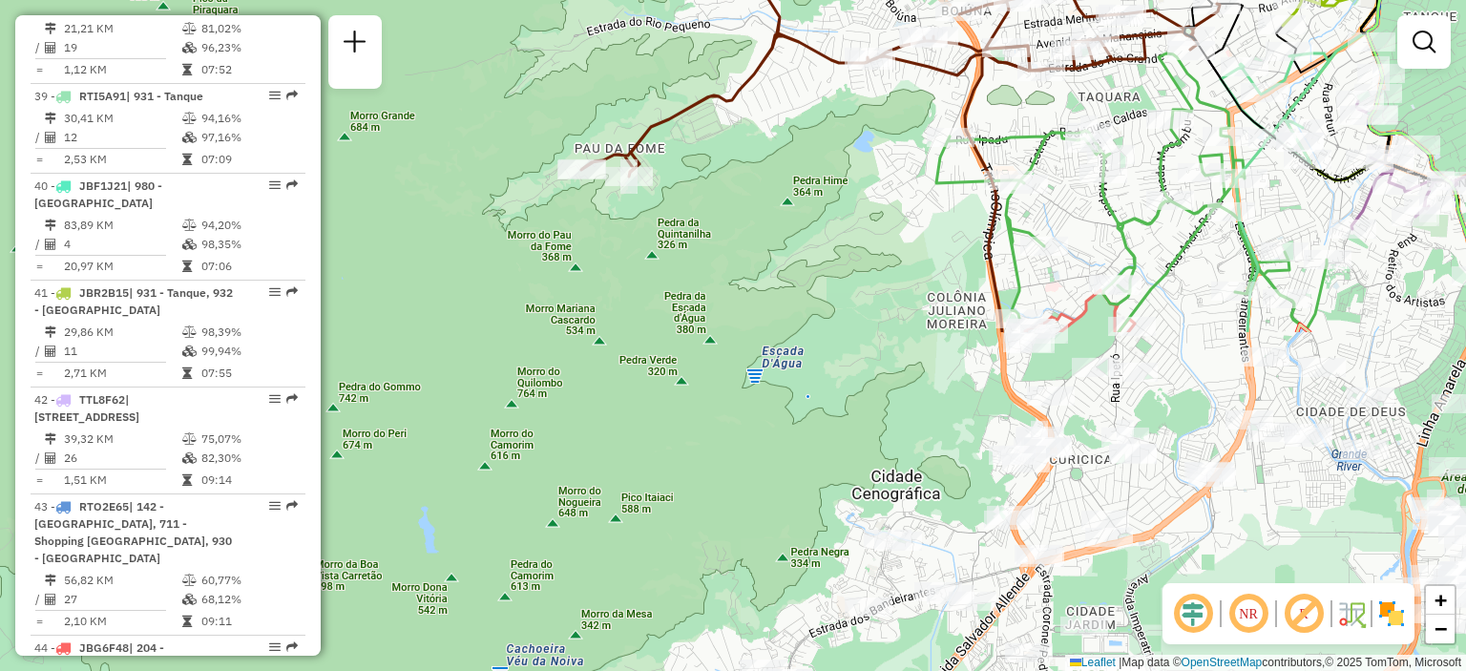
drag, startPoint x: 934, startPoint y: 464, endPoint x: 1133, endPoint y: 55, distance: 454.7
click at [1133, 55] on icon at bounding box center [900, 69] width 639 height 216
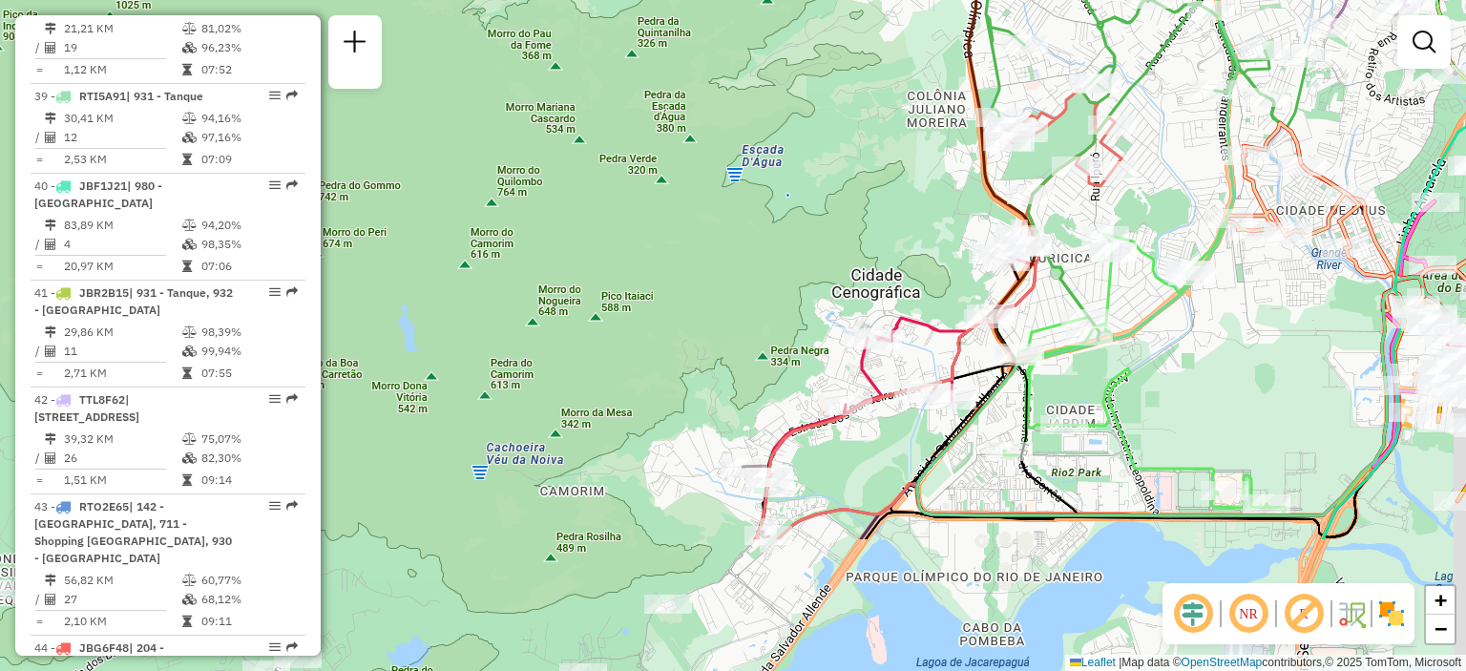
drag, startPoint x: 768, startPoint y: 481, endPoint x: 748, endPoint y: 282, distance: 200.5
click at [748, 282] on div "Rota 29 - Placa RTO2E57 55057815 - [PERSON_NAME] 29 - Placa RTO2E57 55005151 - …" at bounding box center [733, 335] width 1466 height 671
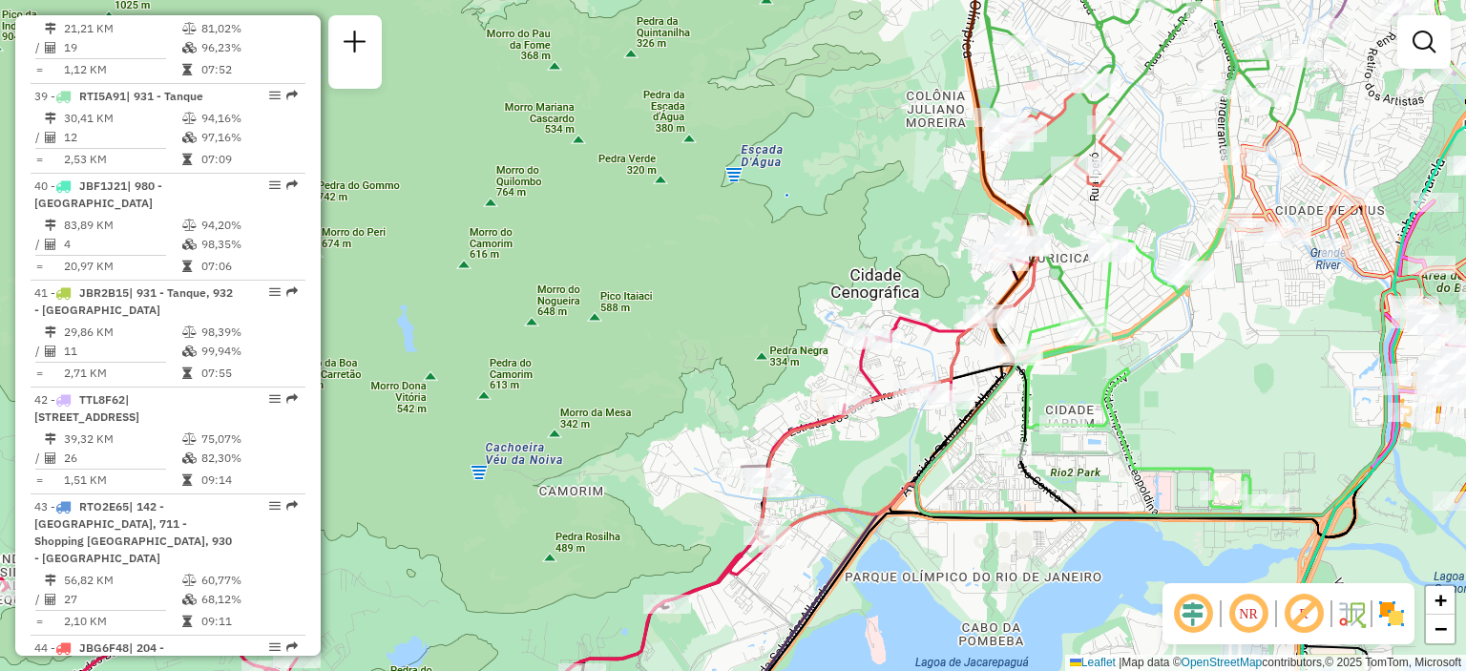
click at [1165, 172] on div "Rota 29 - Placa RTO2E57 55057815 - [PERSON_NAME] 29 - Placa RTO2E57 55005151 - …" at bounding box center [733, 335] width 1466 height 671
click at [1165, 172] on div "Janela de atendimento Grade de atendimento Capacidade Transportadoras Veículos …" at bounding box center [733, 335] width 1466 height 671
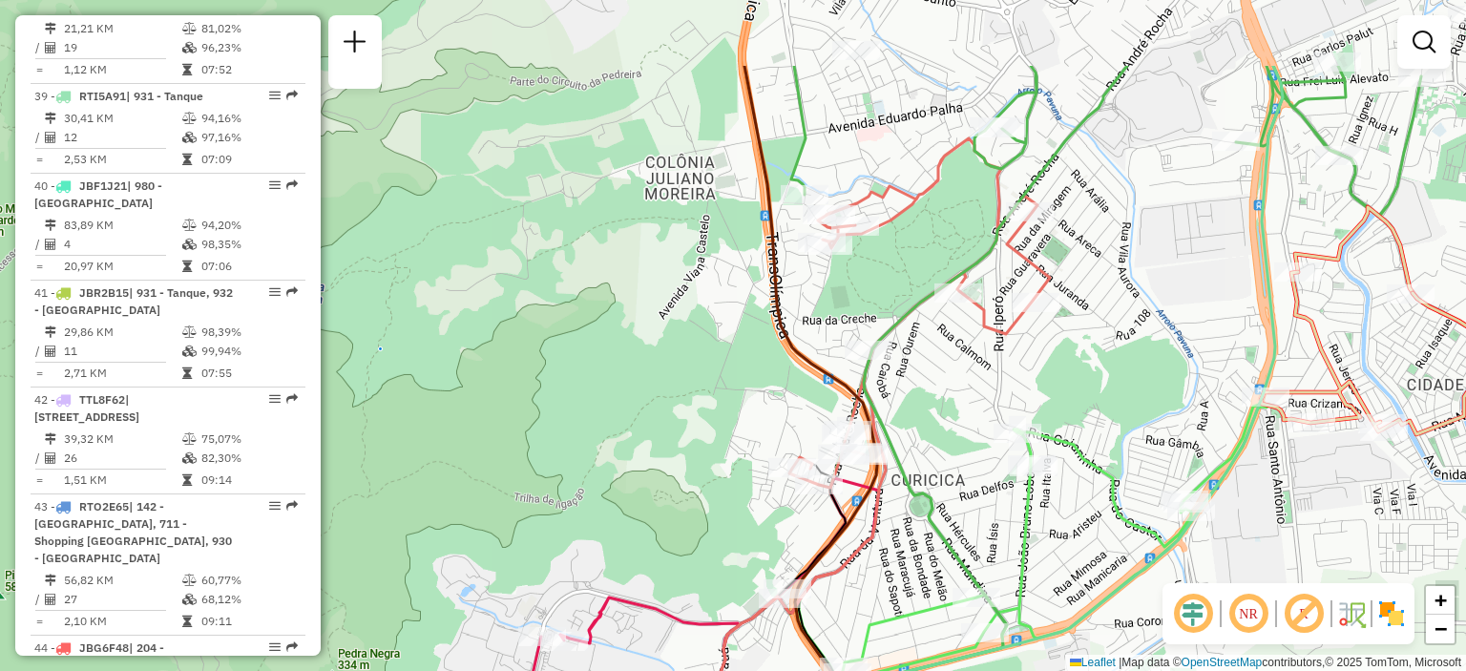
drag, startPoint x: 729, startPoint y: 279, endPoint x: 702, endPoint y: 415, distance: 139.3
click at [702, 415] on div "Janela de atendimento Grade de atendimento Capacidade Transportadoras Veículos …" at bounding box center [733, 335] width 1466 height 671
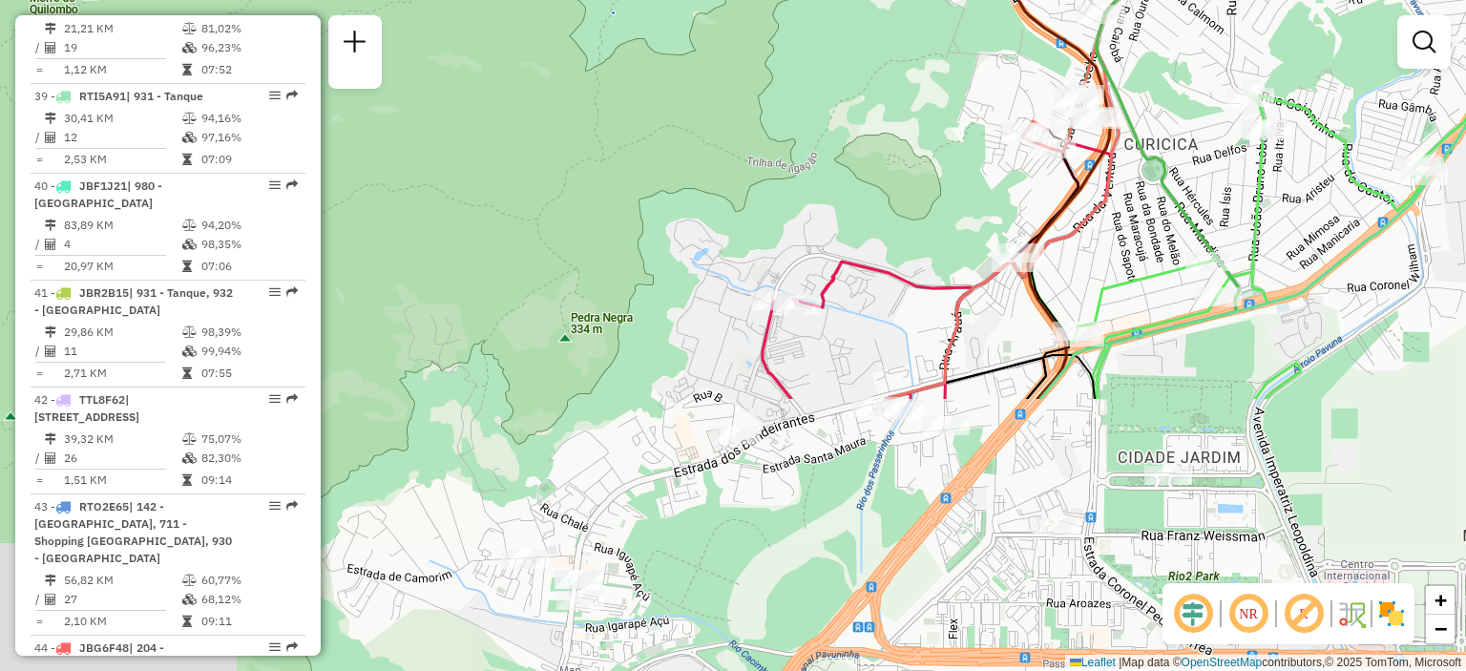
drag, startPoint x: 634, startPoint y: 518, endPoint x: 873, endPoint y: 178, distance: 416.1
click at [873, 178] on div "Janela de atendimento Grade de atendimento Capacidade Transportadoras Veículos …" at bounding box center [733, 335] width 1466 height 671
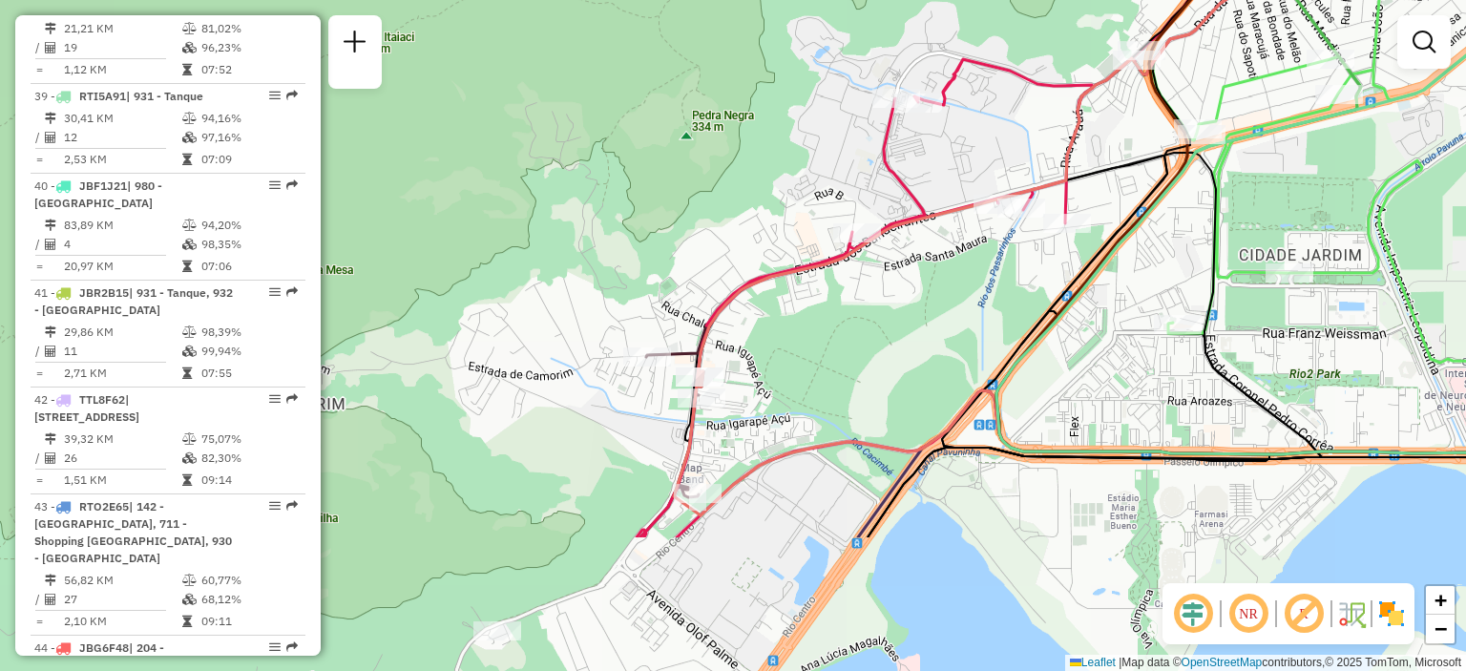
drag, startPoint x: 852, startPoint y: 375, endPoint x: 968, endPoint y: 174, distance: 232.7
click at [968, 174] on div "Janela de atendimento Grade de atendimento Capacidade Transportadoras Veículos …" at bounding box center [733, 335] width 1466 height 671
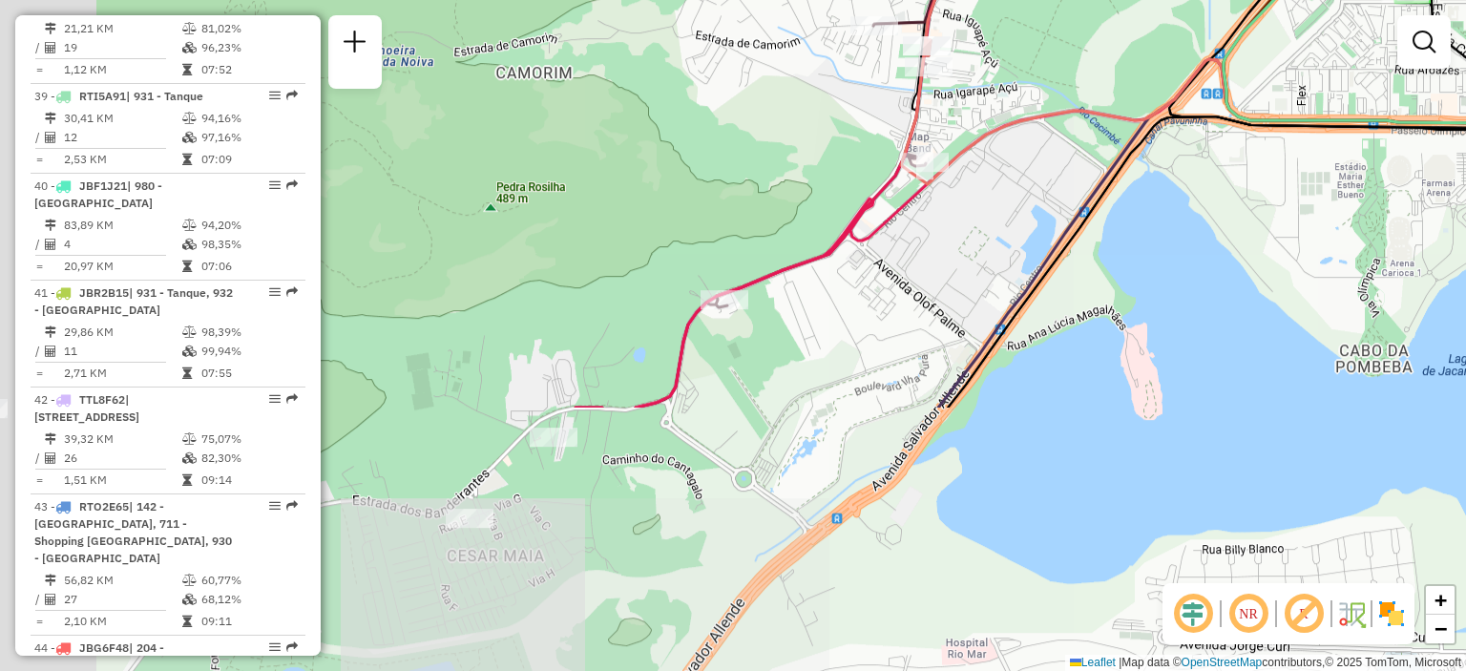
drag, startPoint x: 800, startPoint y: 450, endPoint x: 1027, endPoint y: 118, distance: 401.7
click at [1027, 118] on icon at bounding box center [1370, 112] width 939 height 144
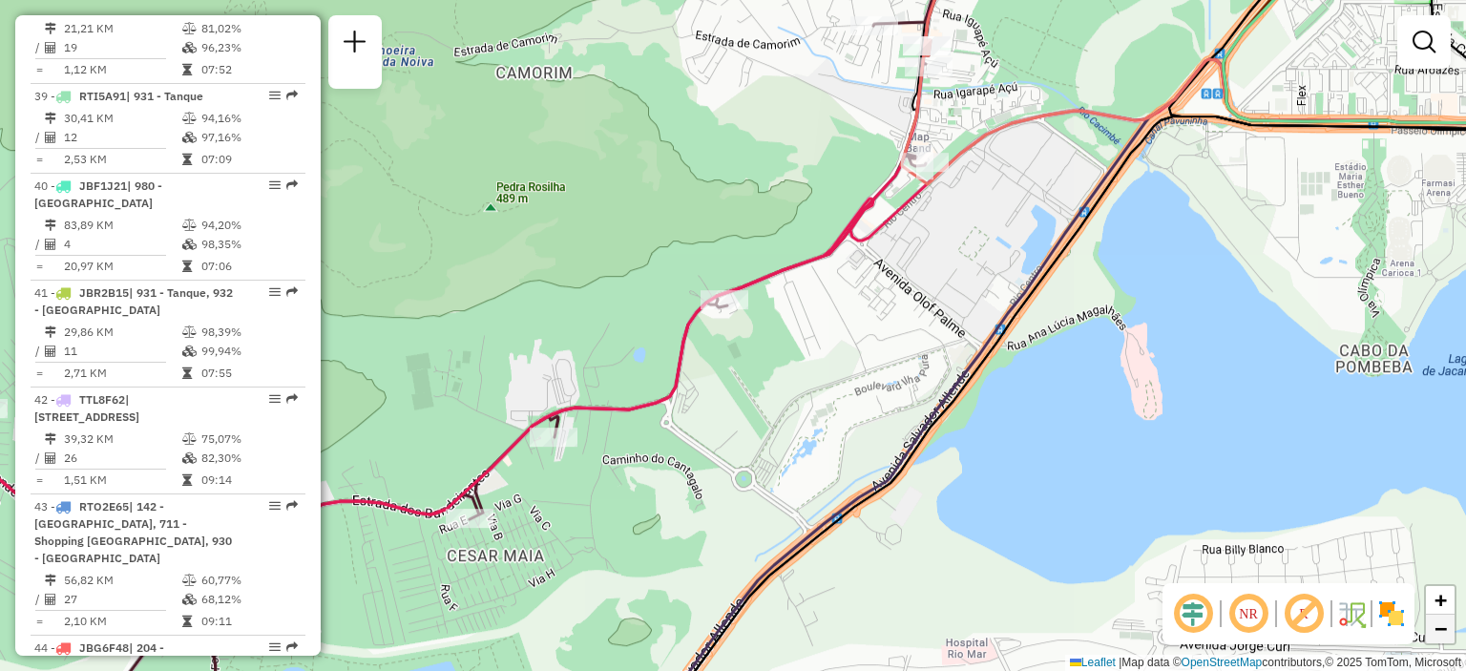
click at [1441, 637] on span "−" at bounding box center [1441, 629] width 12 height 24
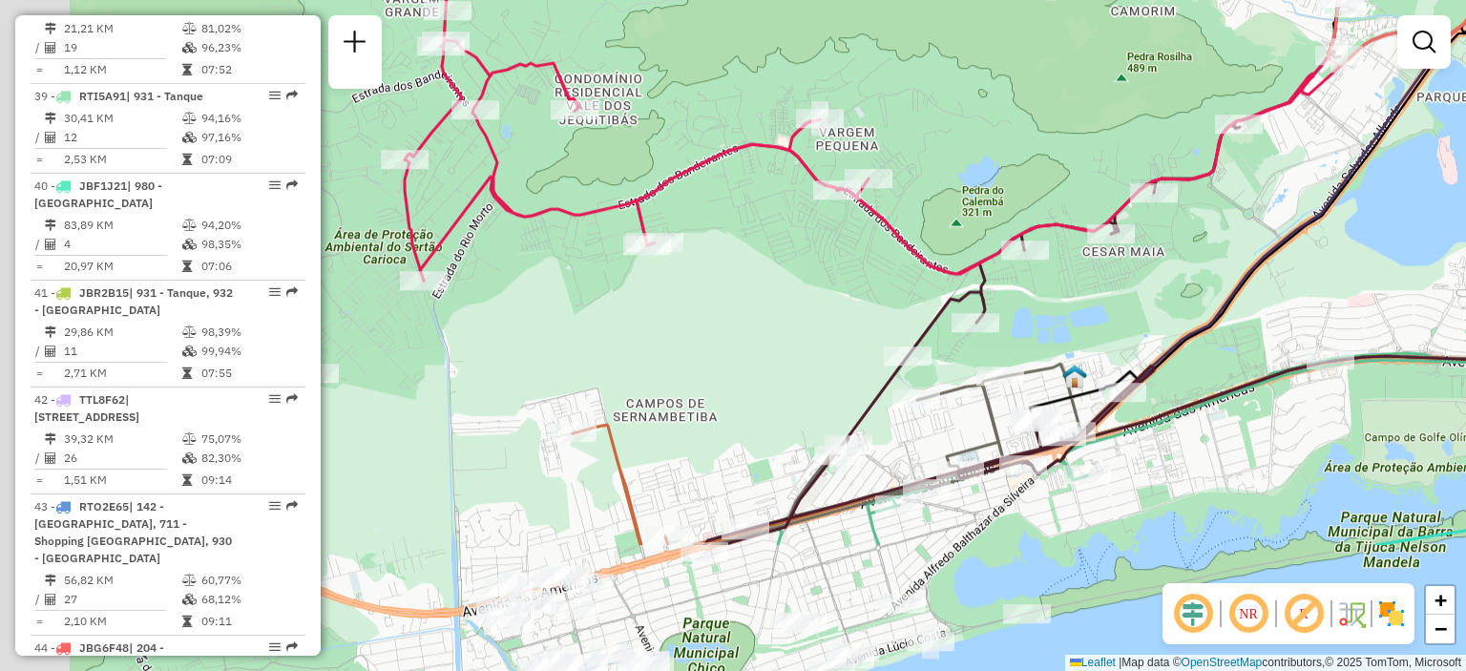
drag, startPoint x: 632, startPoint y: 457, endPoint x: 1147, endPoint y: 270, distance: 547.6
click at [1147, 270] on div "Janela de atendimento Grade de atendimento Capacidade Transportadoras Veículos …" at bounding box center [733, 335] width 1466 height 671
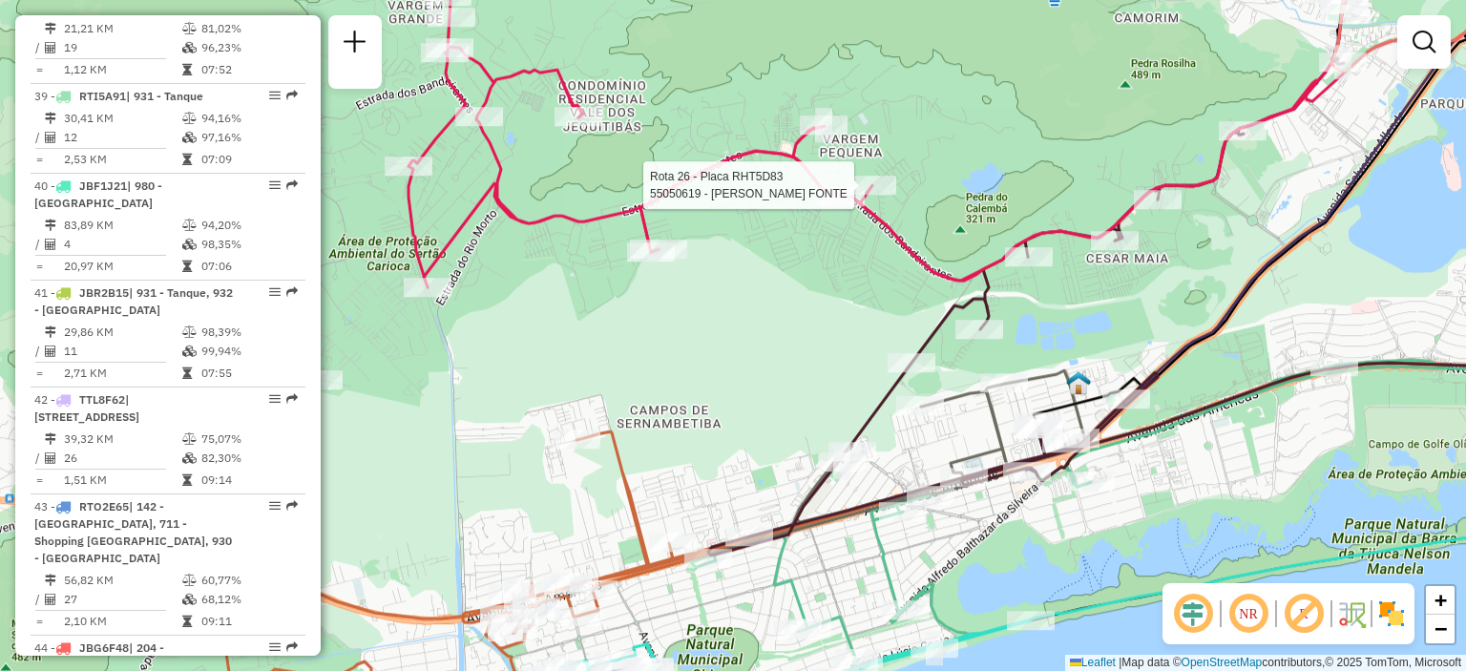
select select "**********"
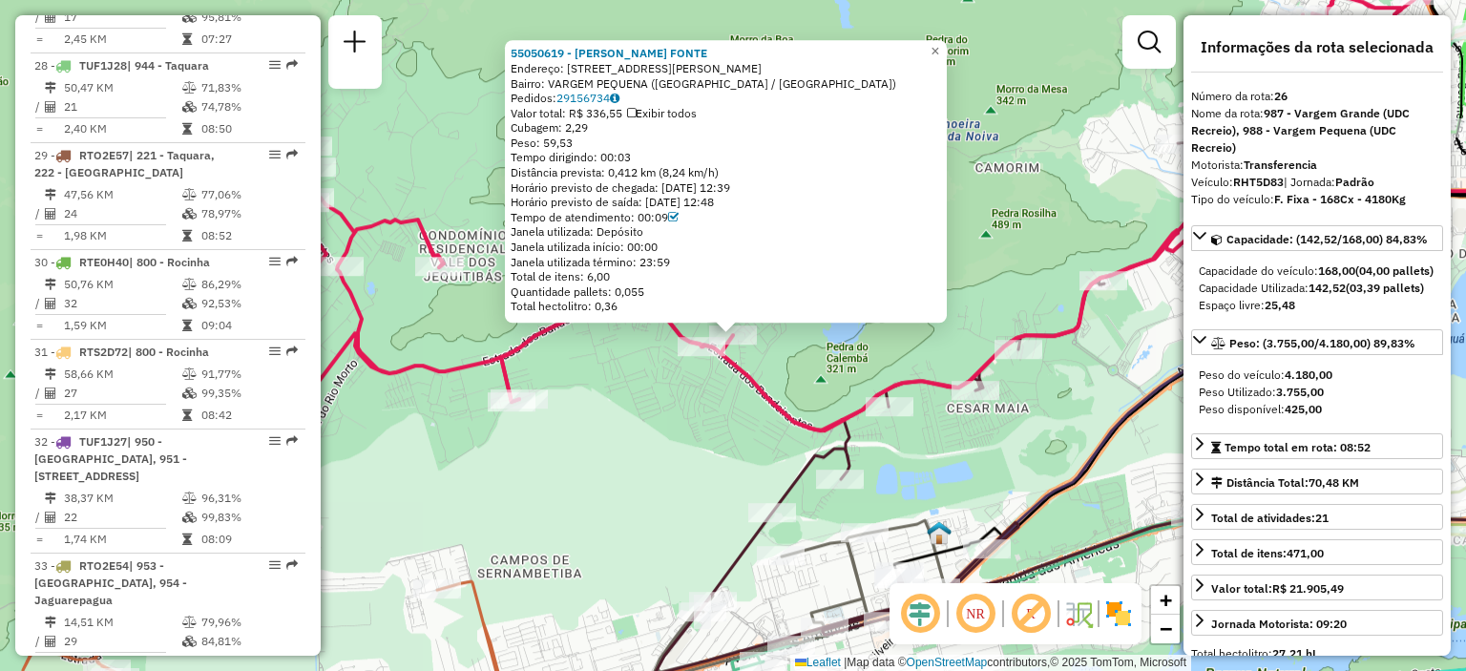
scroll to position [3692, 0]
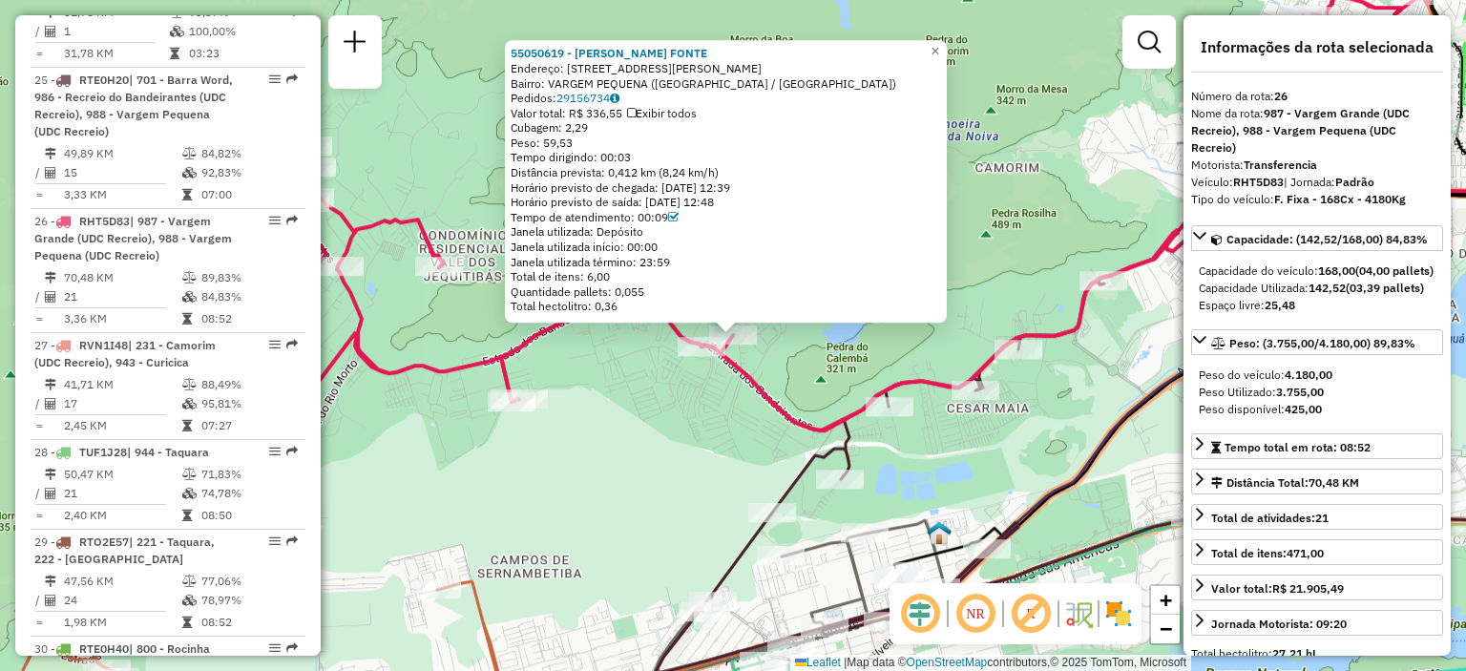
click at [728, 416] on div "55050619 - [PERSON_NAME] FONTE Endereço: R [PERSON_NAME] CADENGO 10 Bairro: VAR…" at bounding box center [733, 335] width 1466 height 671
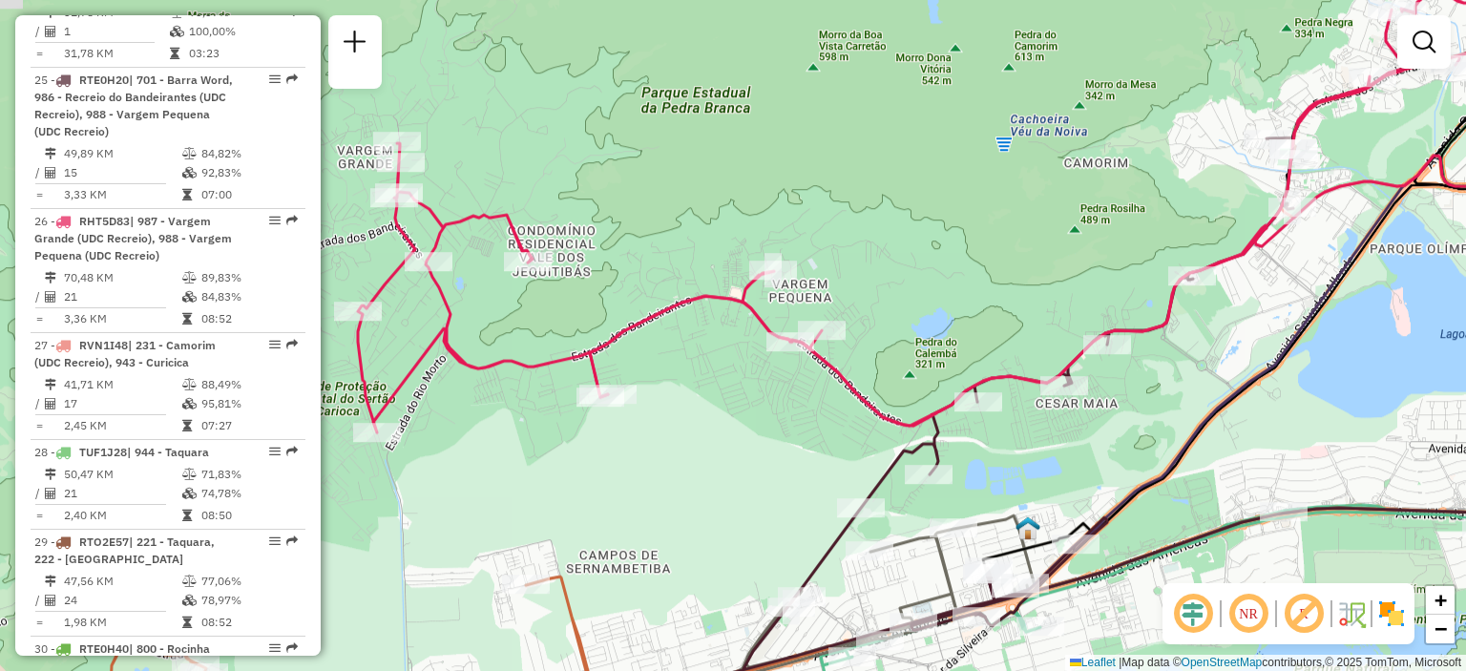
drag, startPoint x: 610, startPoint y: 443, endPoint x: 694, endPoint y: 439, distance: 84.1
click at [695, 439] on div "Janela de atendimento Grade de atendimento Capacidade Transportadoras Veículos …" at bounding box center [733, 335] width 1466 height 671
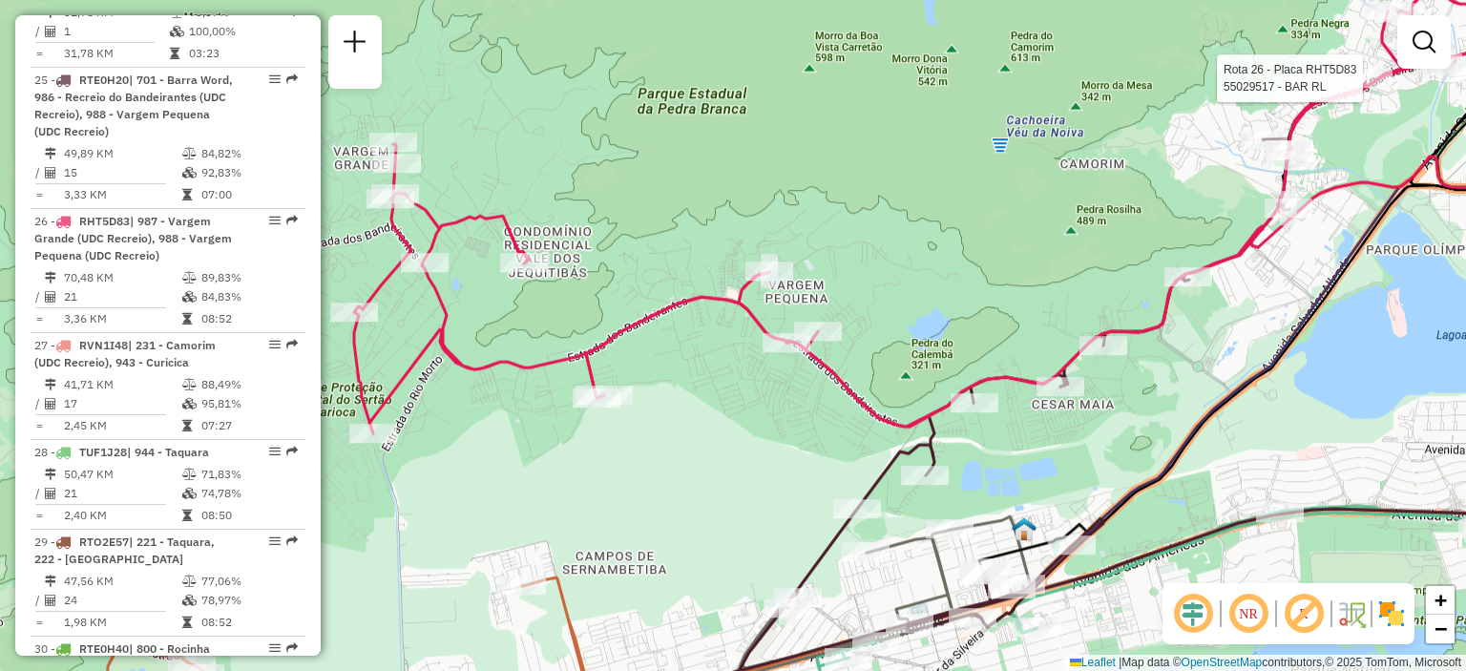
select select "**********"
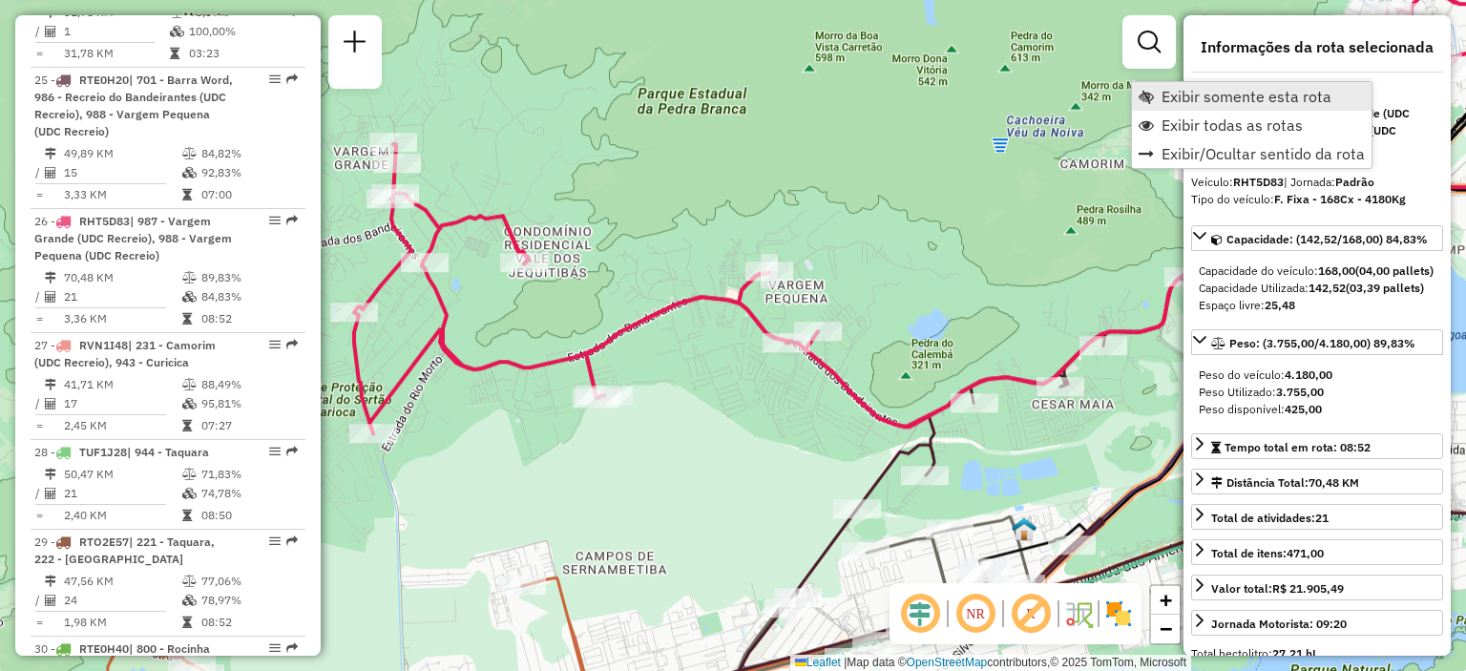
click at [1264, 89] on span "Exibir somente esta rota" at bounding box center [1247, 96] width 170 height 15
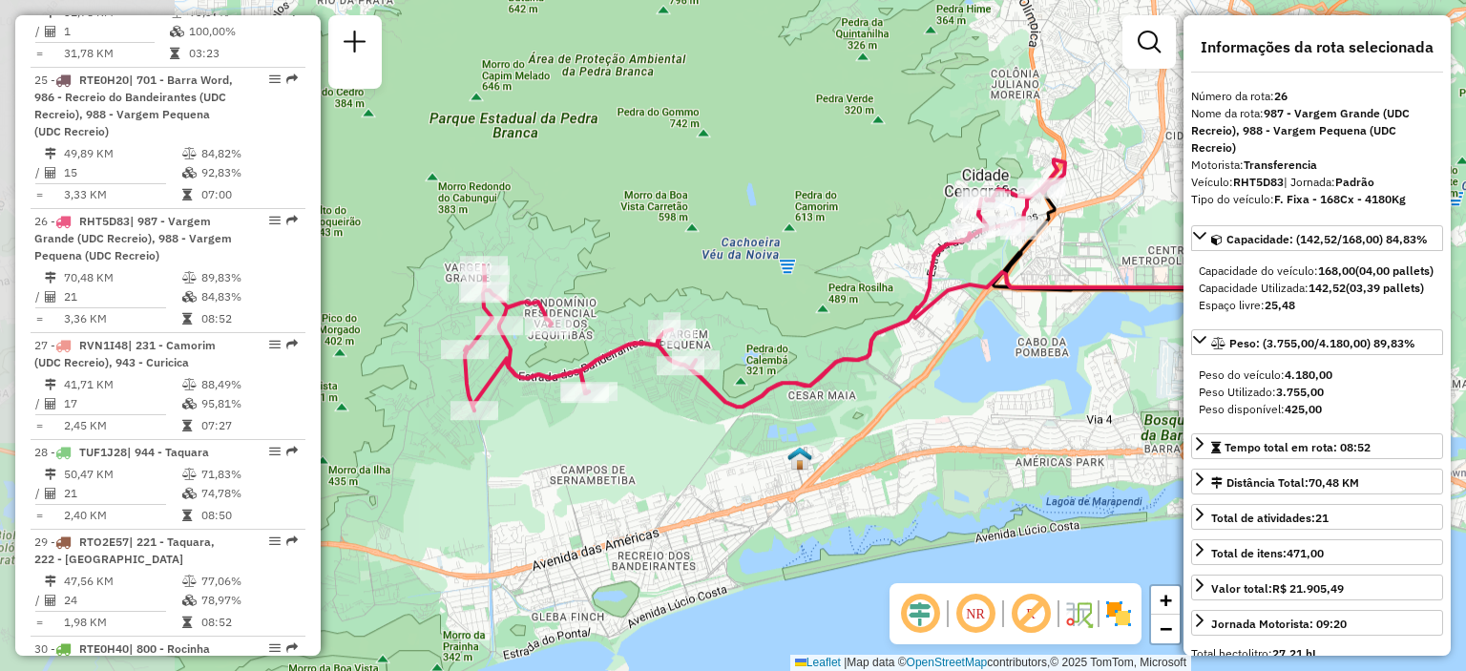
drag, startPoint x: 532, startPoint y: 370, endPoint x: 714, endPoint y: 320, distance: 189.2
click at [714, 320] on div "Janela de atendimento Grade de atendimento Capacidade Transportadoras Veículos …" at bounding box center [733, 335] width 1466 height 671
click at [1118, 612] on img at bounding box center [1119, 614] width 31 height 31
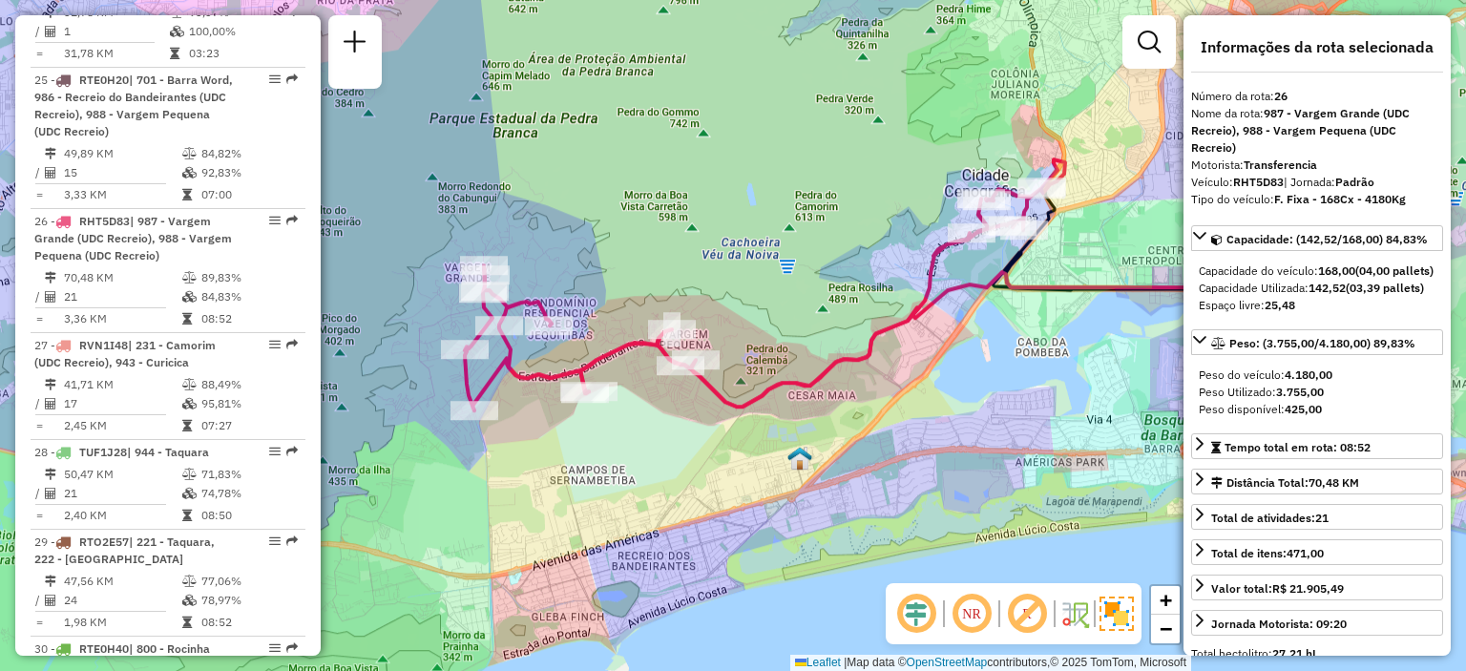
click at [857, 220] on div "Janela de atendimento Grade de atendimento Capacidade Transportadoras Veículos …" at bounding box center [733, 335] width 1466 height 671
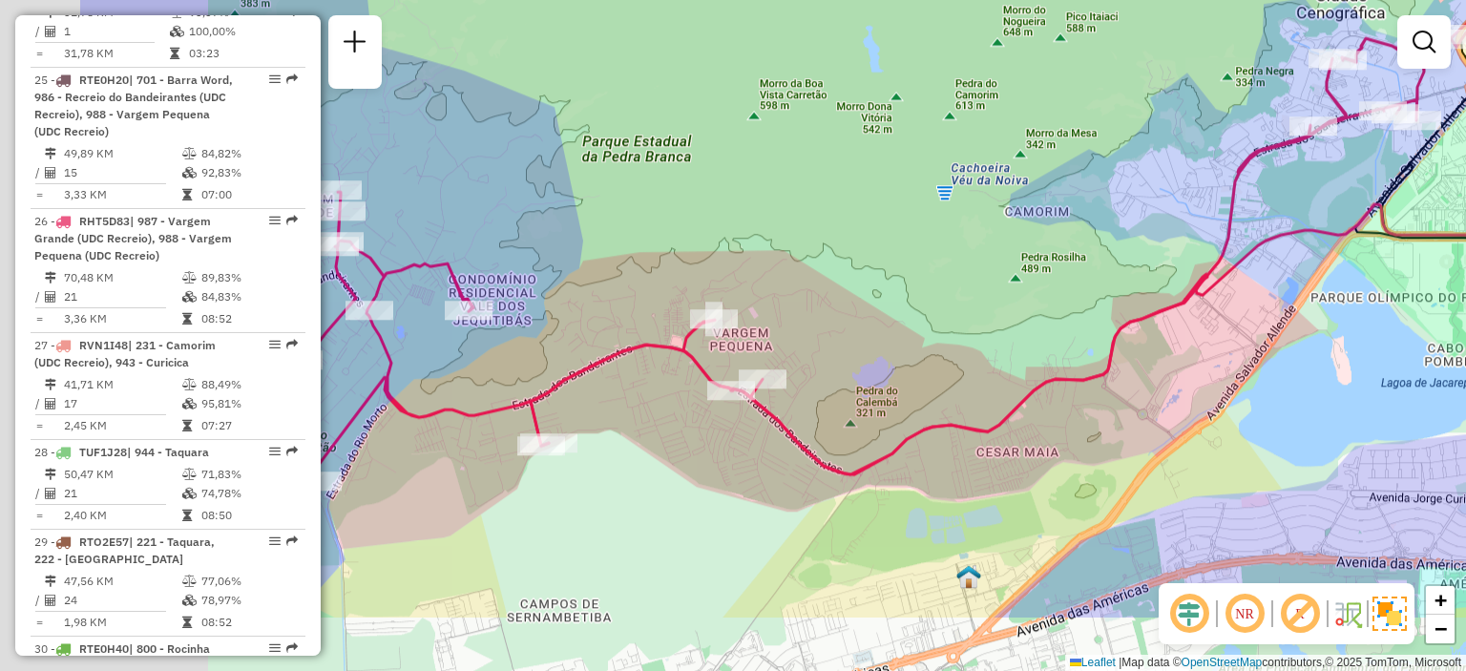
drag, startPoint x: 779, startPoint y: 453, endPoint x: 1006, endPoint y: 332, distance: 257.1
click at [1006, 332] on div "Janela de atendimento Grade de atendimento Capacidade Transportadoras Veículos …" at bounding box center [733, 335] width 1466 height 671
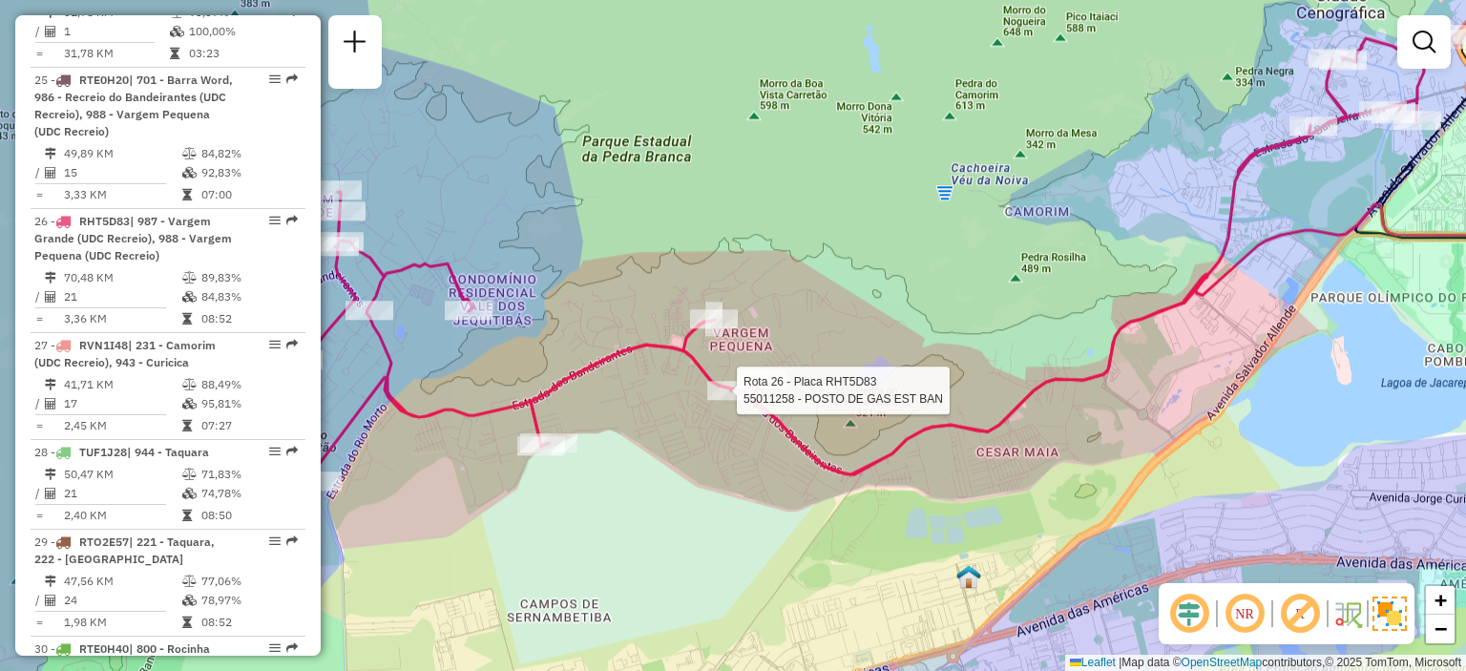
select select "**********"
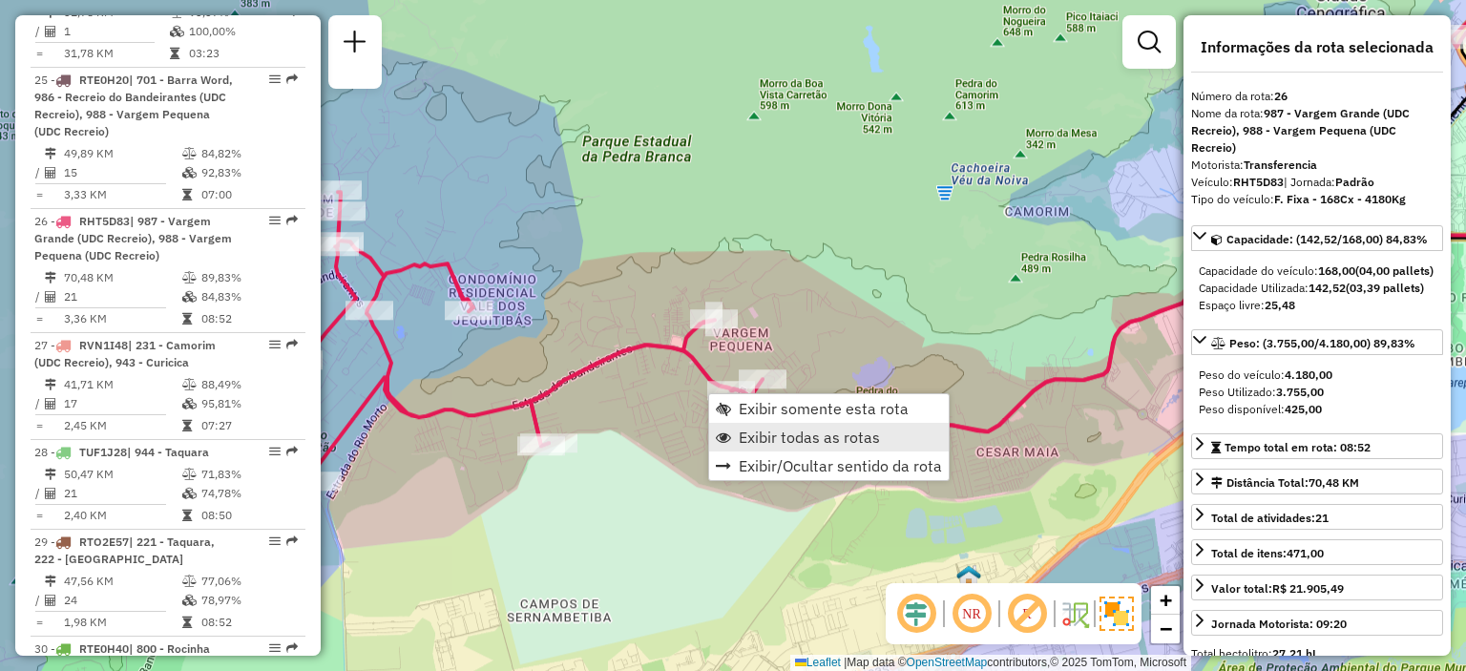
click at [773, 441] on span "Exibir todas as rotas" at bounding box center [809, 437] width 141 height 15
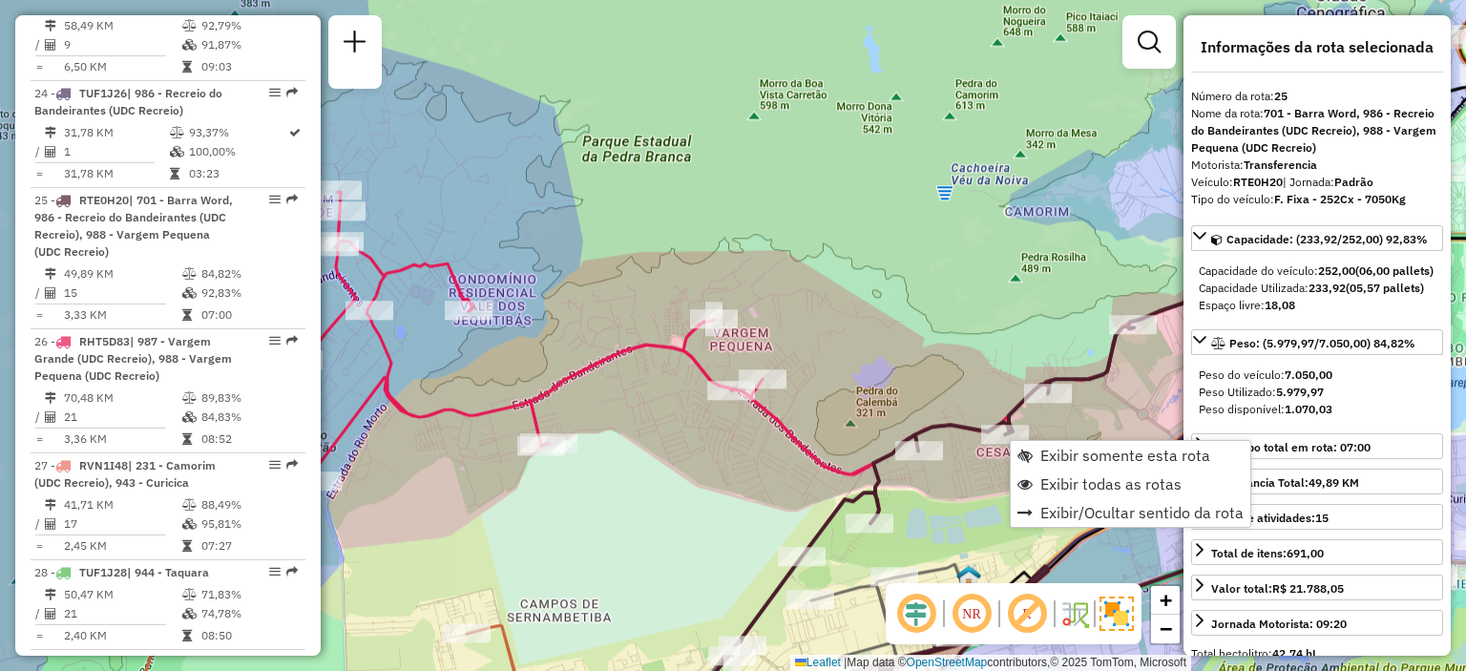
scroll to position [3551, 0]
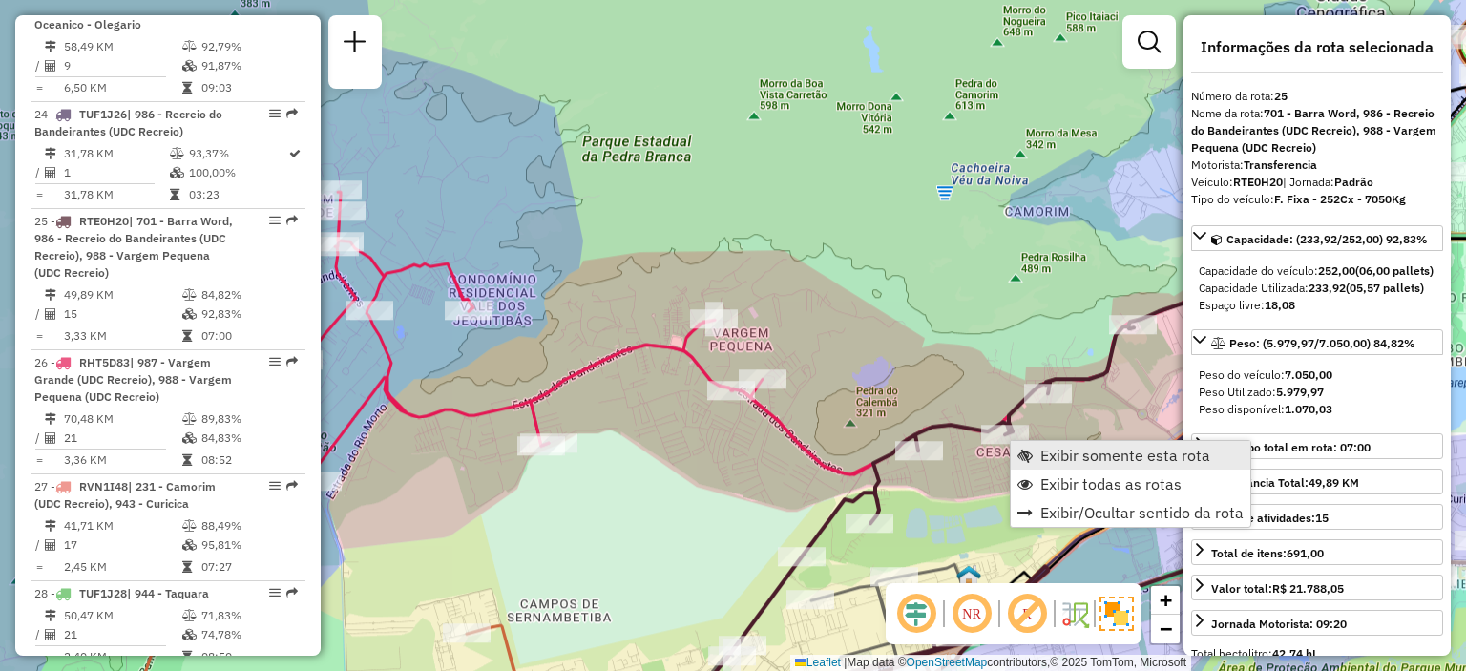
click at [1029, 449] on span "Exibir somente esta rota" at bounding box center [1025, 455] width 15 height 15
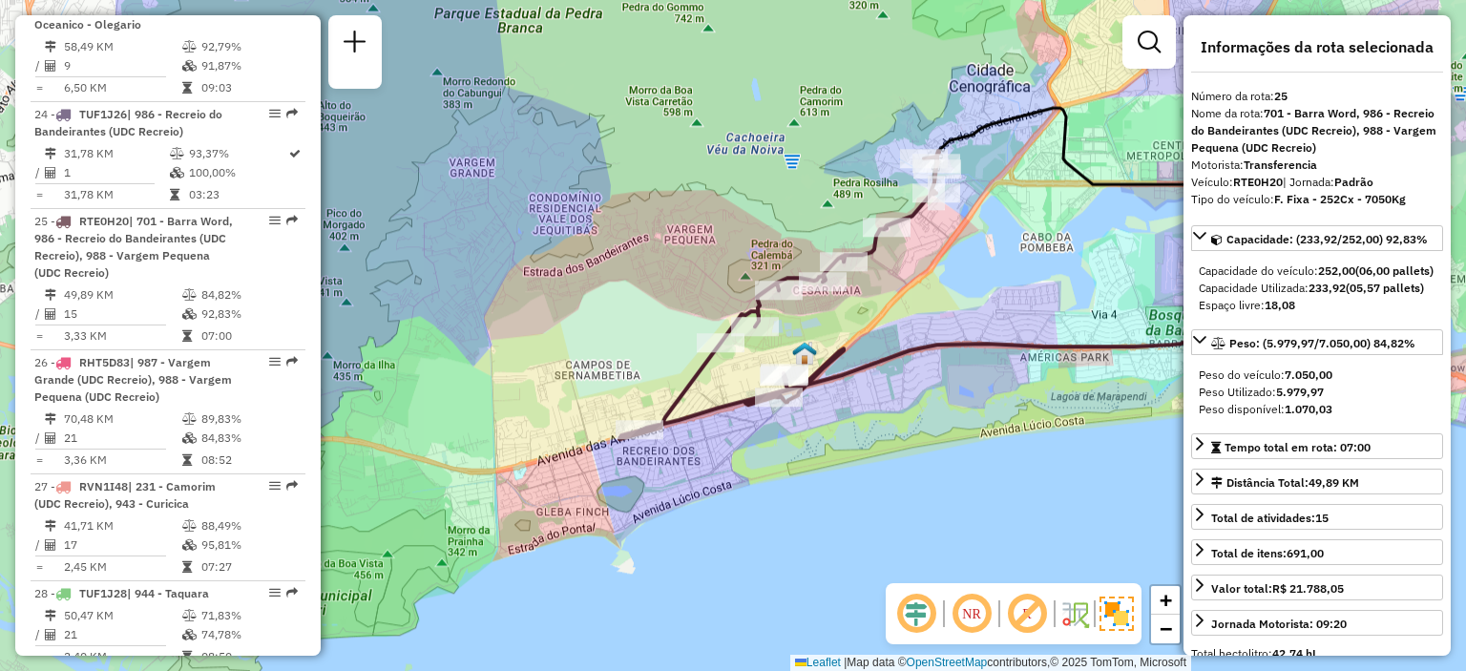
drag, startPoint x: 588, startPoint y: 396, endPoint x: 852, endPoint y: 312, distance: 276.6
click at [852, 312] on div "Janela de atendimento Grade de atendimento Capacidade Transportadoras Veículos …" at bounding box center [733, 335] width 1466 height 671
